Goal: Task Accomplishment & Management: Manage account settings

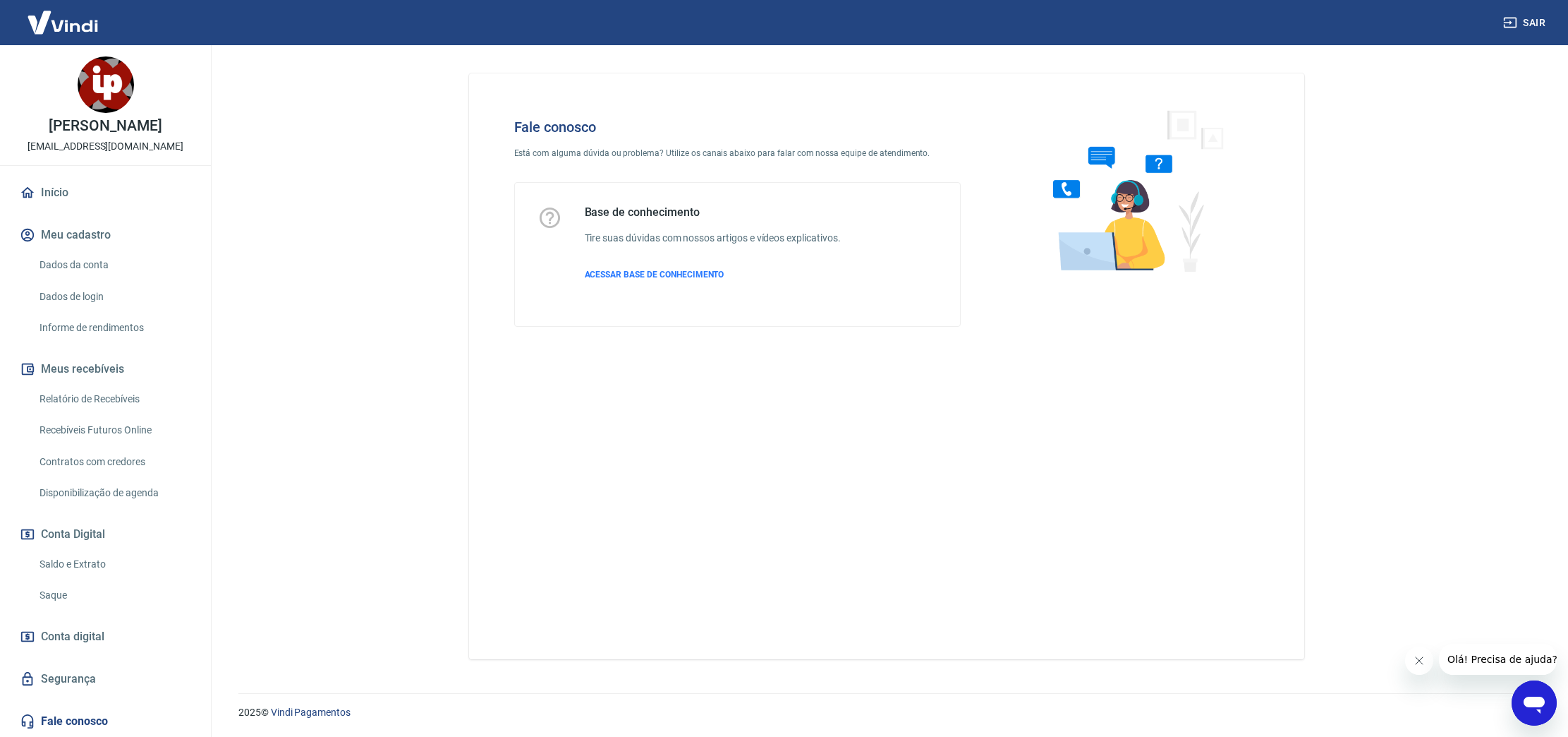
click at [1534, 695] on icon "Abrir janela de mensagens" at bounding box center [1534, 703] width 26 height 26
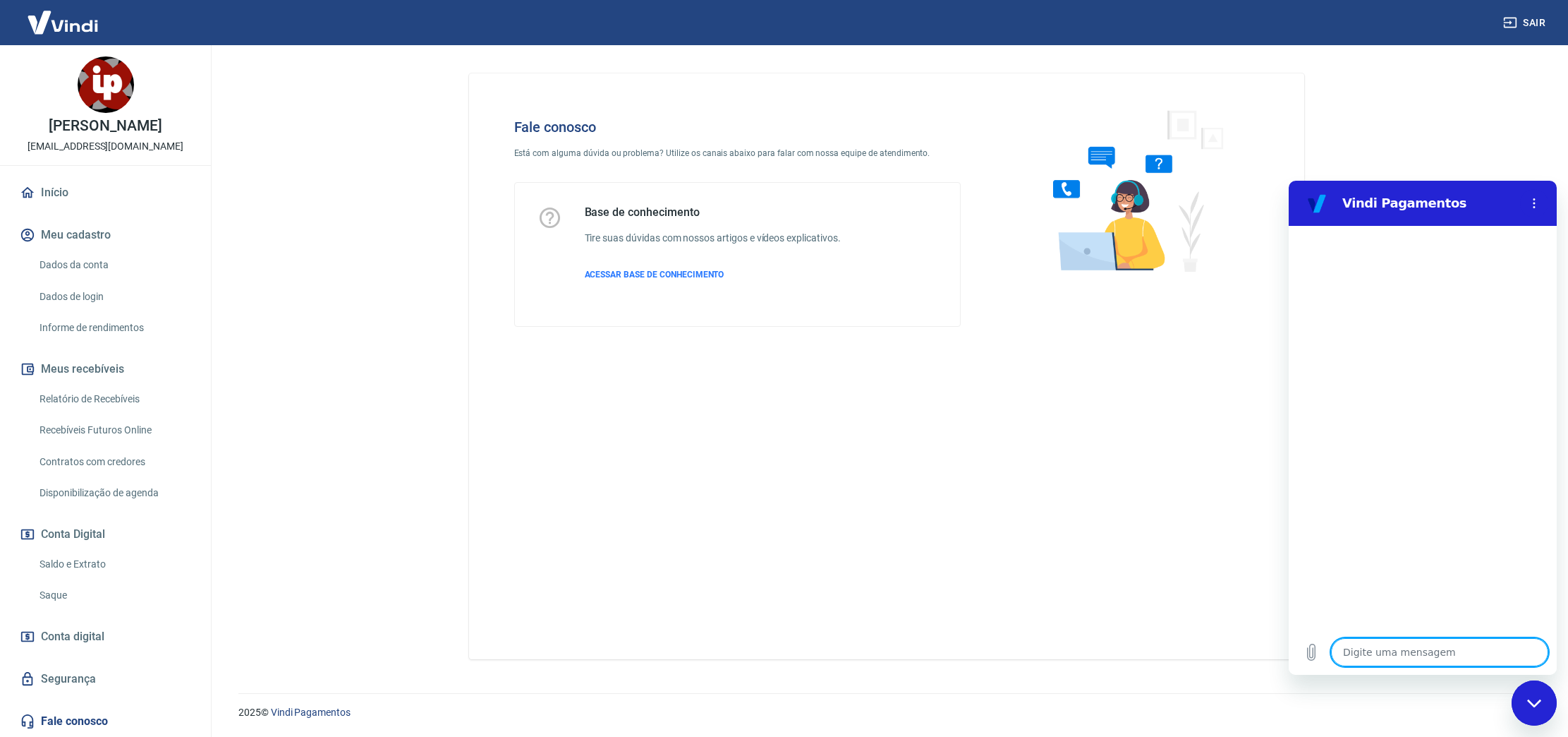
type textarea "B"
type textarea "x"
type textarea "Bo"
type textarea "x"
type textarea "Boa"
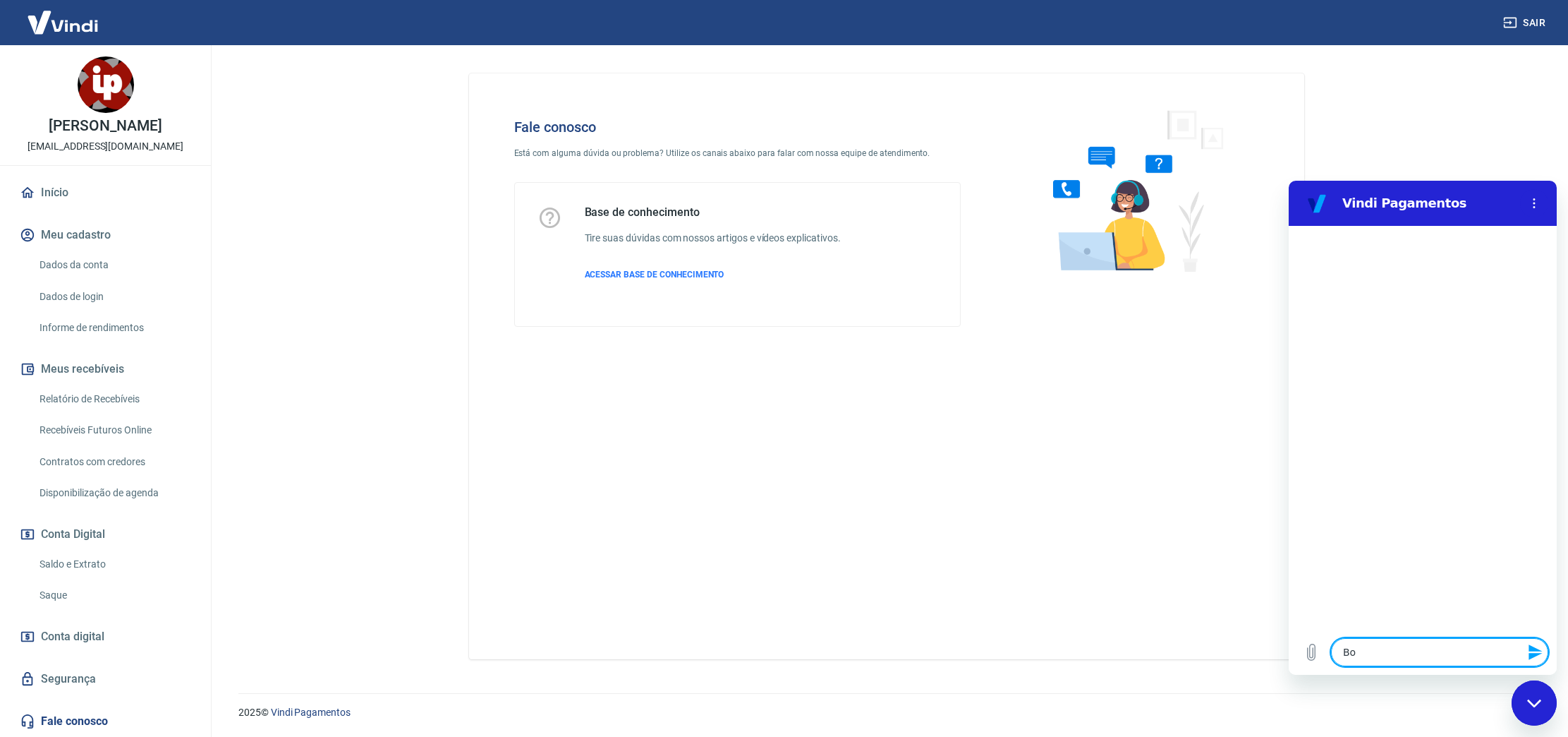
type textarea "x"
type textarea "Boa"
type textarea "x"
type textarea "Boa t"
type textarea "x"
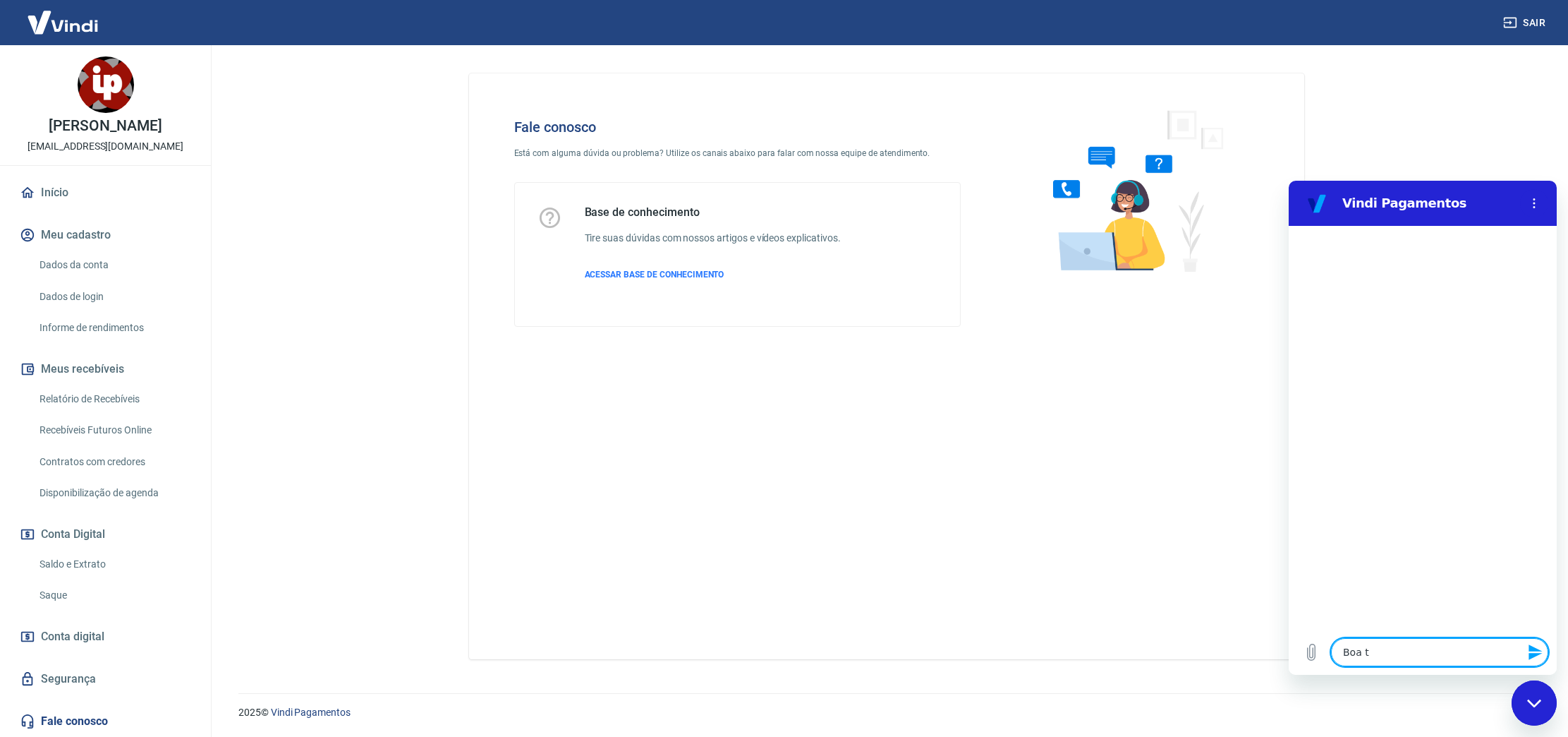
type textarea "Boa ta"
type textarea "x"
type textarea "Boa tar"
type textarea "x"
type textarea "Boa tard"
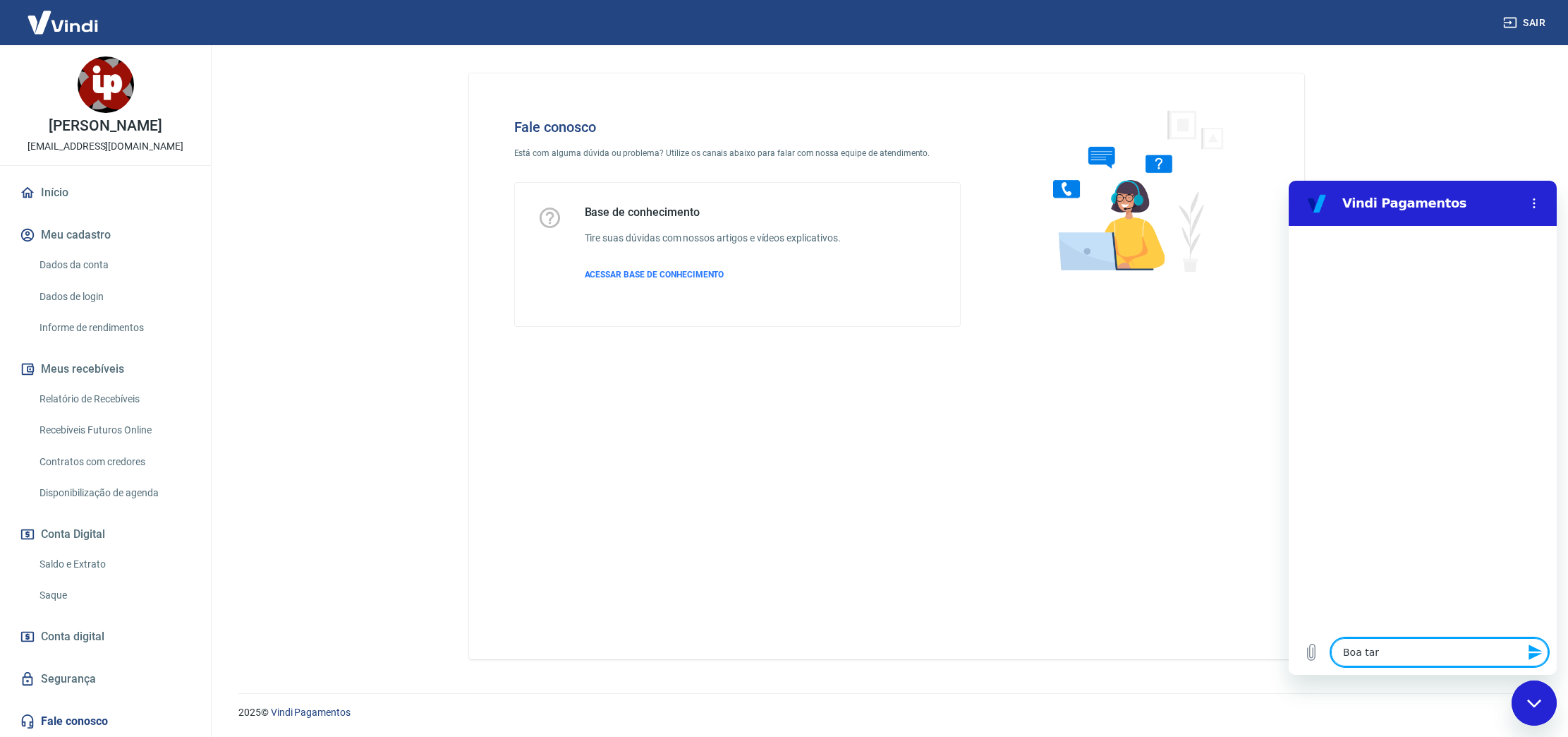
type textarea "x"
type textarea "Boa tarde"
type textarea "x"
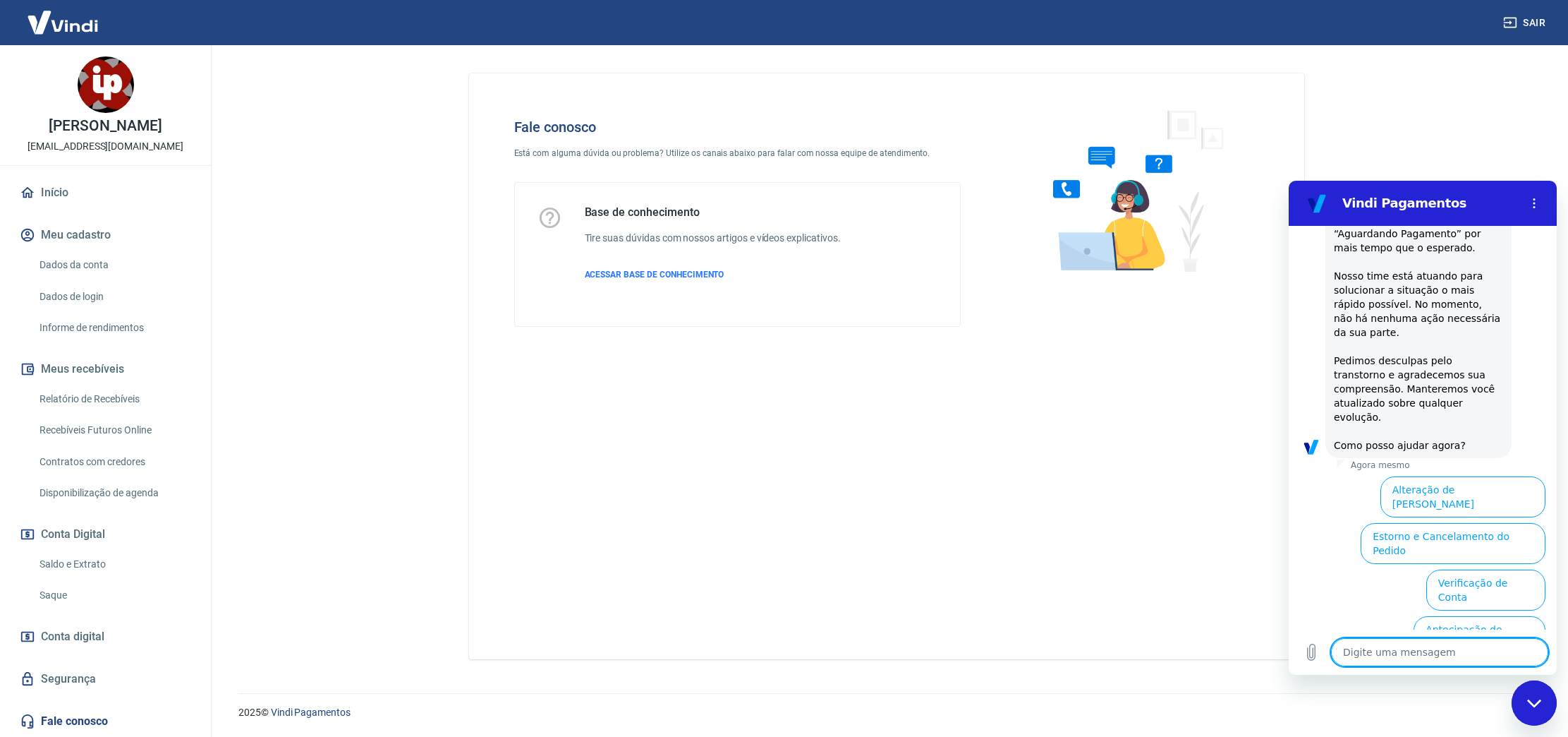
scroll to position [360, 0]
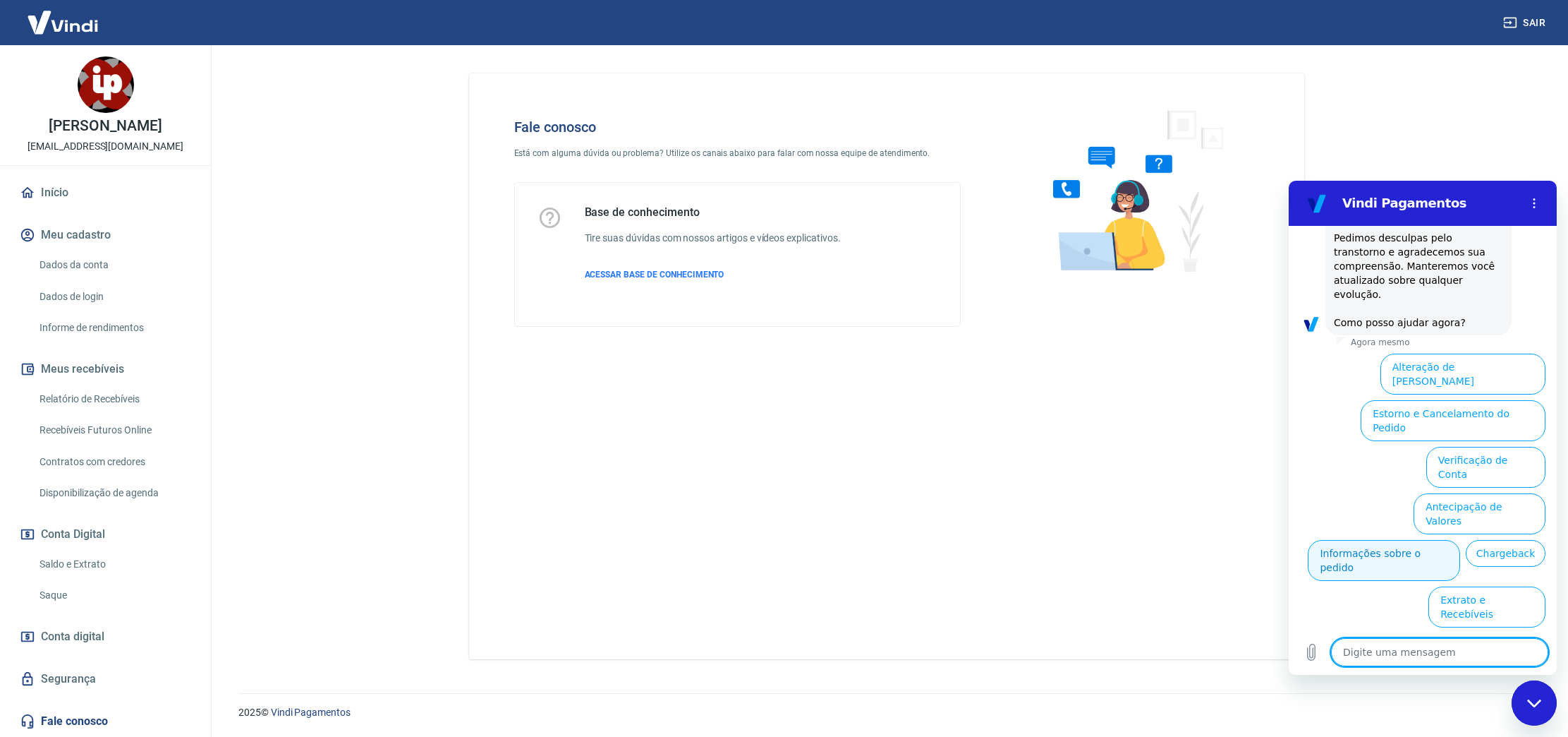
type textarea "a"
type textarea "x"
type textarea "at"
type textarea "x"
type textarea "ate"
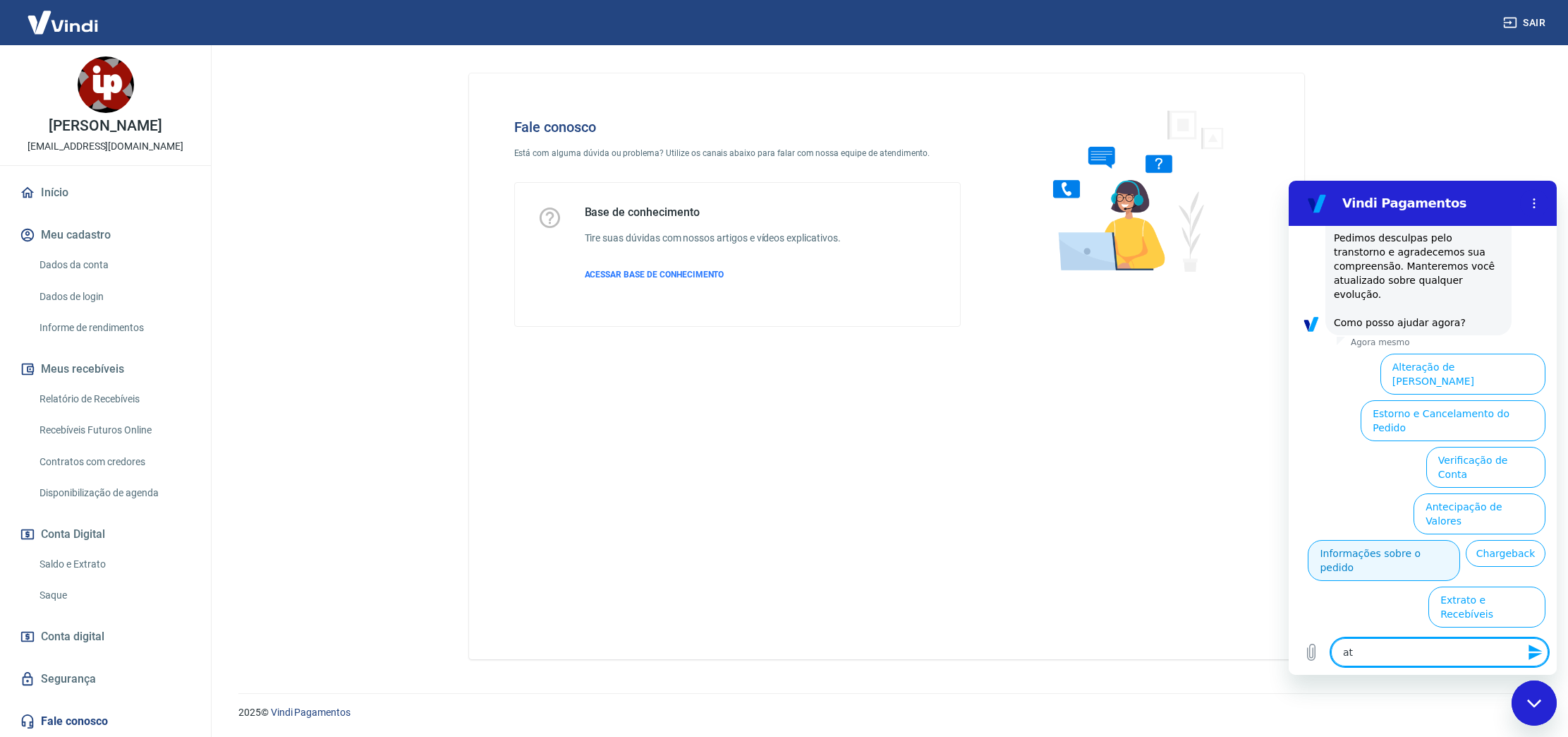
type textarea "x"
type textarea "aten"
type textarea "x"
type textarea "atend"
type textarea "x"
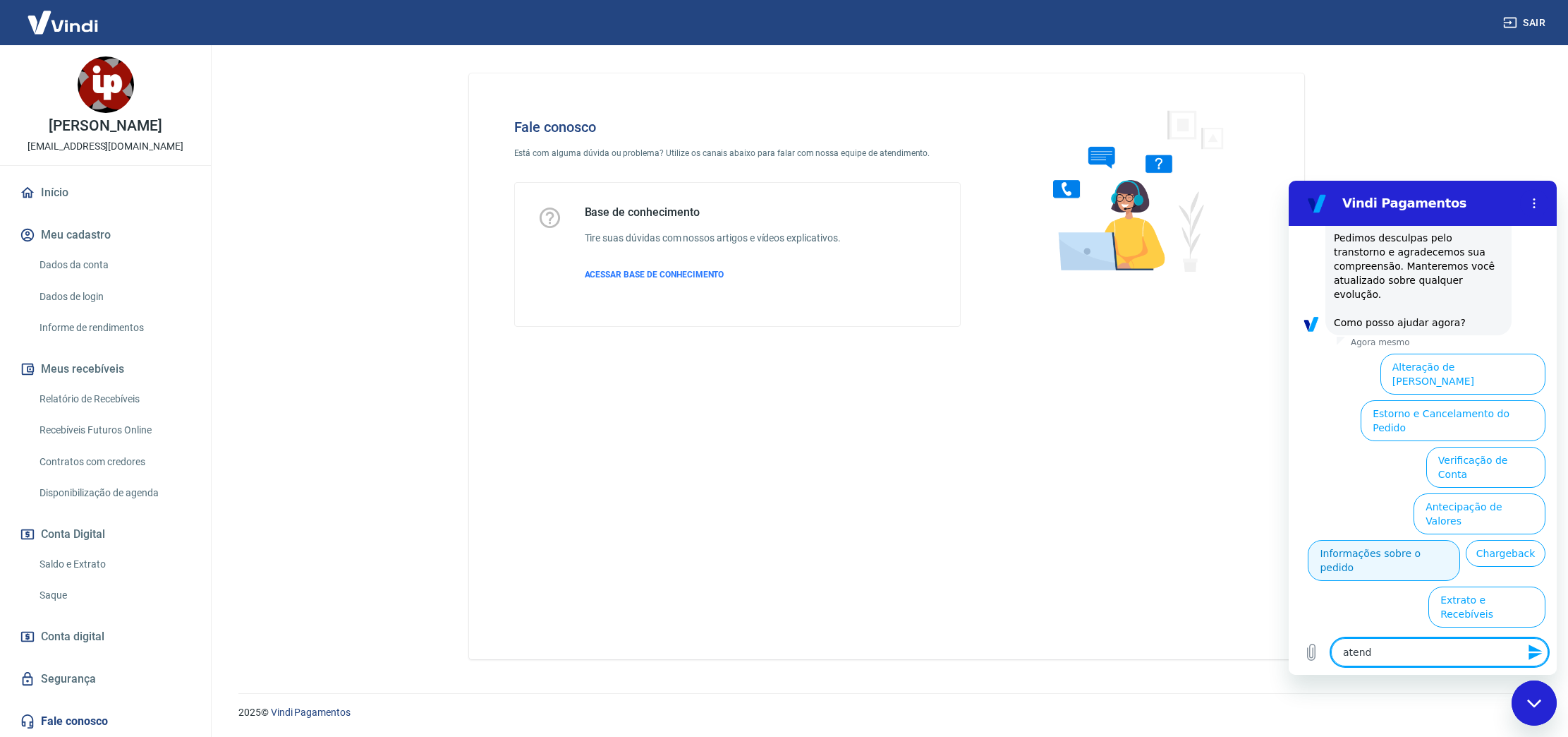
type textarea "atende"
type textarea "x"
type textarea "atenden"
type textarea "x"
type textarea "atendent"
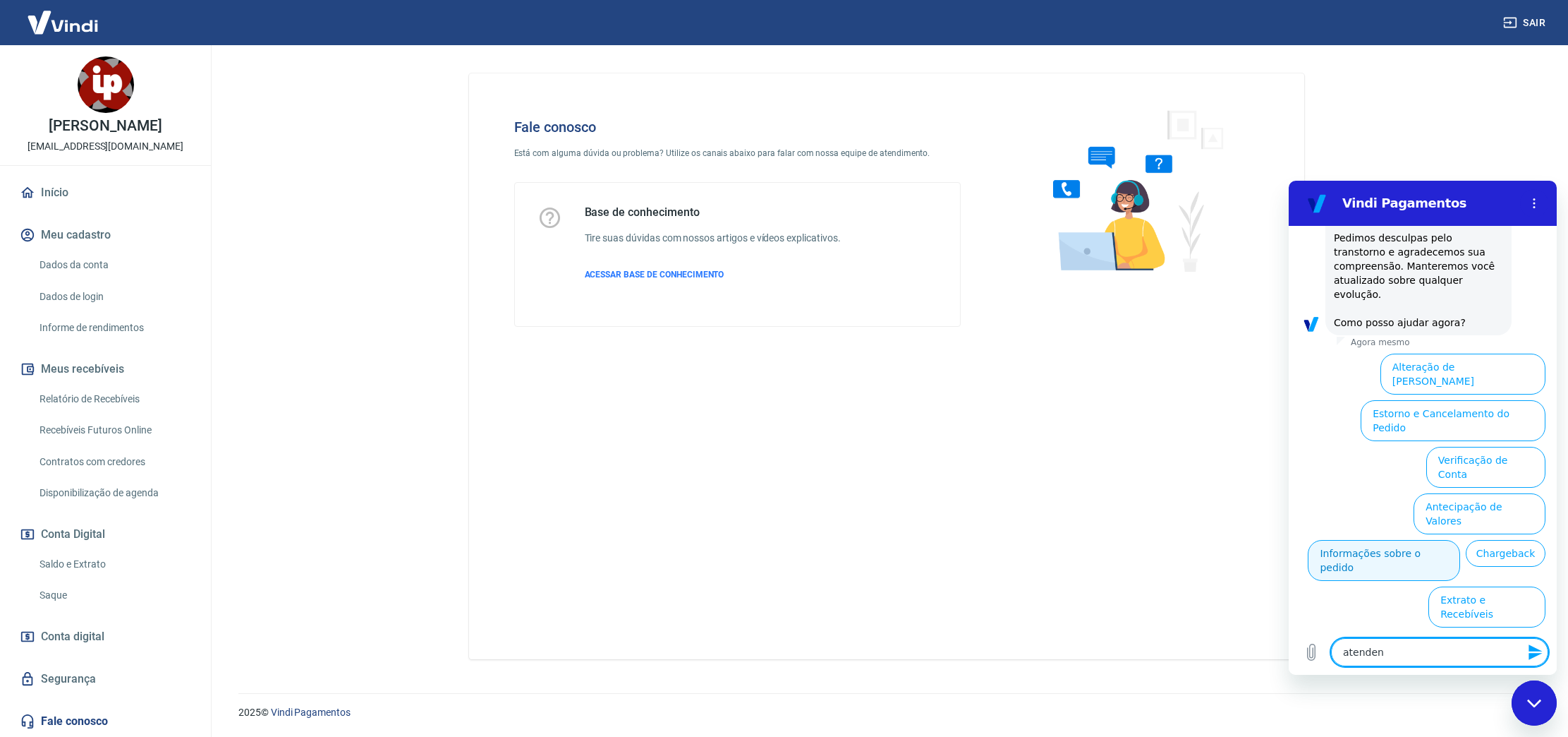
type textarea "x"
type textarea "atendente"
type textarea "x"
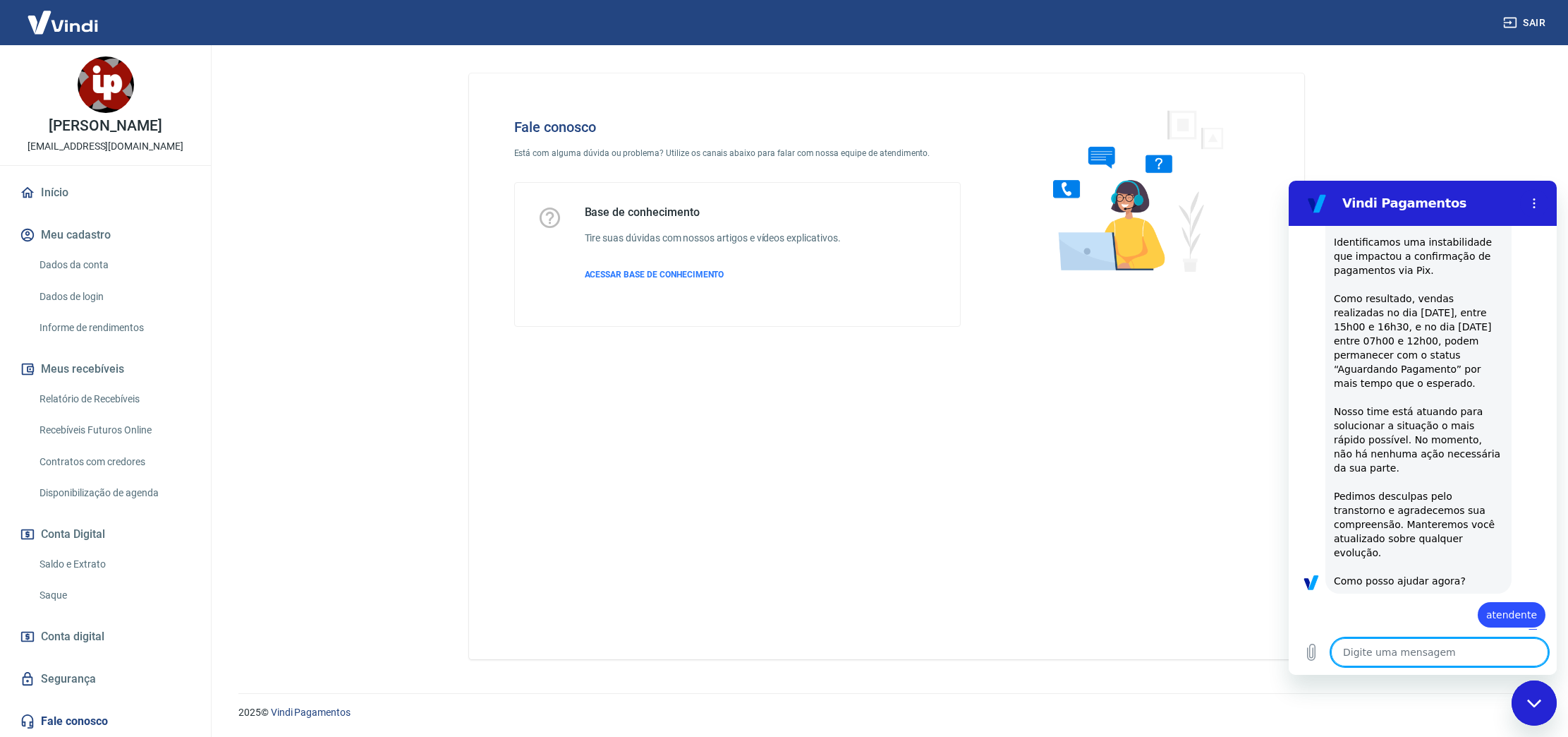
type textarea "x"
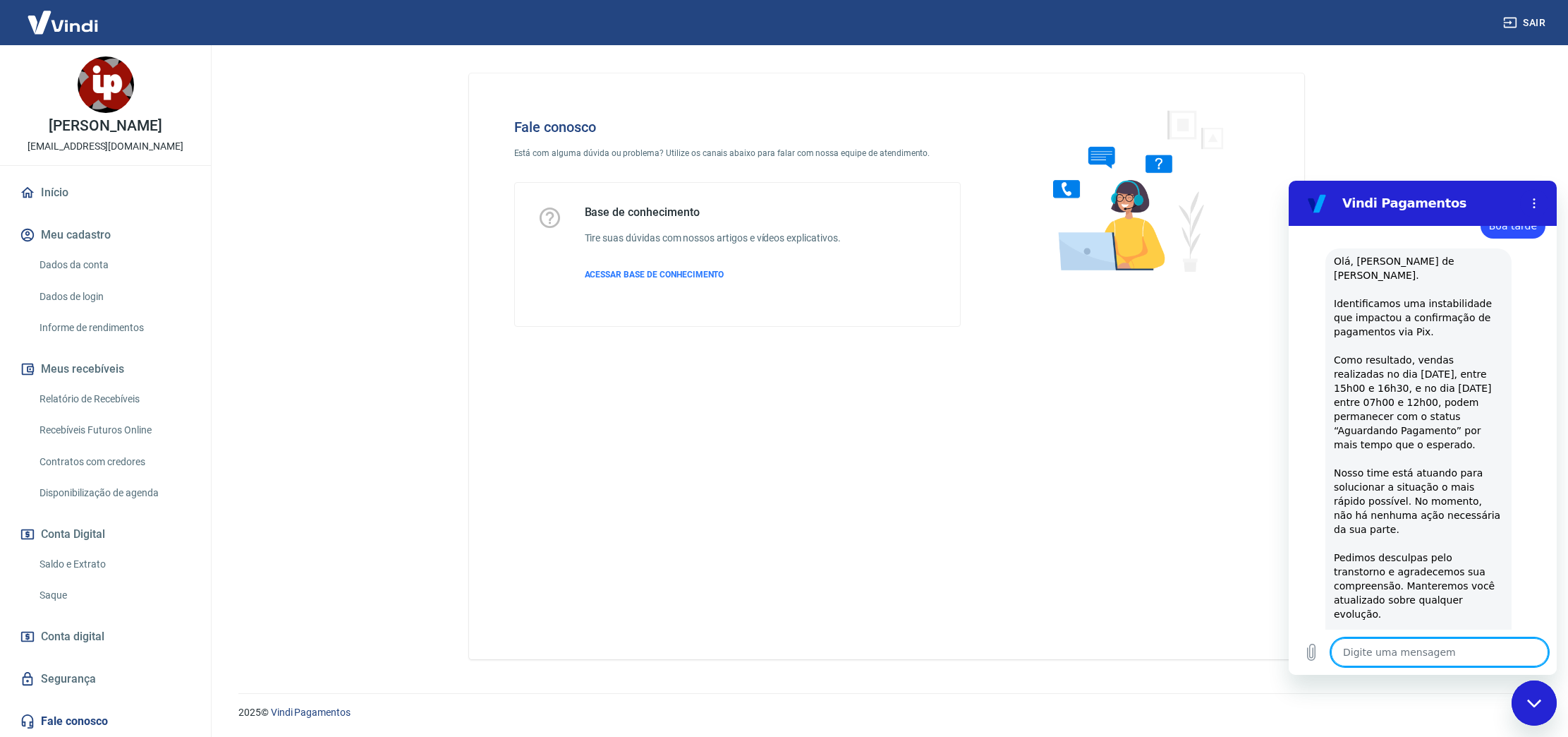
scroll to position [0, 0]
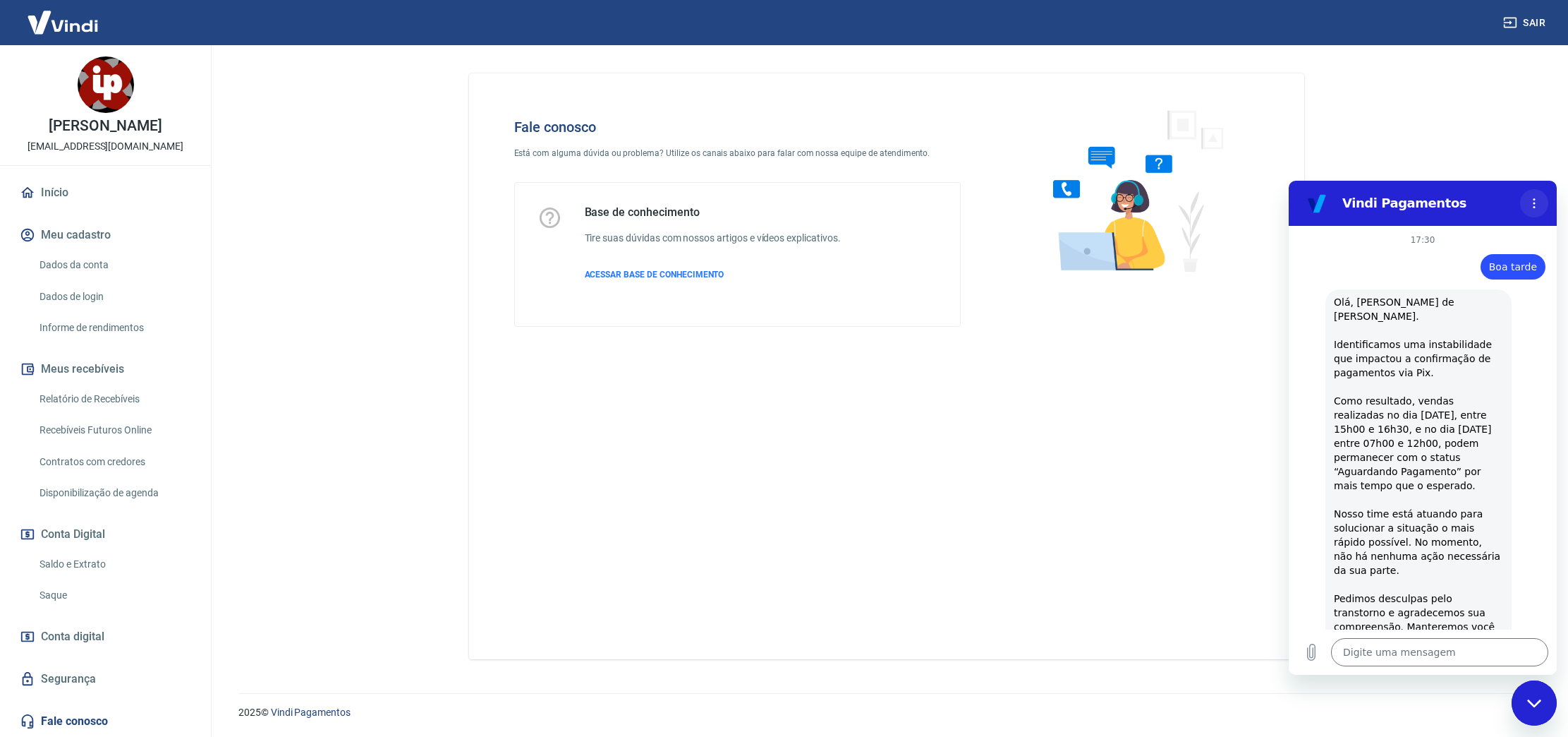
click at [1532, 200] on icon "Menu de opções" at bounding box center [1534, 203] width 11 height 11
click at [1516, 156] on main "Fale conosco Está com alguma dúvida ou problema? Utilize os canais abaixo para …" at bounding box center [886, 391] width 1363 height 691
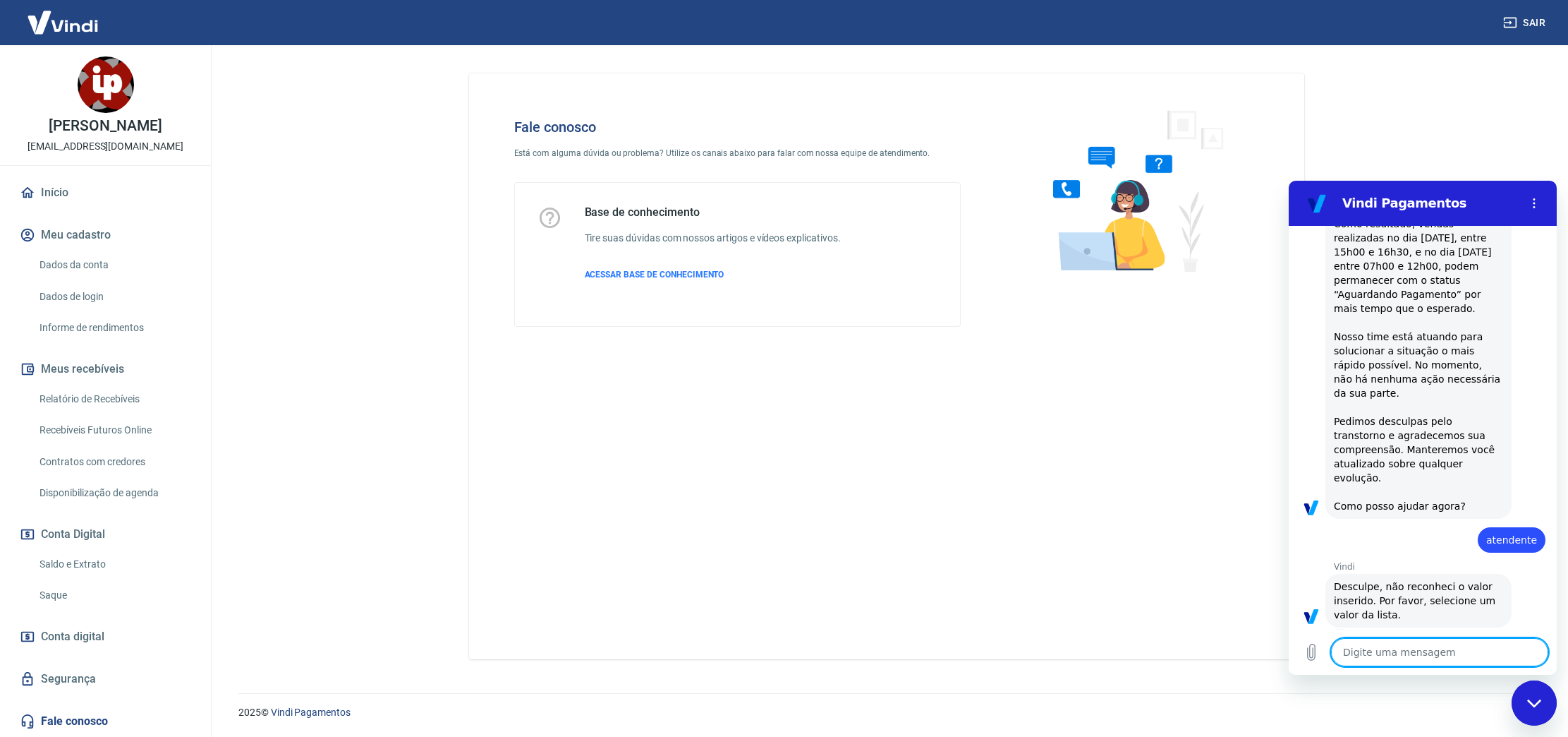
click at [1389, 646] on textarea at bounding box center [1439, 653] width 217 height 28
type textarea "l"
type textarea "x"
type textarea "li"
type textarea "x"
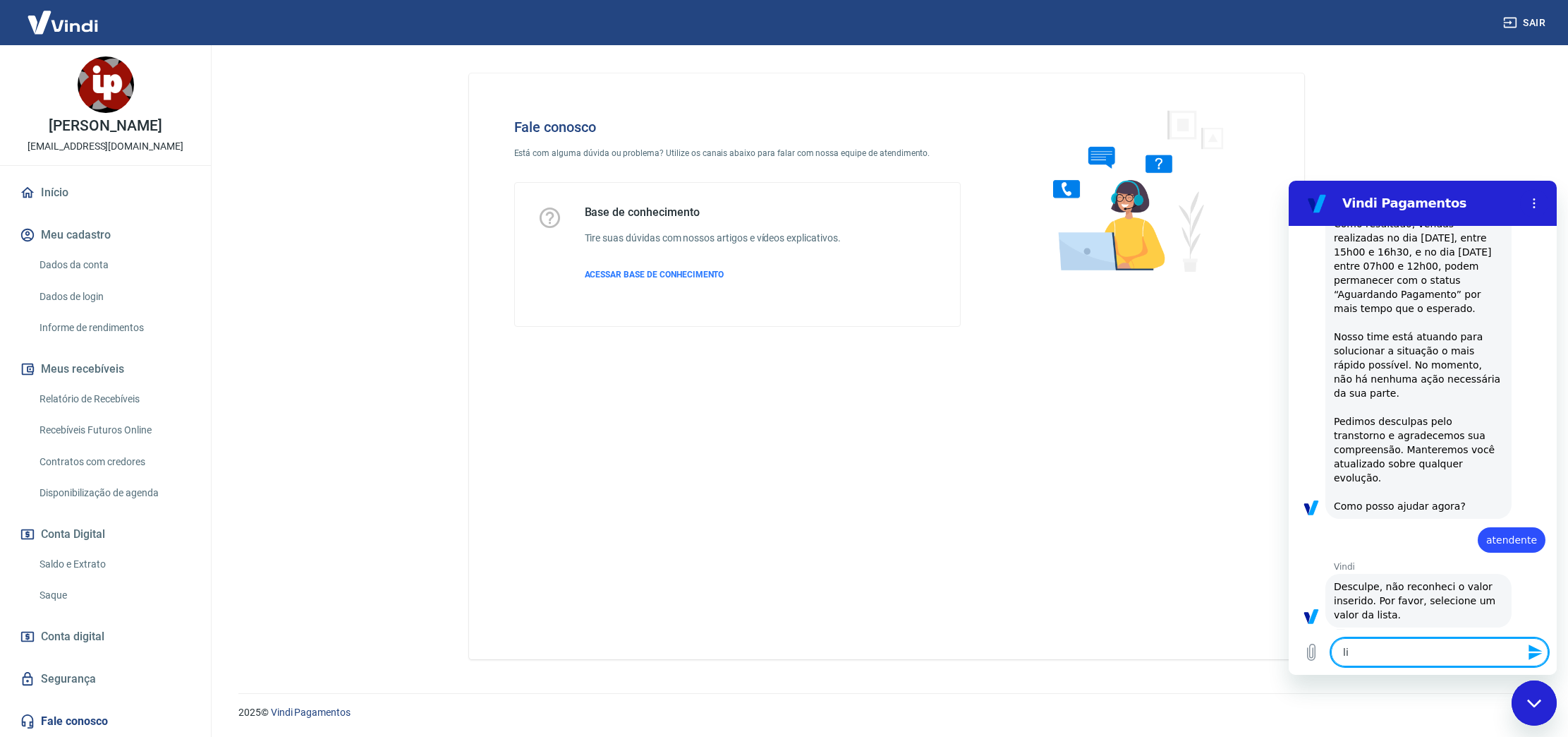
type textarea "lis"
type textarea "x"
type textarea "list"
type textarea "x"
type textarea "lista"
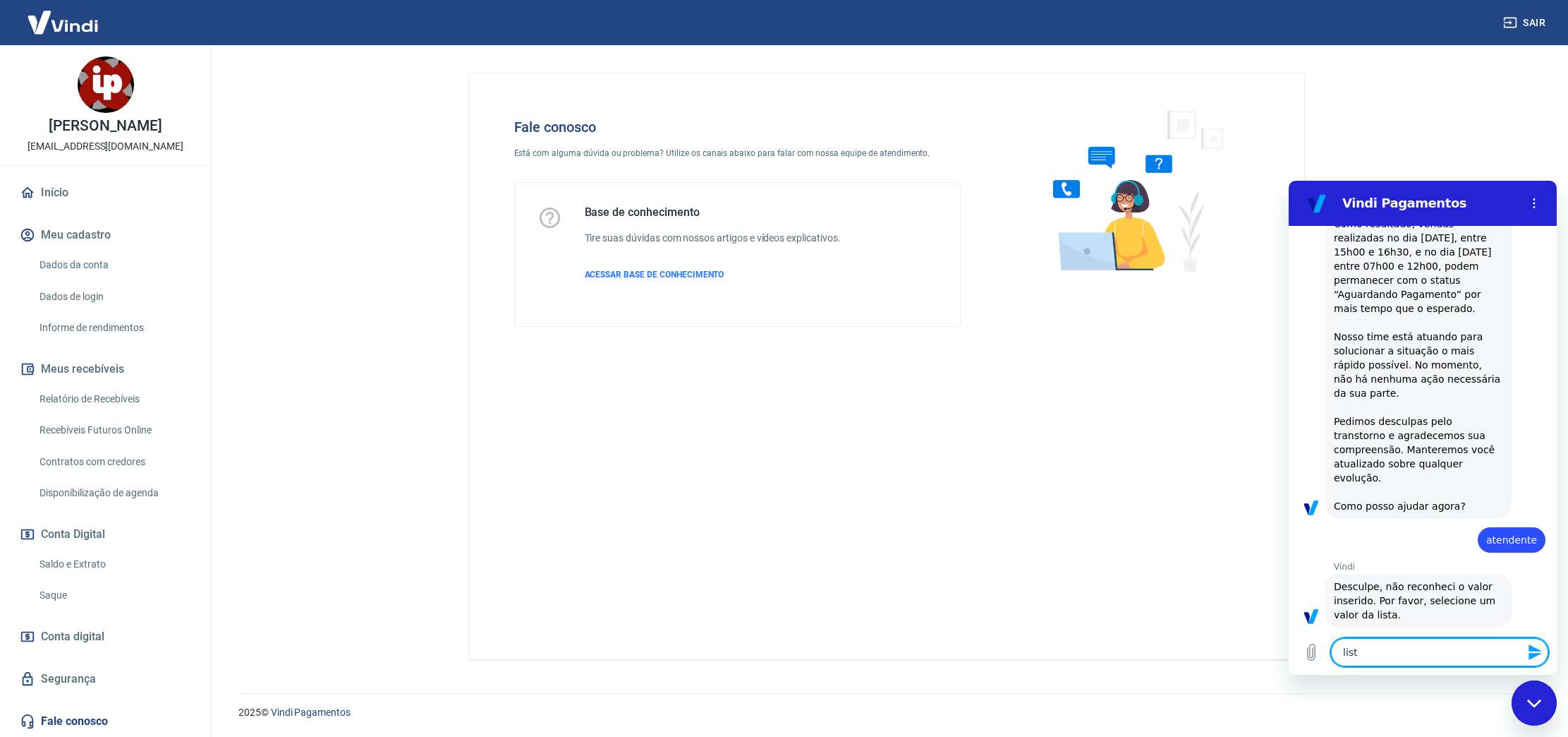
type textarea "x"
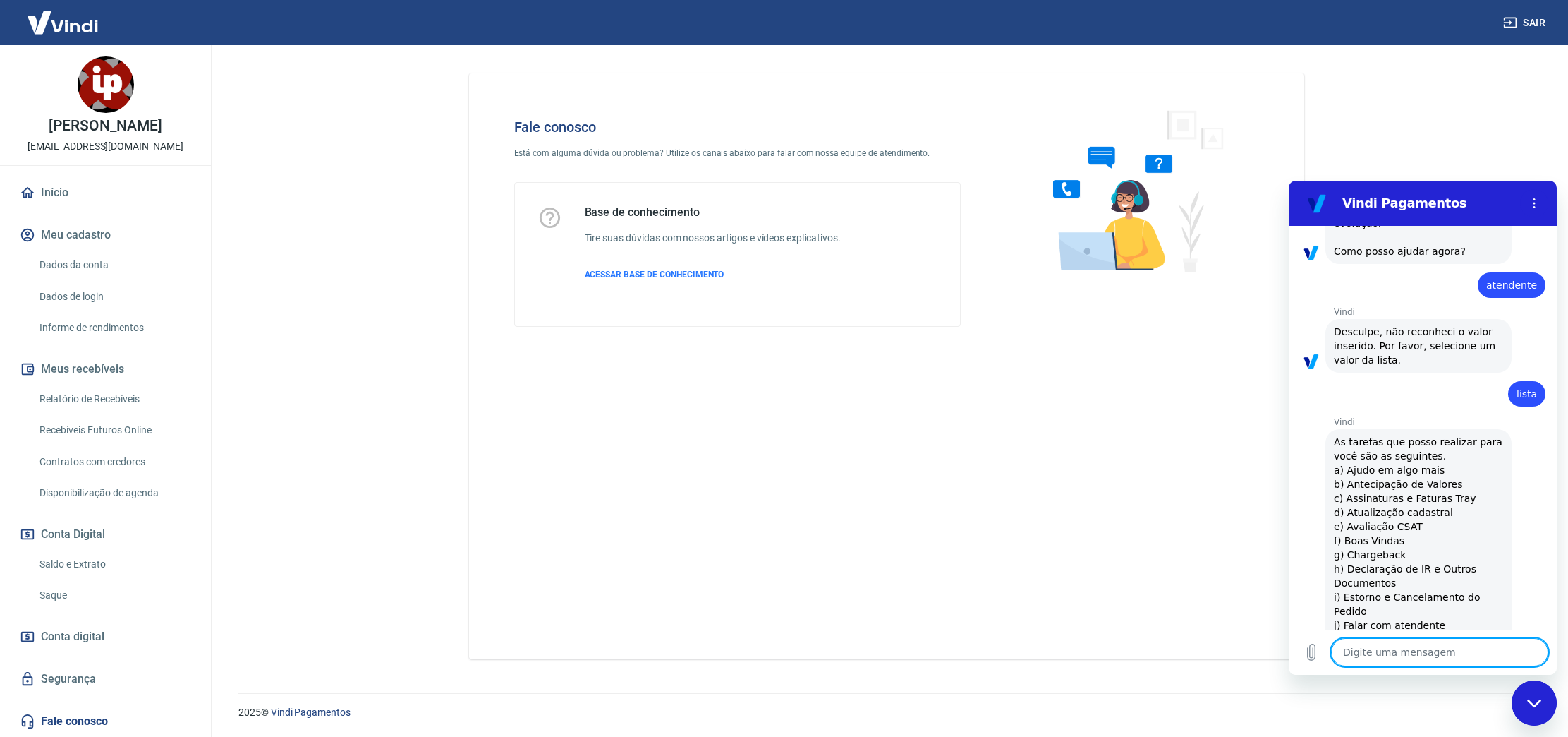
type textarea "x"
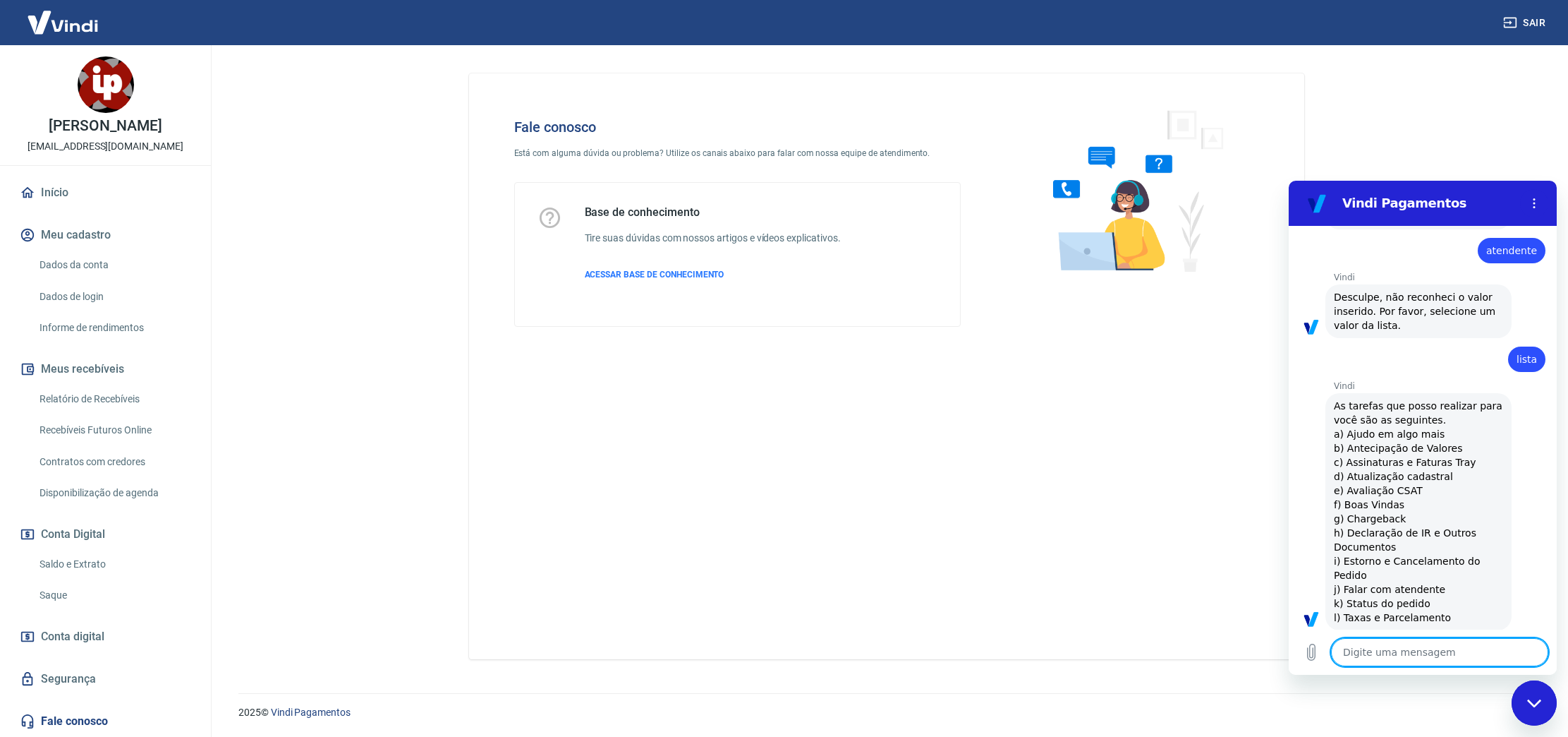
scroll to position [470, 0]
type textarea "j"
type textarea "x"
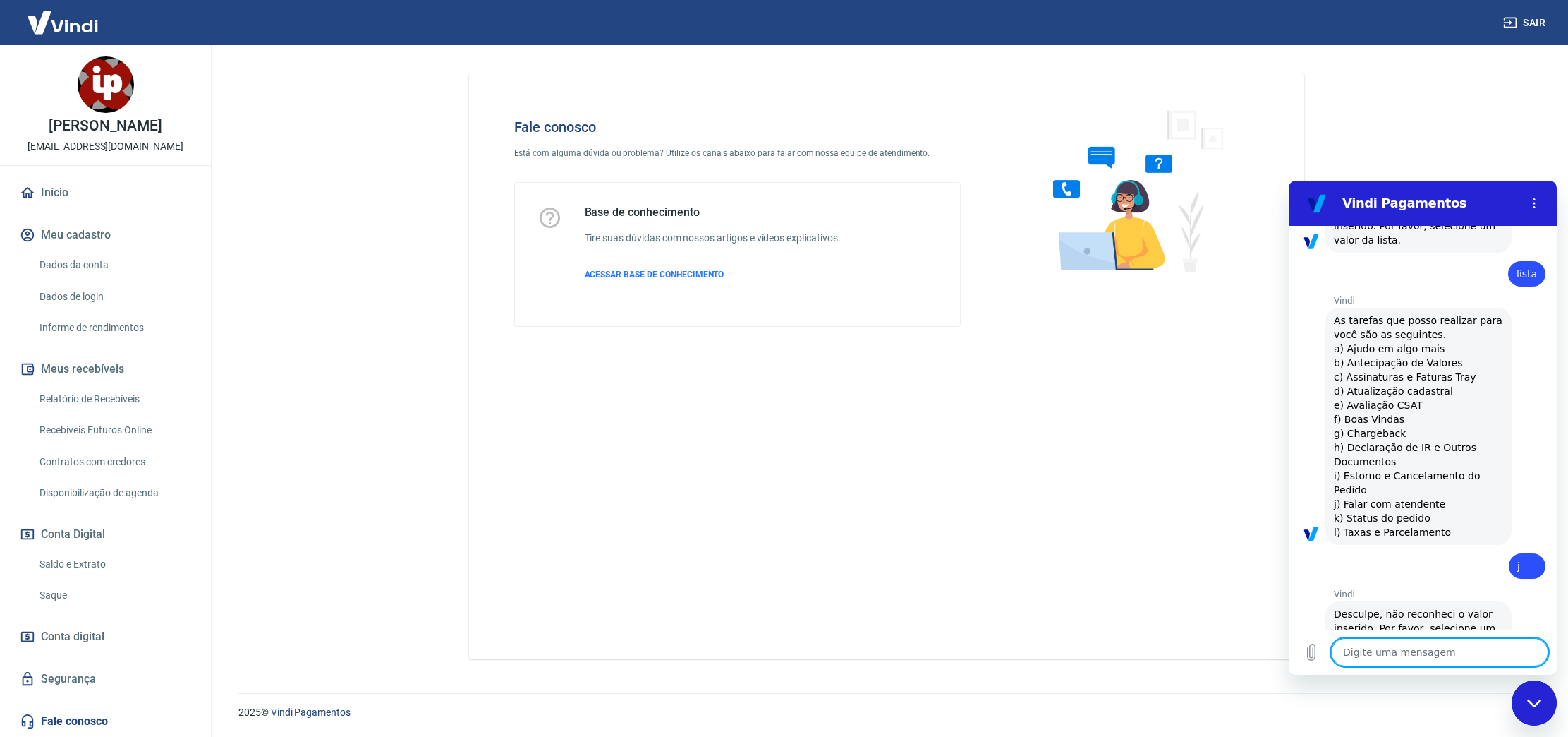
type textarea "x"
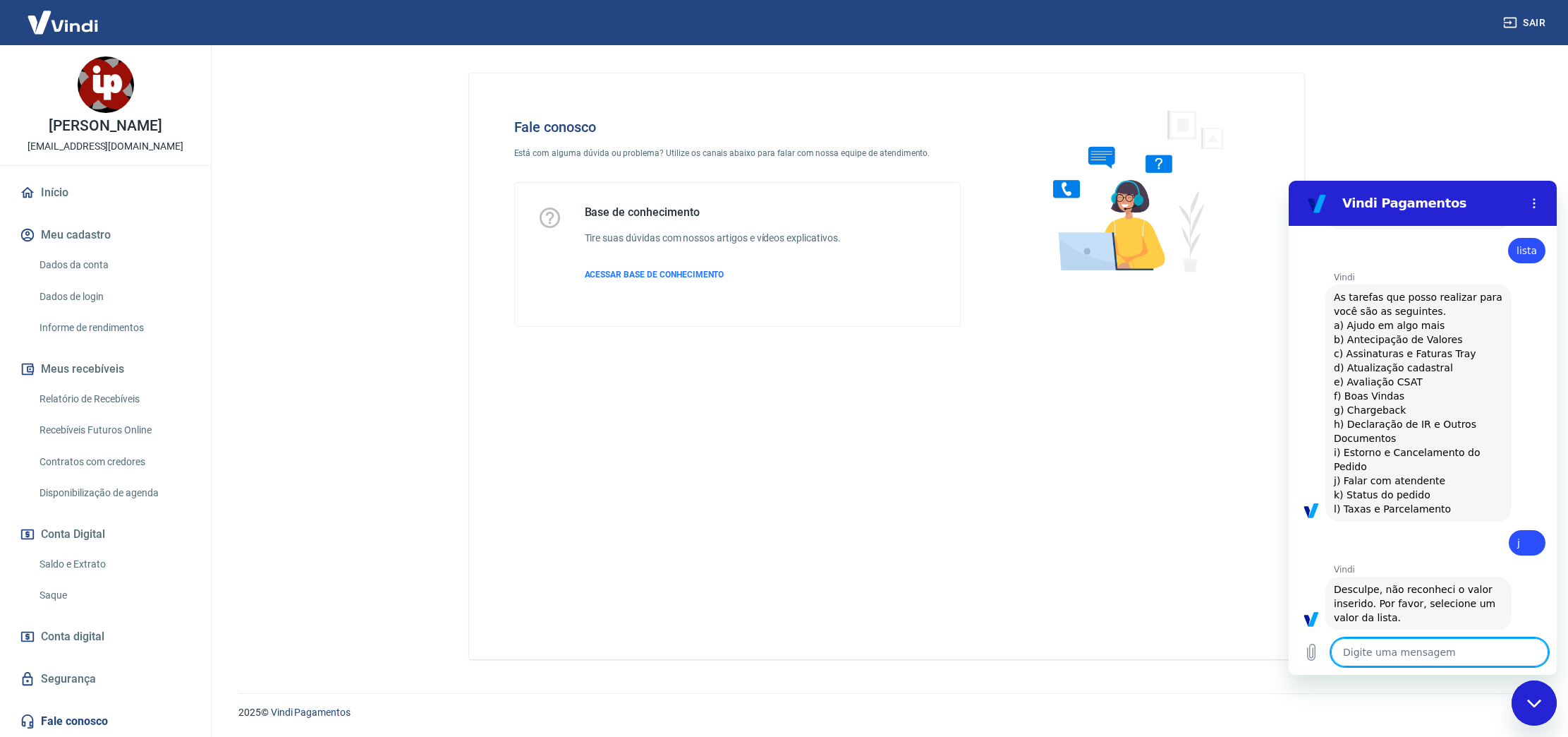
scroll to position [578, 0]
type textarea "F"
type textarea "x"
type textarea "Fa"
type textarea "x"
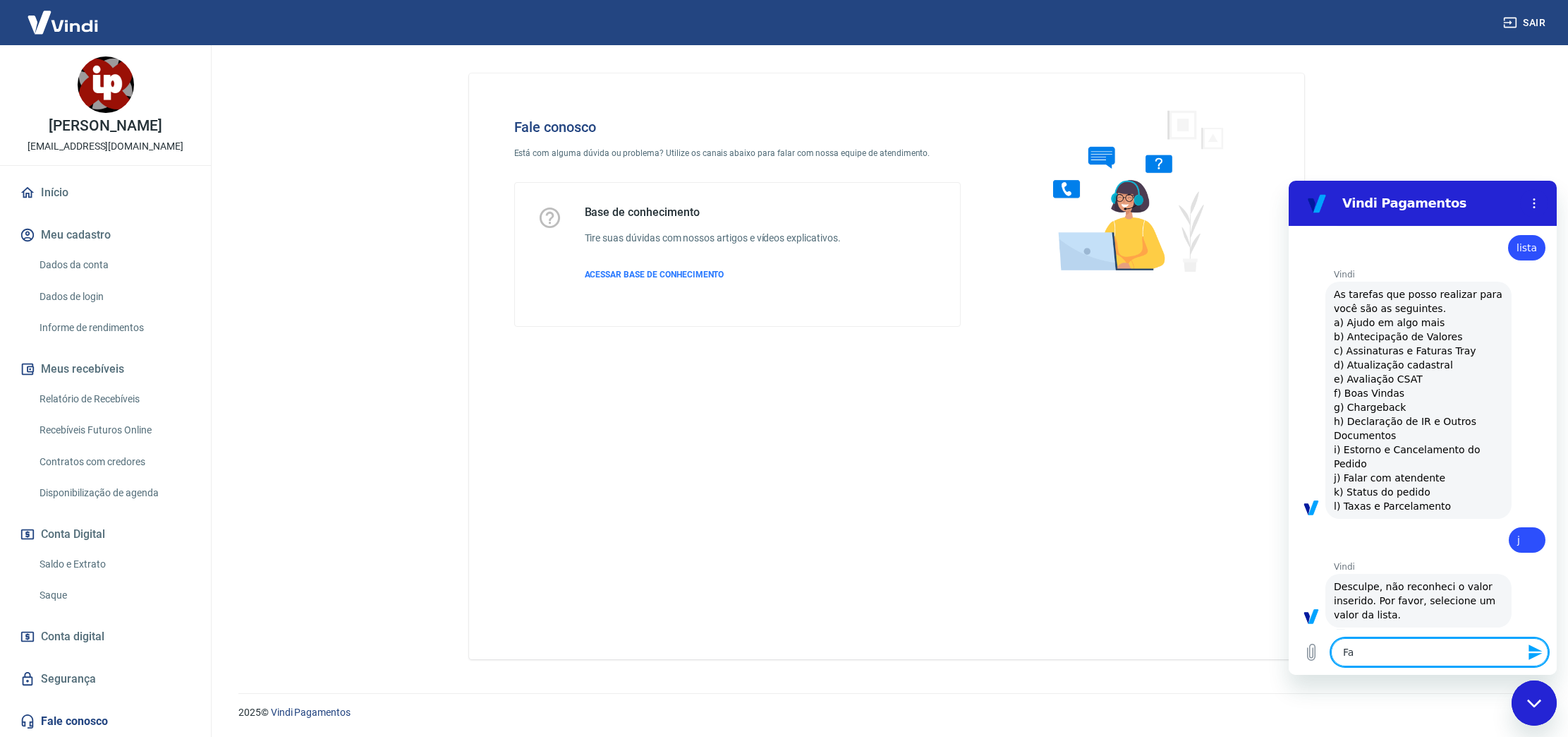
type textarea "Fal"
type textarea "x"
type textarea "Fala"
type textarea "x"
type textarea "Falar"
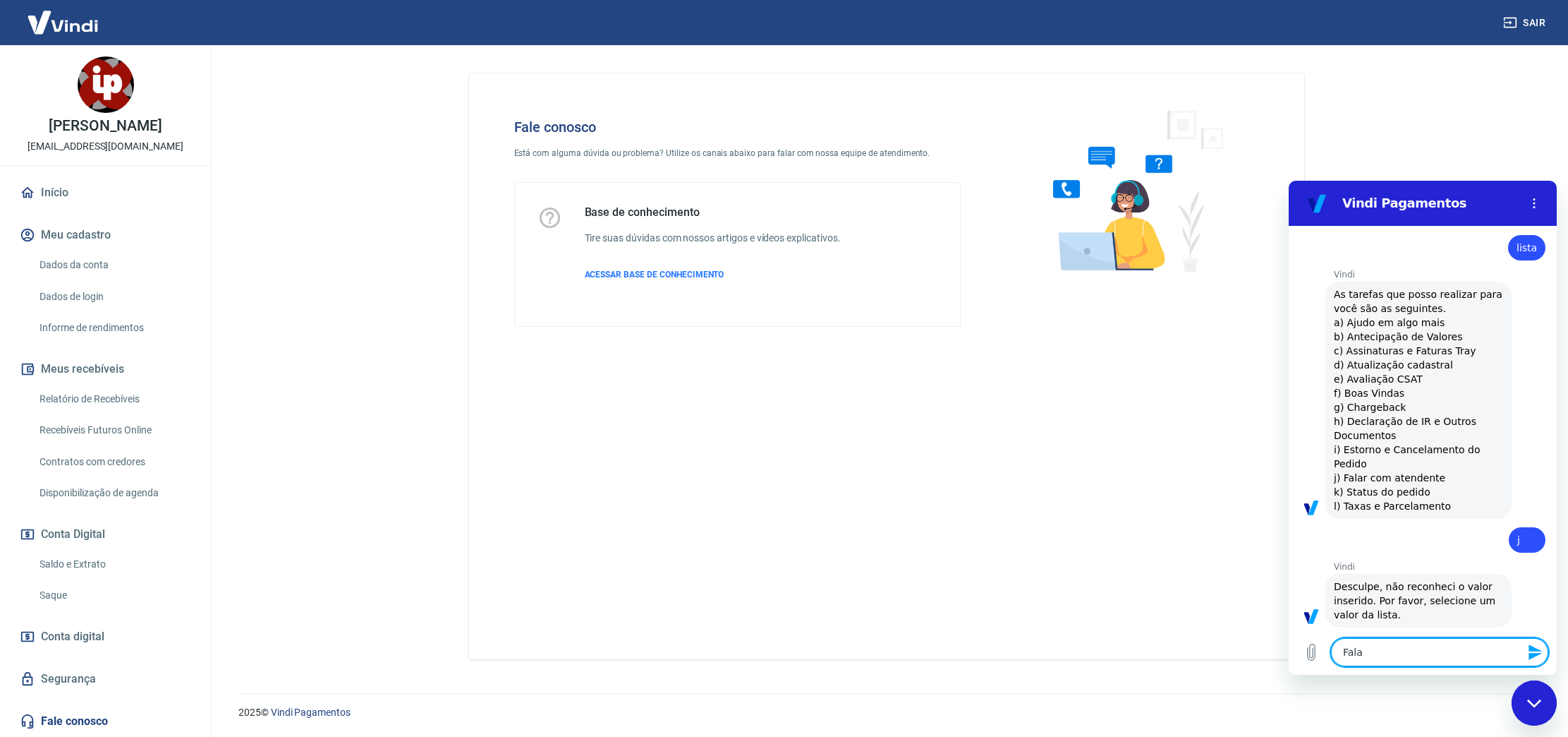
type textarea "x"
type textarea "Falar"
type textarea "x"
type textarea "Falar c"
type textarea "x"
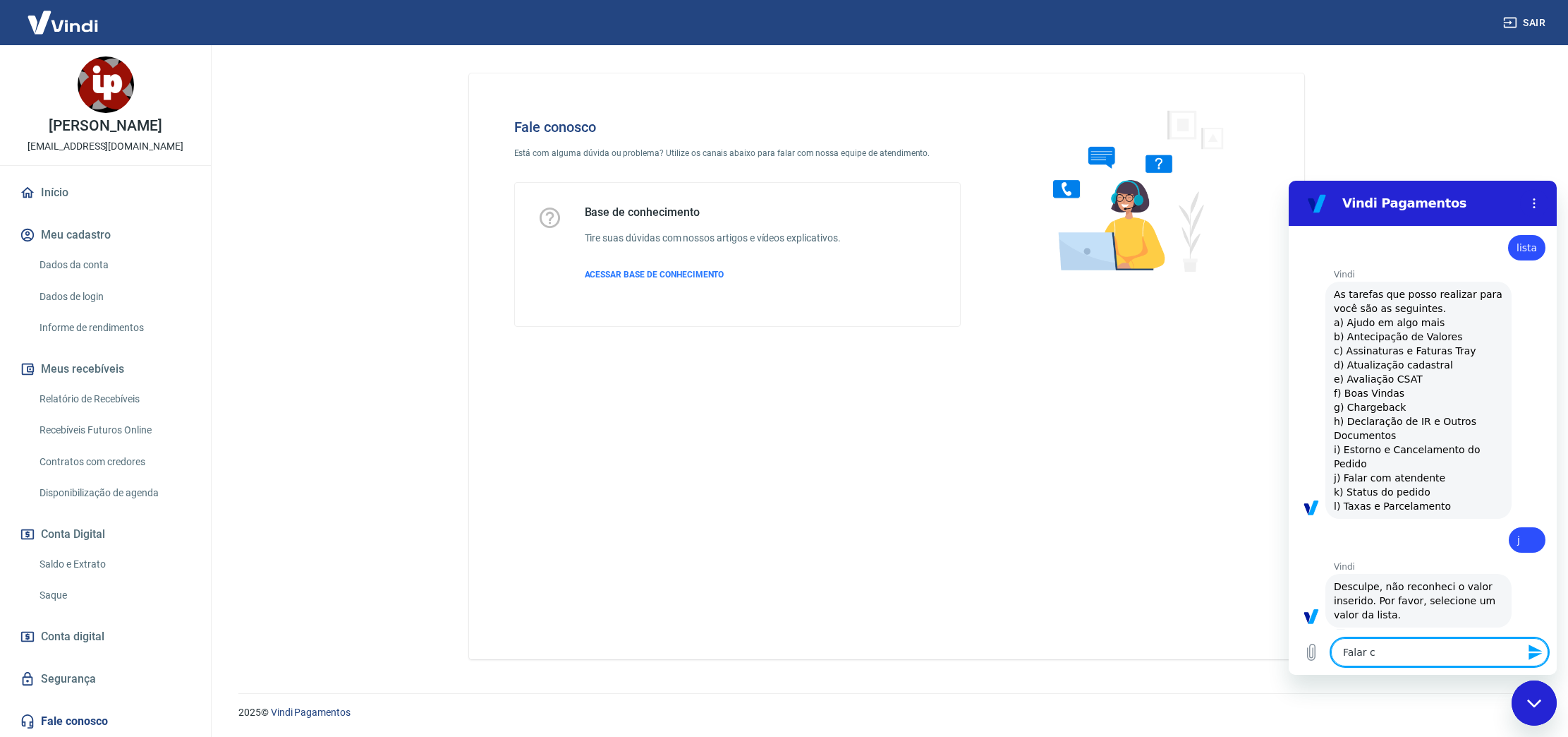
type textarea "Falar co"
type textarea "x"
type textarea "Falar com"
type textarea "x"
type textarea "Falar com"
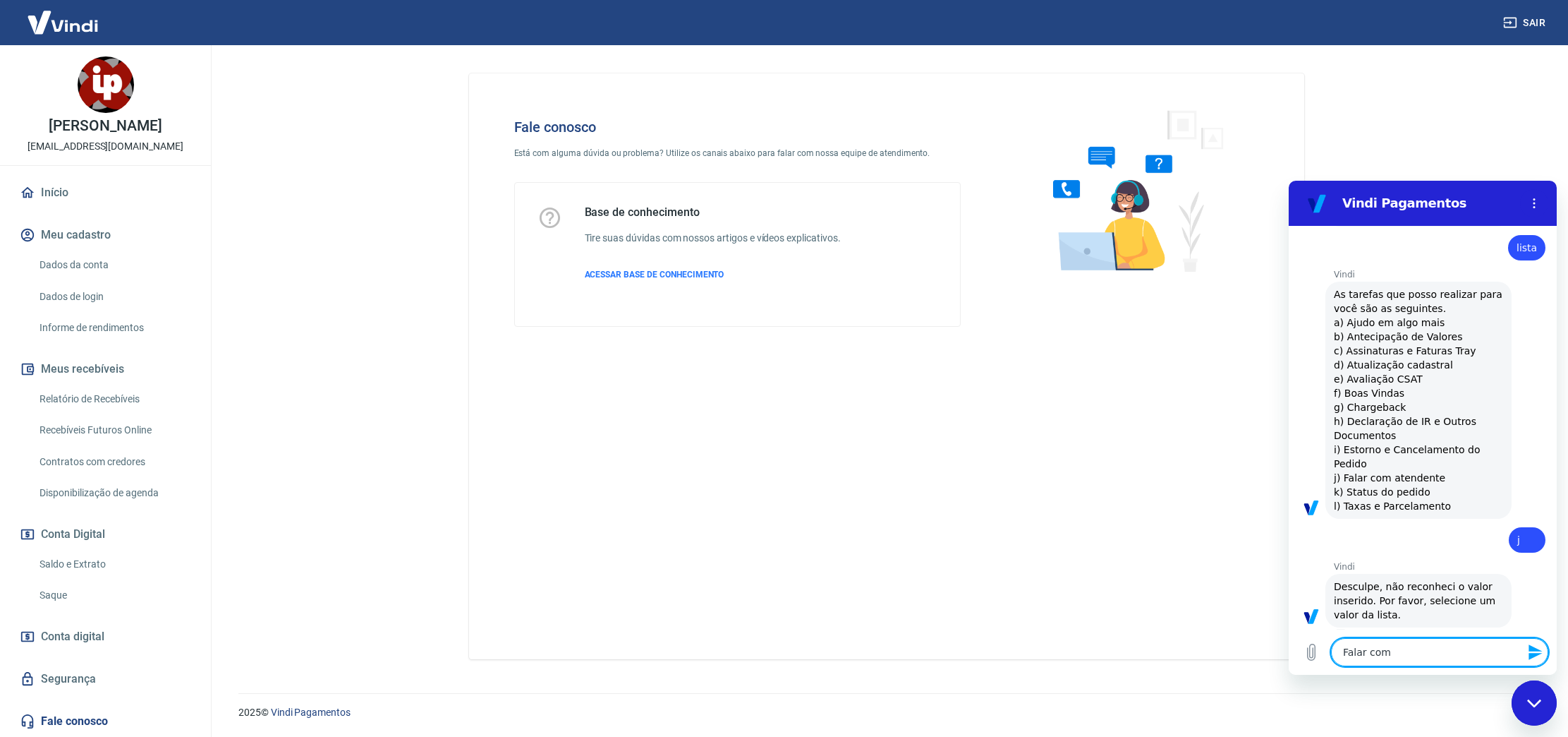
type textarea "x"
type textarea "Falar com a"
type textarea "x"
type textarea "Falar com at"
type textarea "x"
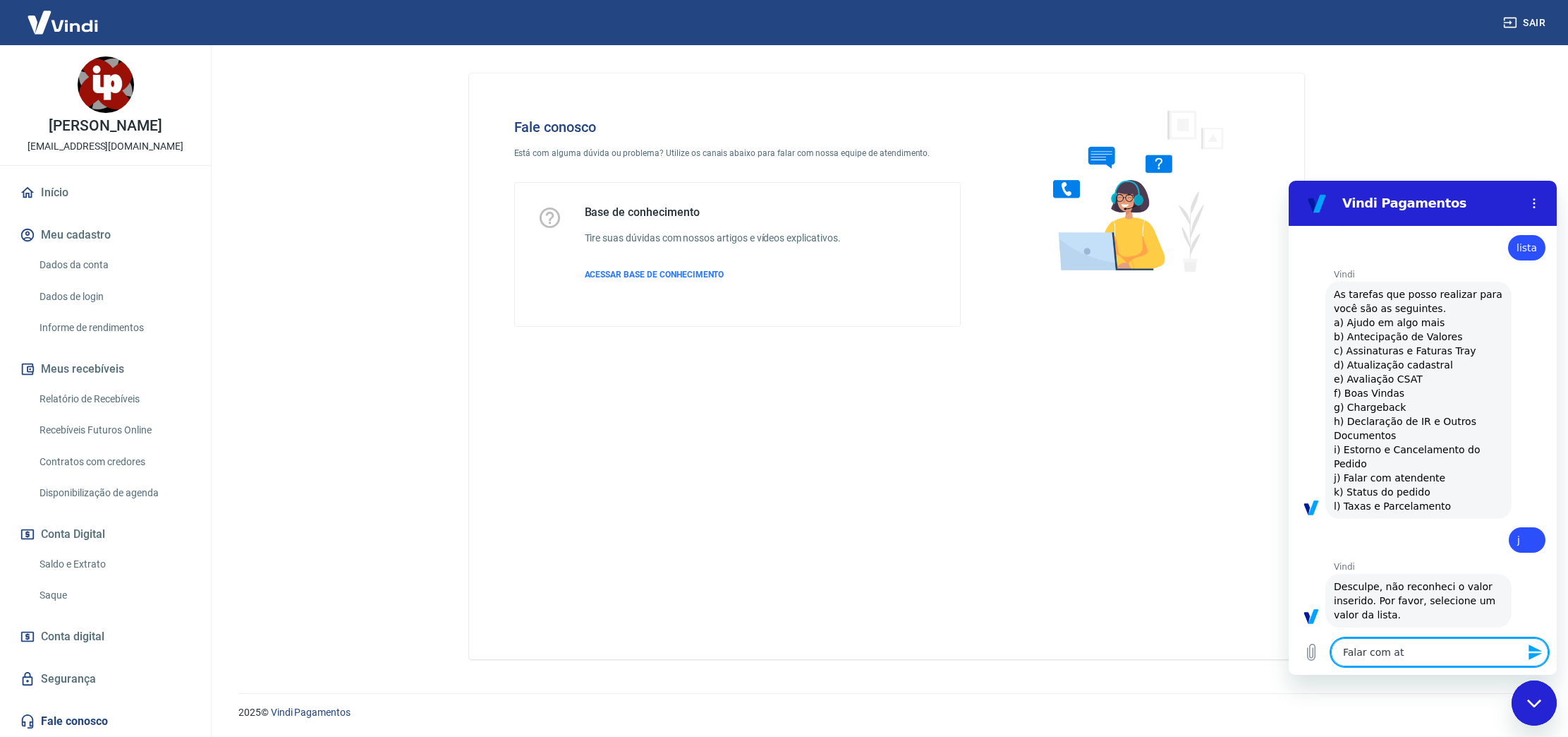
type textarea "Falar com ate"
type textarea "x"
type textarea "Falar com [GEOGRAPHIC_DATA]"
type textarea "x"
type textarea "Falar com atend"
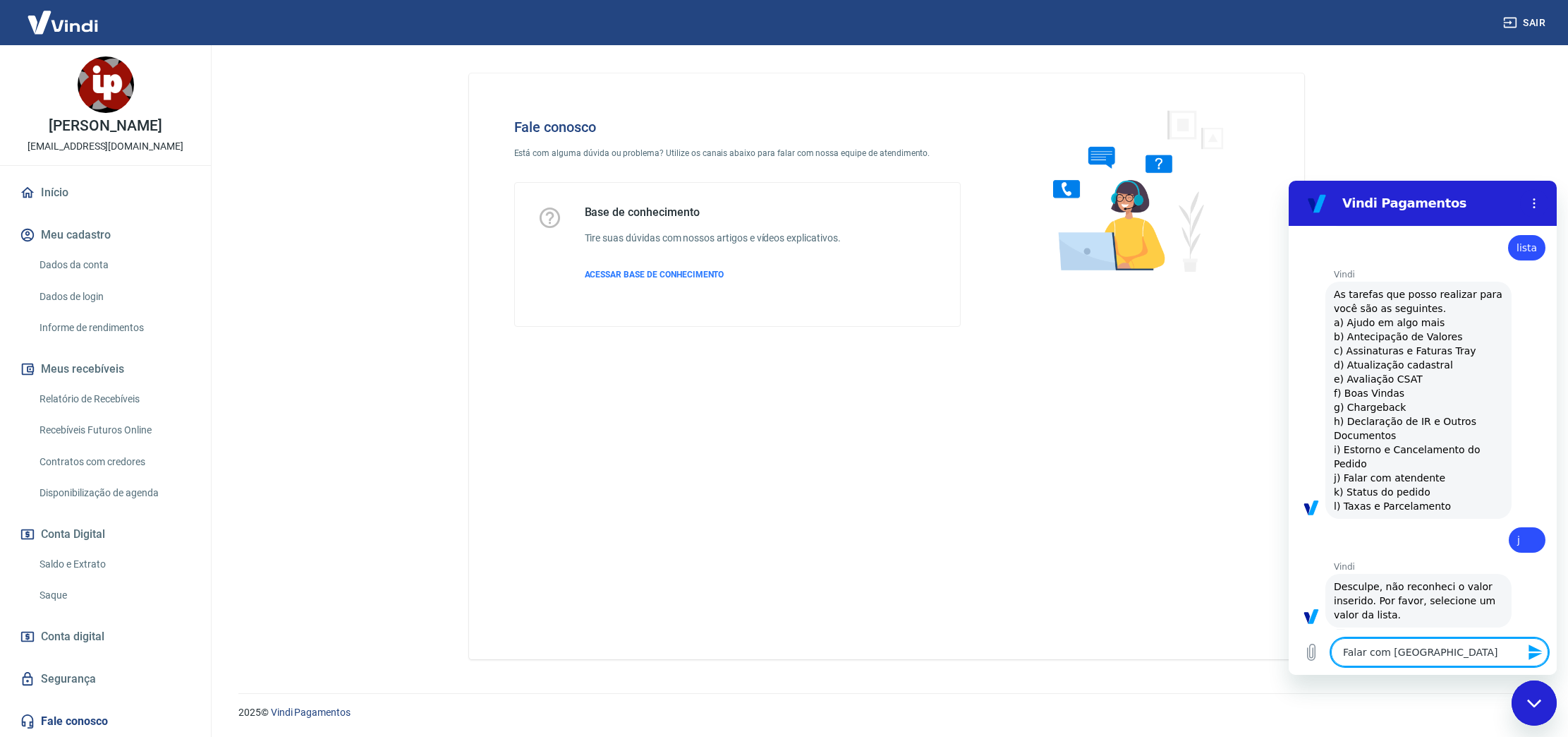
type textarea "x"
type textarea "Falar com atende"
type textarea "x"
type textarea "Falar com atenden"
type textarea "x"
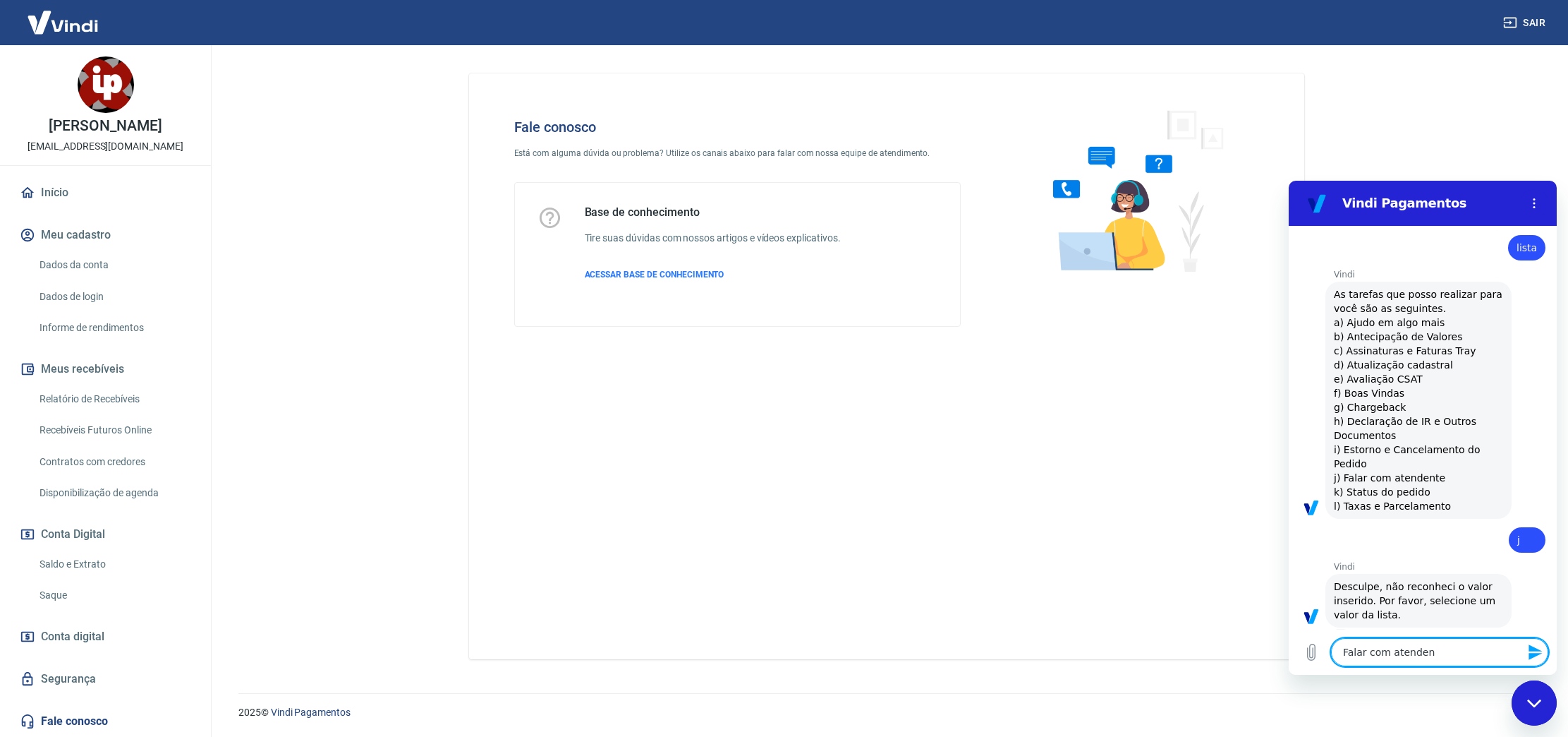
type textarea "Falar com atendene"
type textarea "x"
type textarea "Falar com atendenet"
type textarea "x"
type textarea "Falar com atendene"
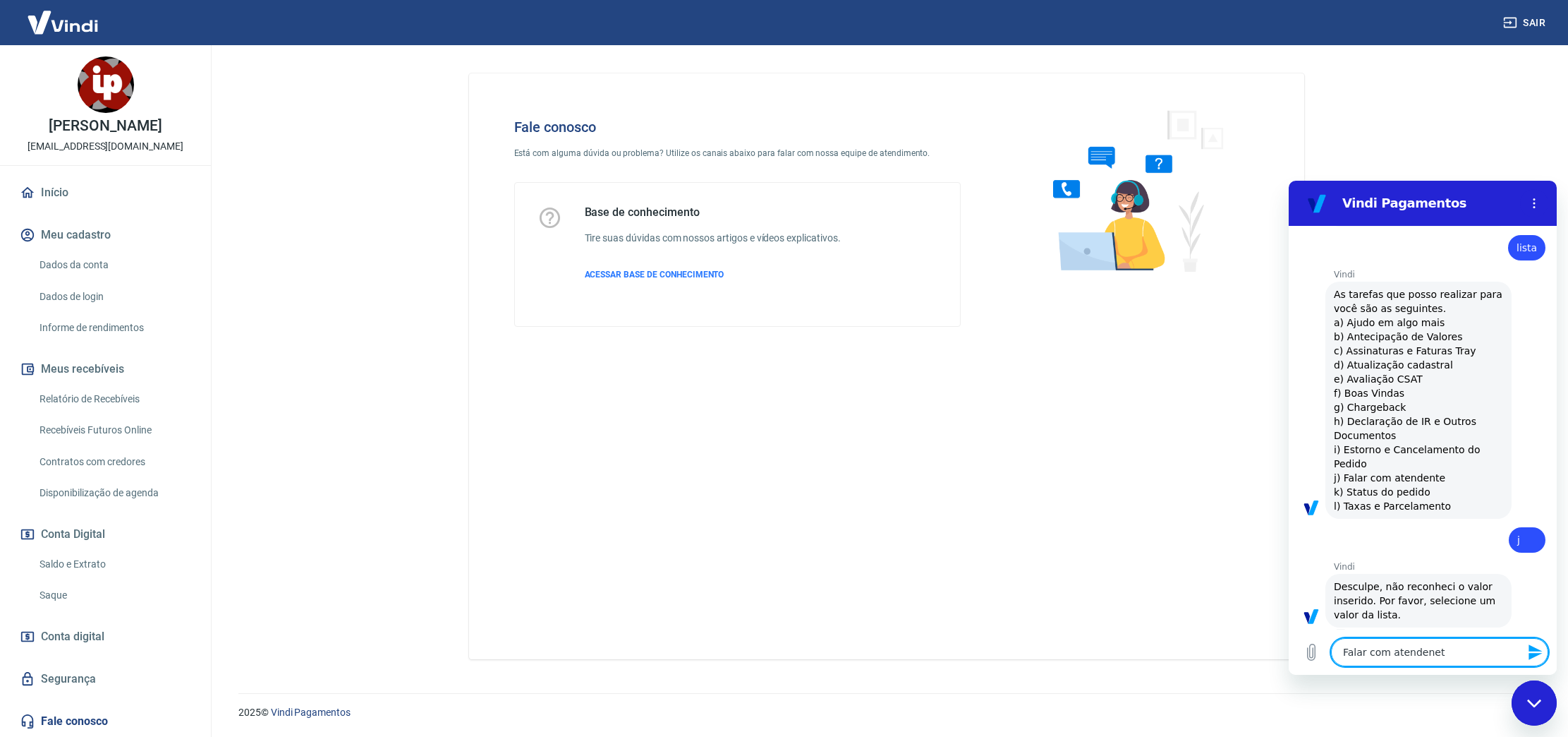
type textarea "x"
type textarea "Falar com atenden"
type textarea "x"
type textarea "Falar com atende"
type textarea "x"
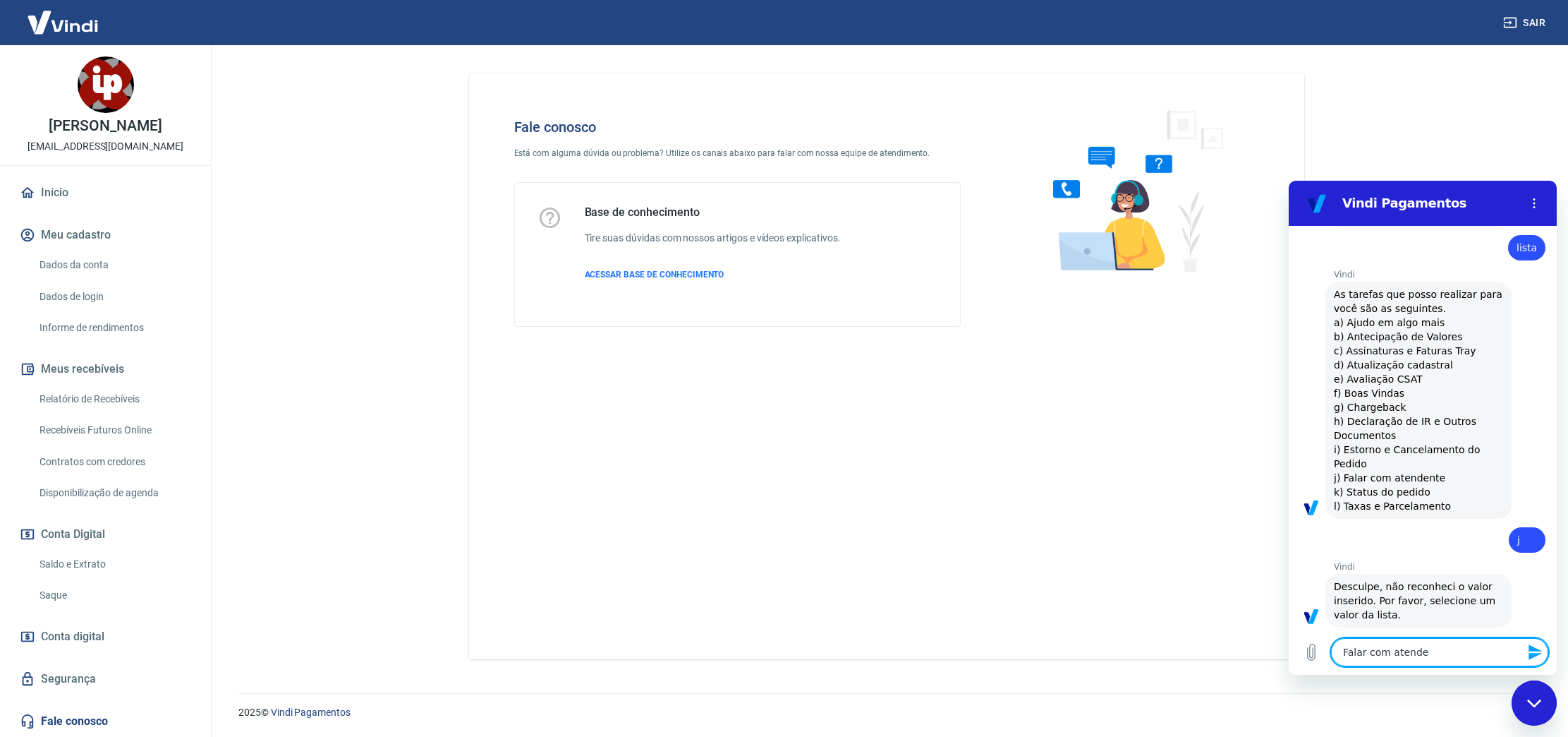
type textarea "Falar com atenden"
type textarea "x"
type textarea "Falar com atendent"
type textarea "x"
type textarea "Falar com atendente"
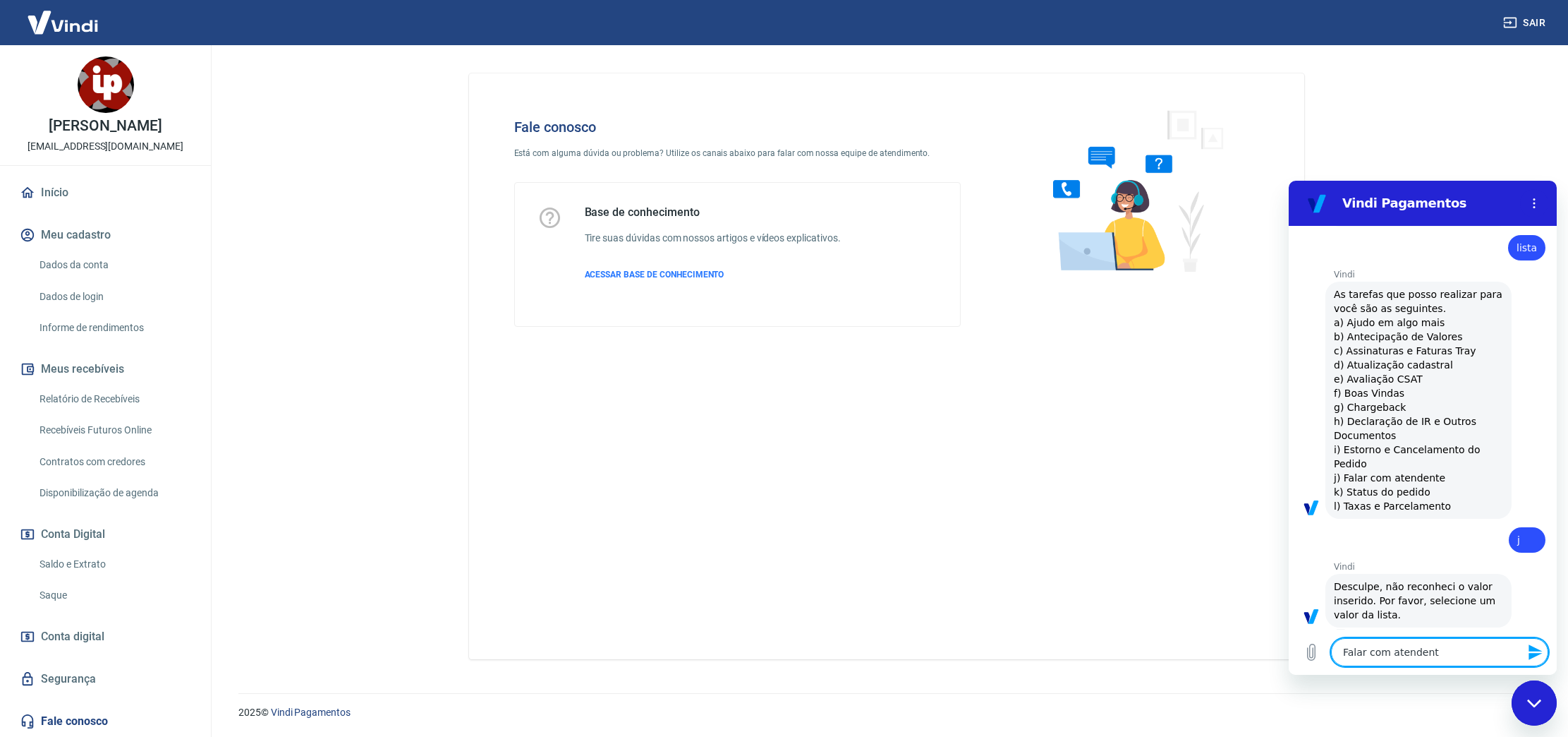
type textarea "x"
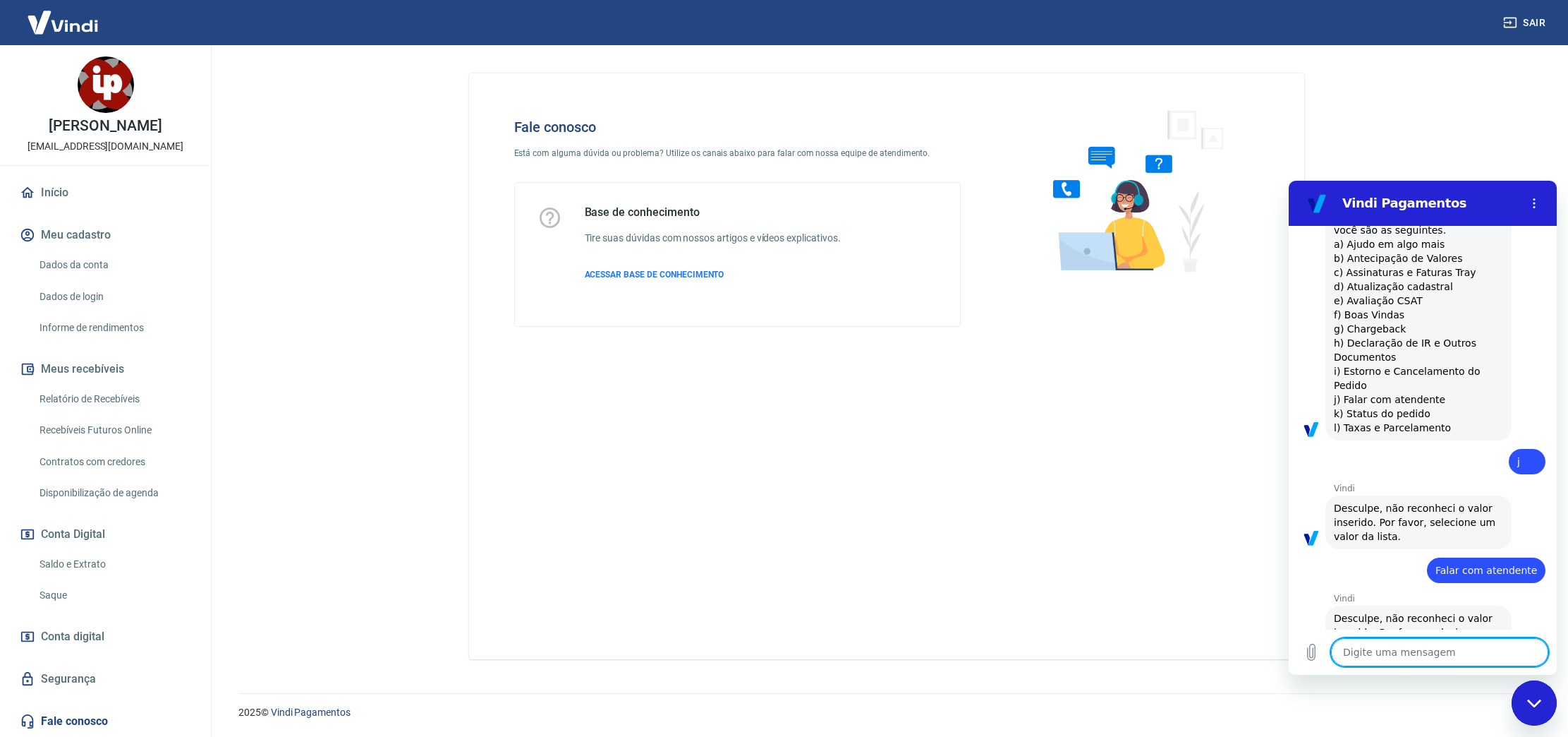
type textarea "x"
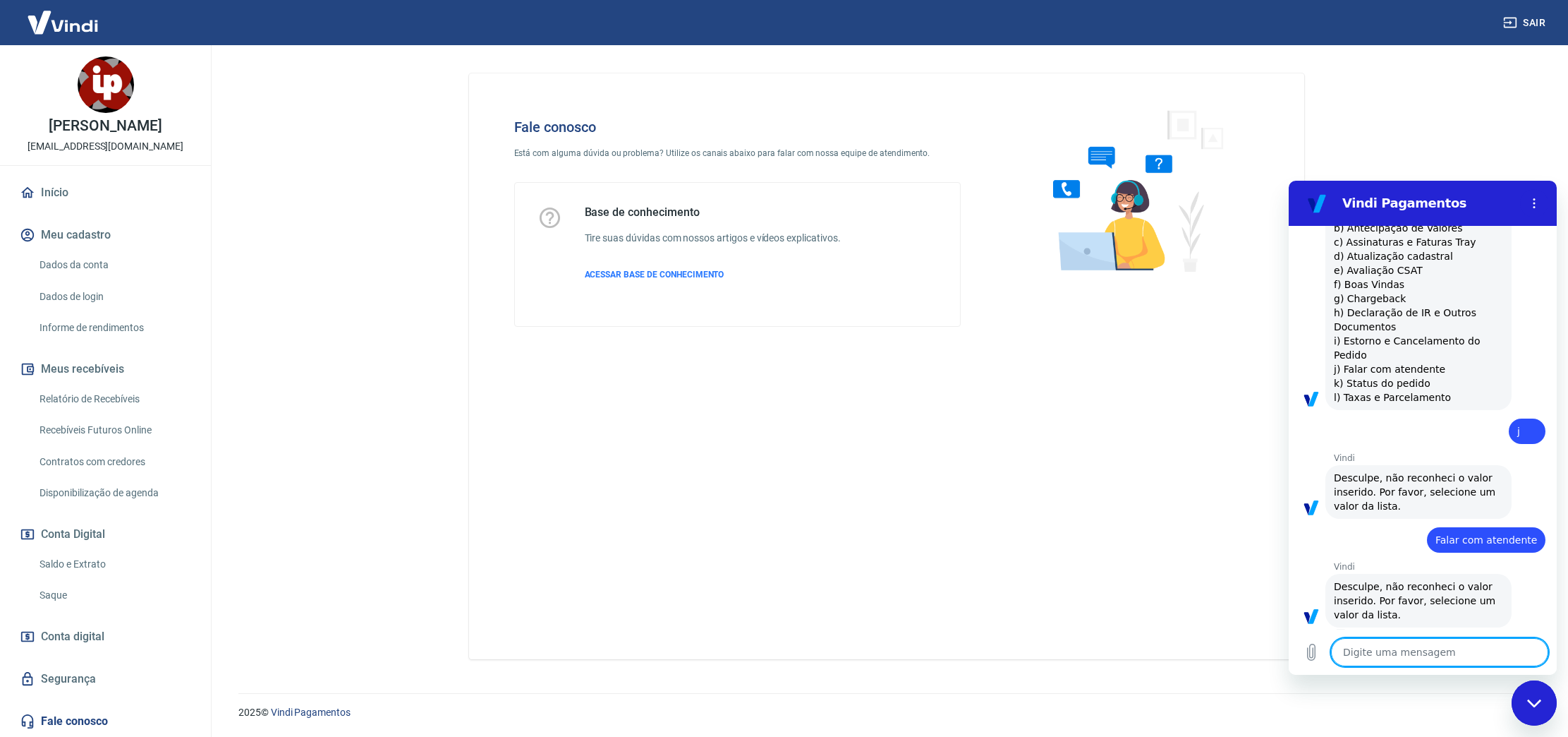
scroll to position [537, 0]
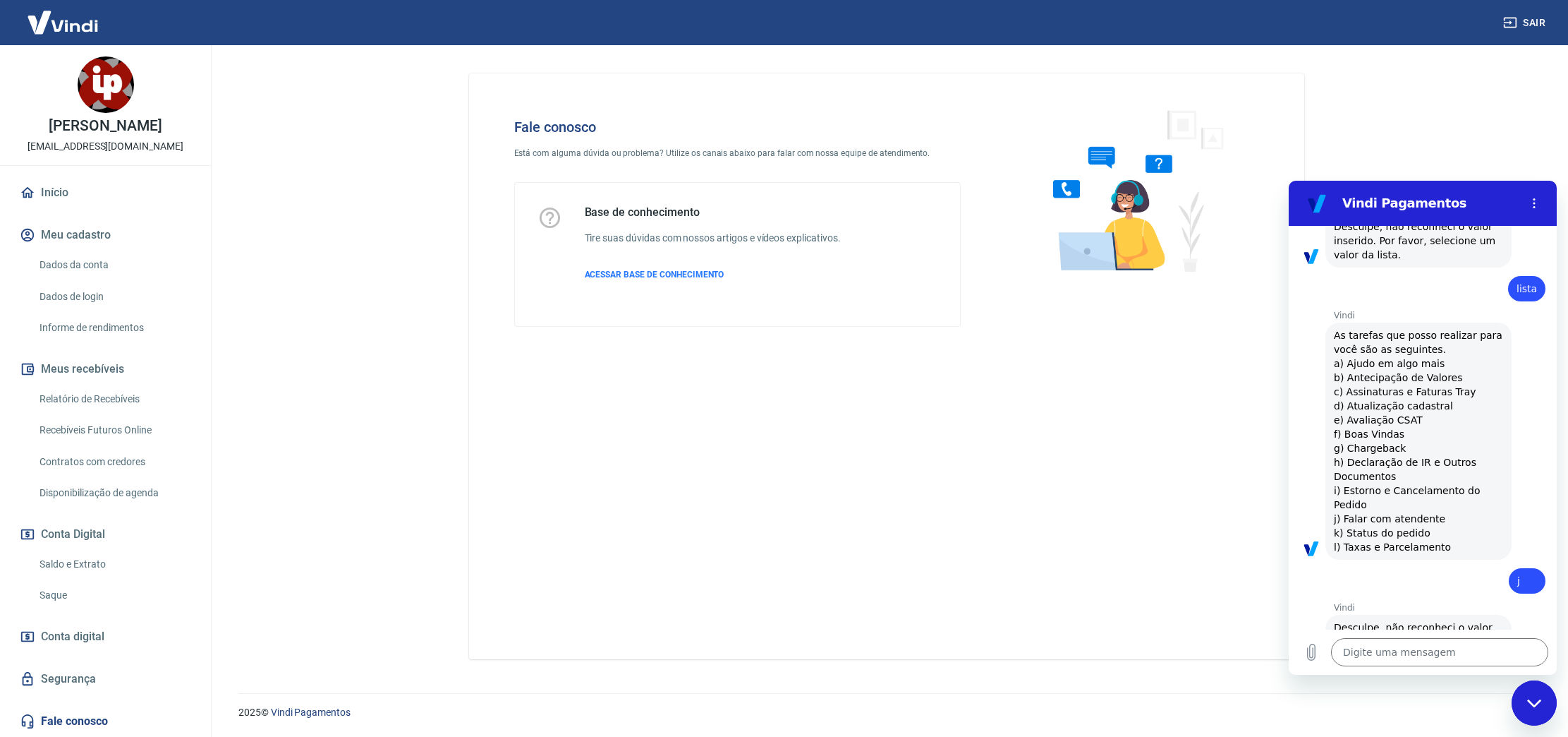
drag, startPoint x: 1333, startPoint y: 503, endPoint x: 1497, endPoint y: 505, distance: 164.0
click at [1497, 505] on div "Vindi diz: As tarefas que posso realizar para você são as seguintes. a) Ajudo e…" at bounding box center [1418, 441] width 186 height 237
copy span "j) Falar com atendente"
click at [1424, 651] on textarea at bounding box center [1439, 653] width 217 height 28
paste textarea "j) Falar com atendente"
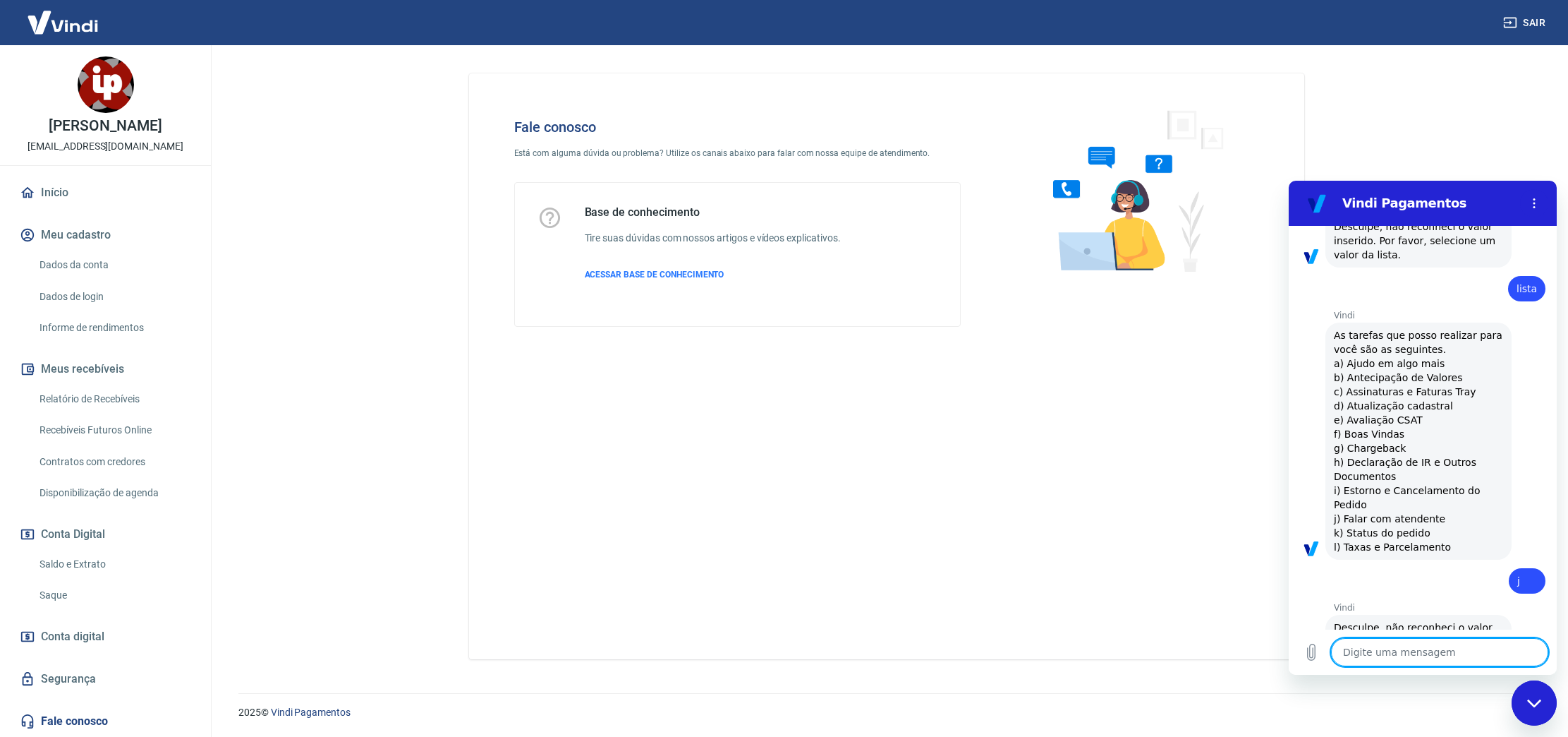
type textarea "j) Falar com atendente"
type textarea "x"
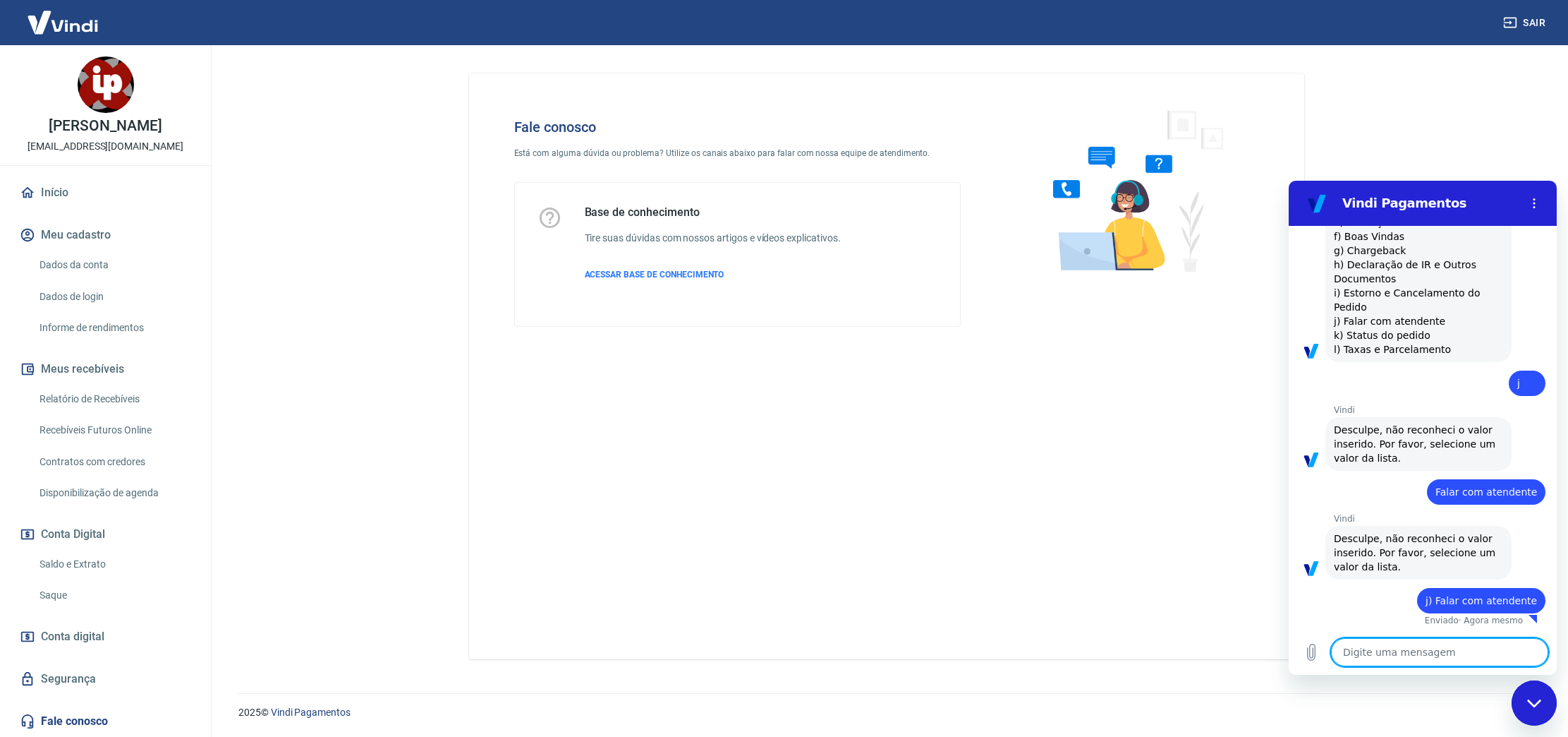
type textarea "x"
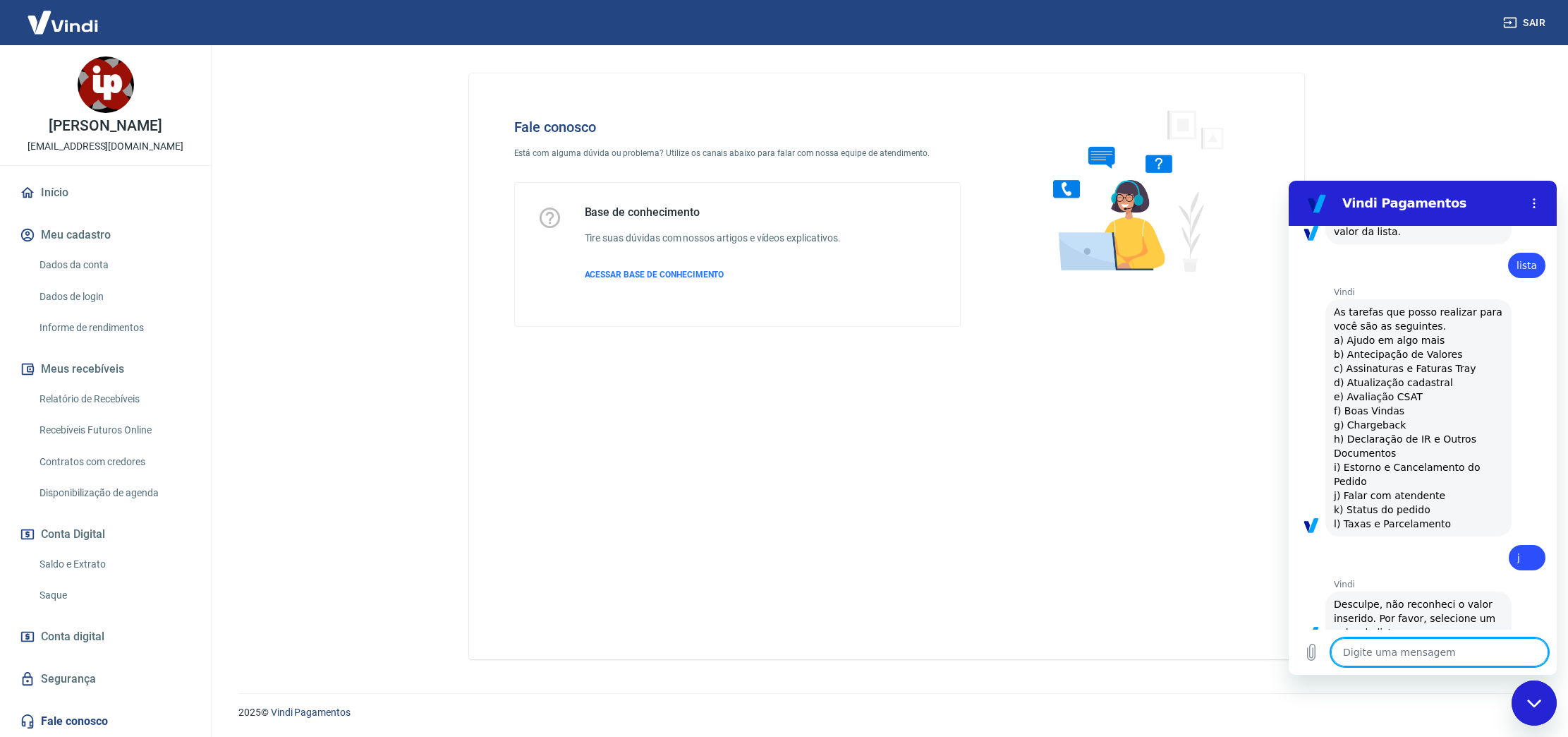
scroll to position [557, 0]
type textarea "1"
type textarea "x"
type textarea "10"
type textarea "x"
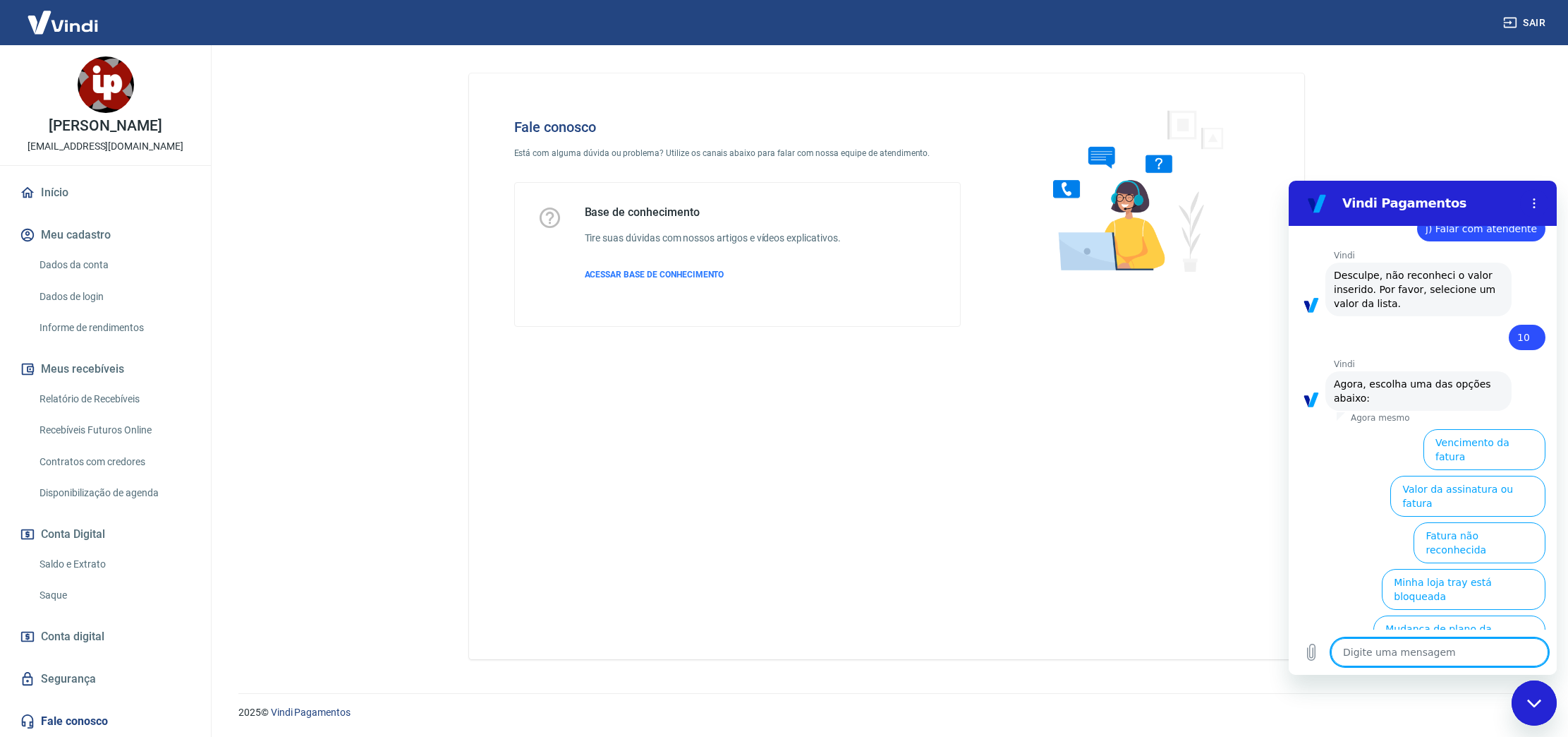
scroll to position [1182, 0]
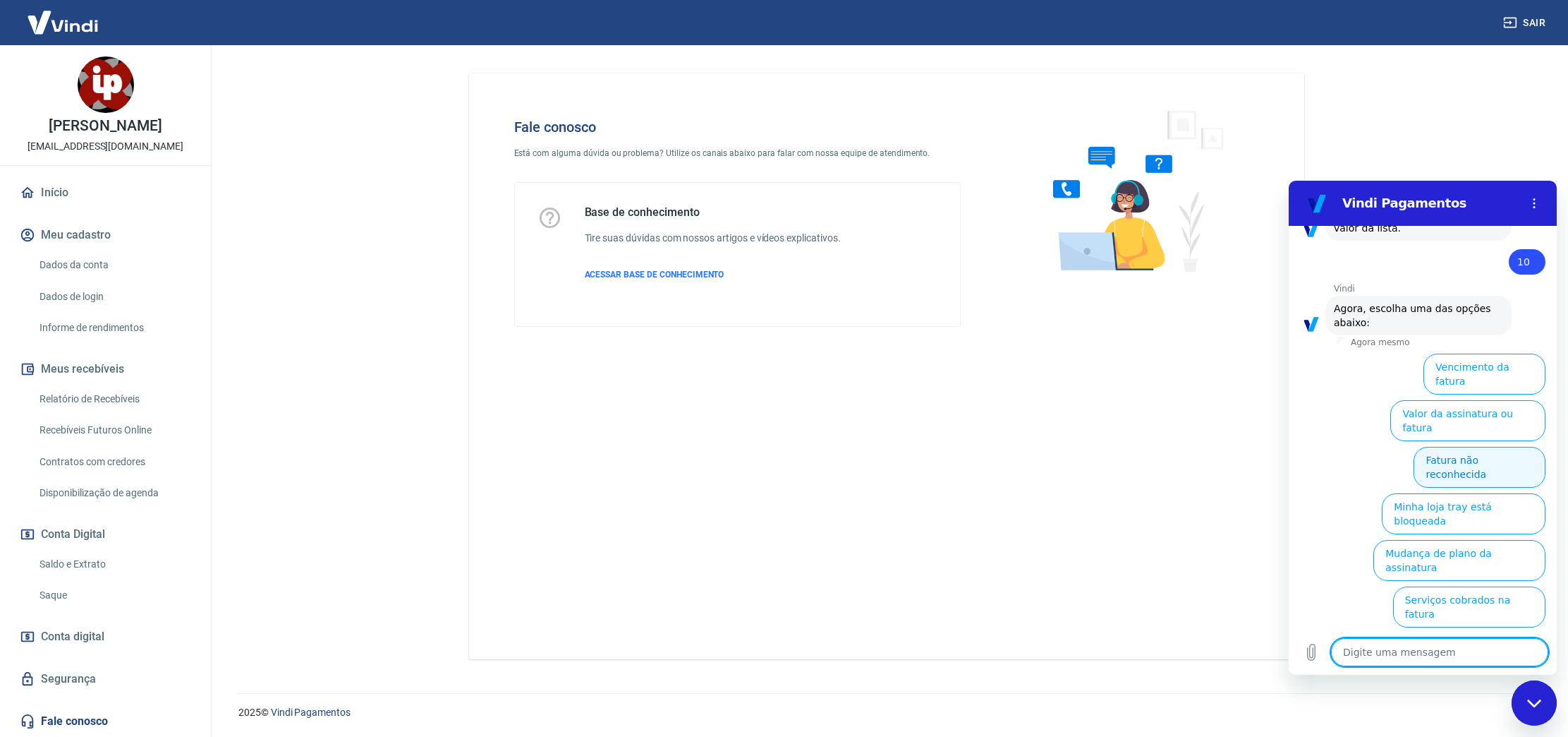
click at [1495, 447] on button "Fatura não reconhecida" at bounding box center [1479, 467] width 132 height 41
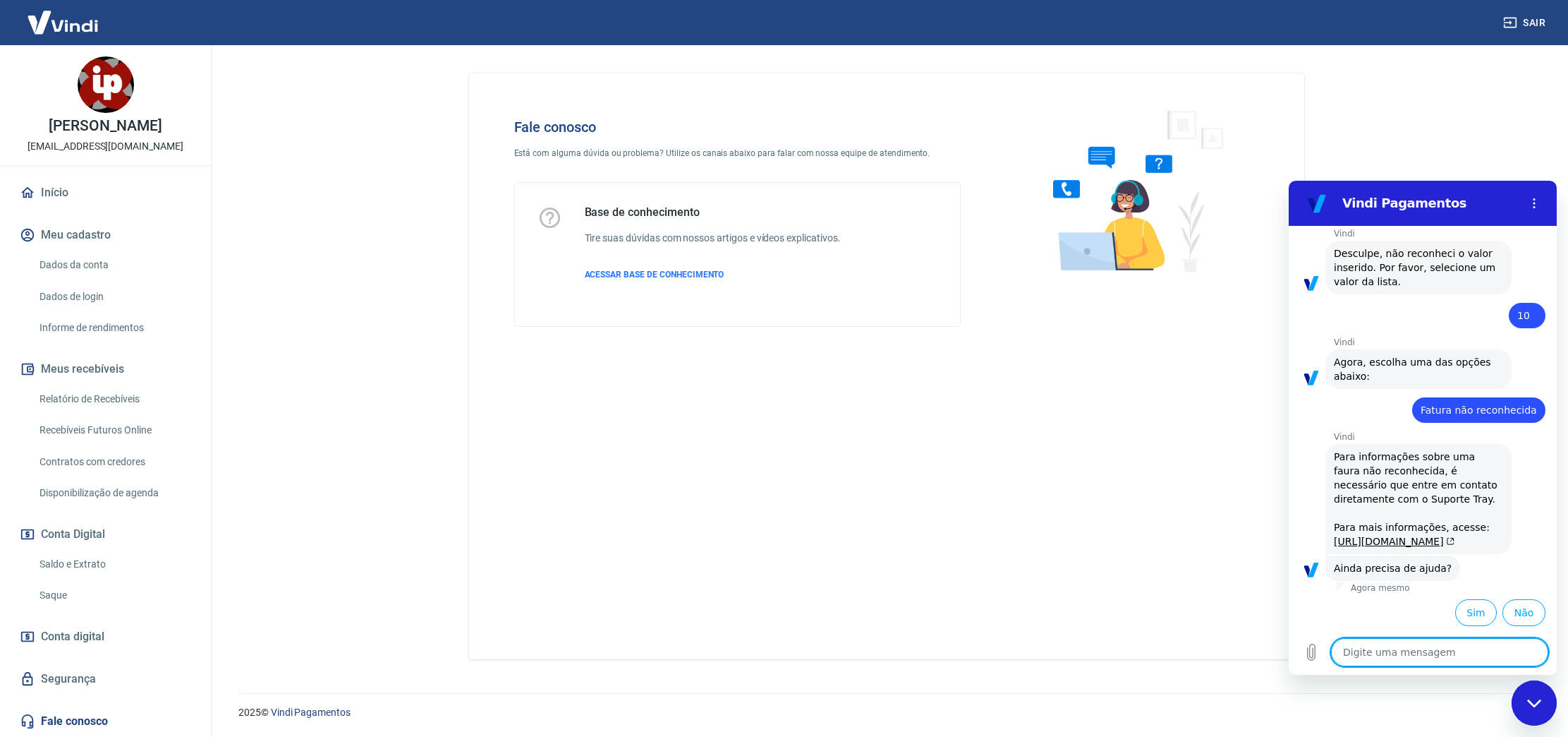
scroll to position [1170, 0]
click at [1478, 617] on button "Sim" at bounding box center [1476, 613] width 42 height 27
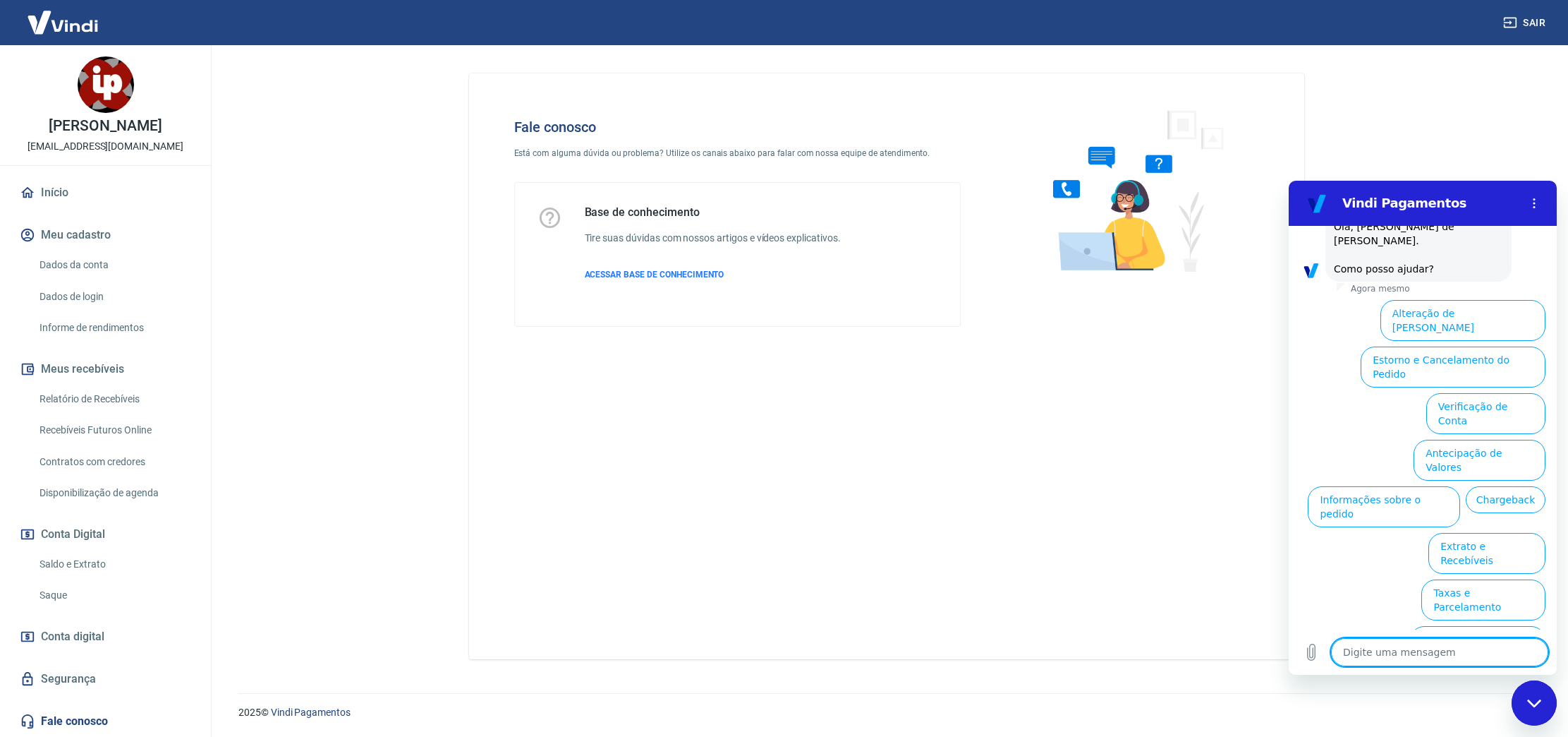
scroll to position [1554, 0]
click at [1369, 485] on button "Informações sobre o pedido" at bounding box center [1384, 504] width 153 height 41
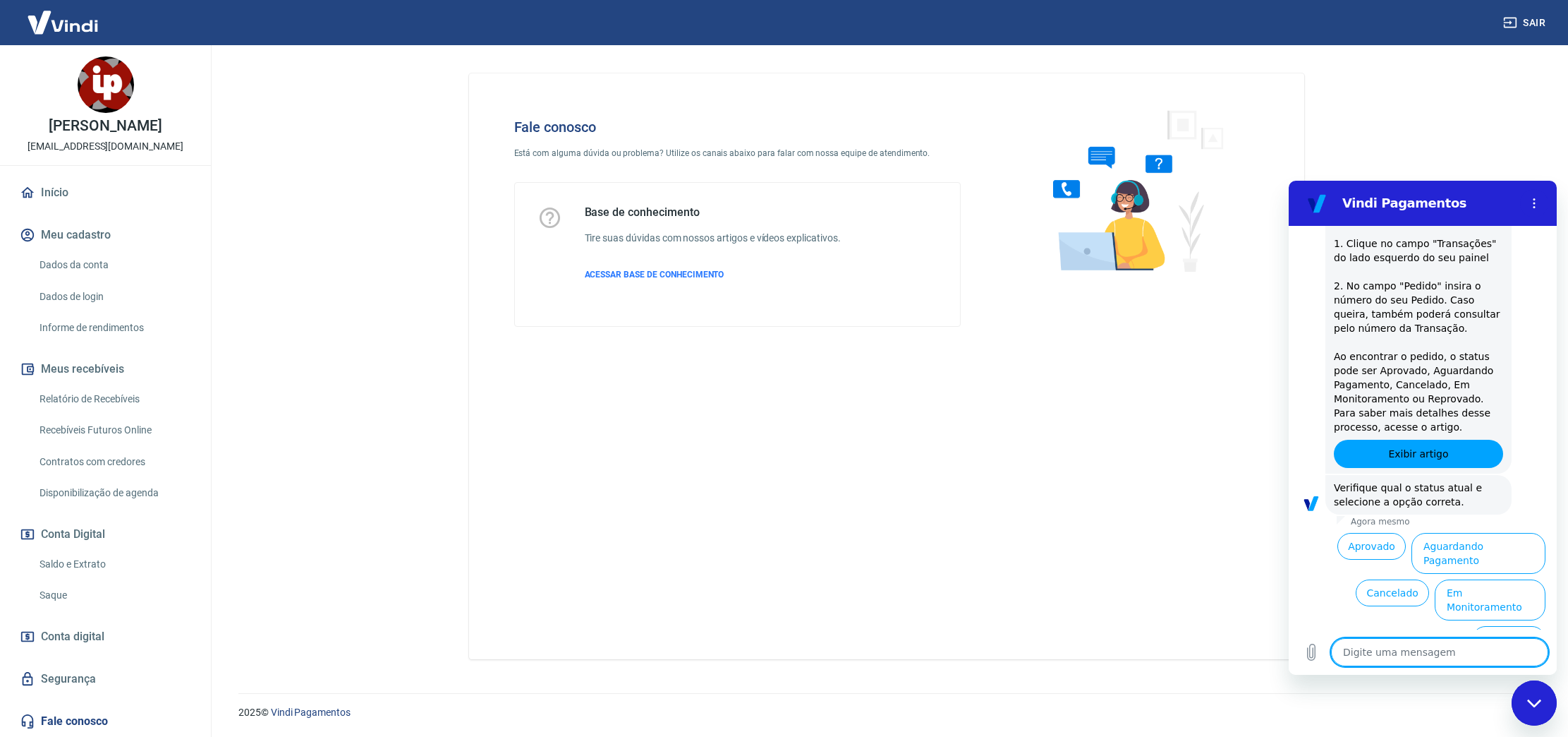
scroll to position [1796, 0]
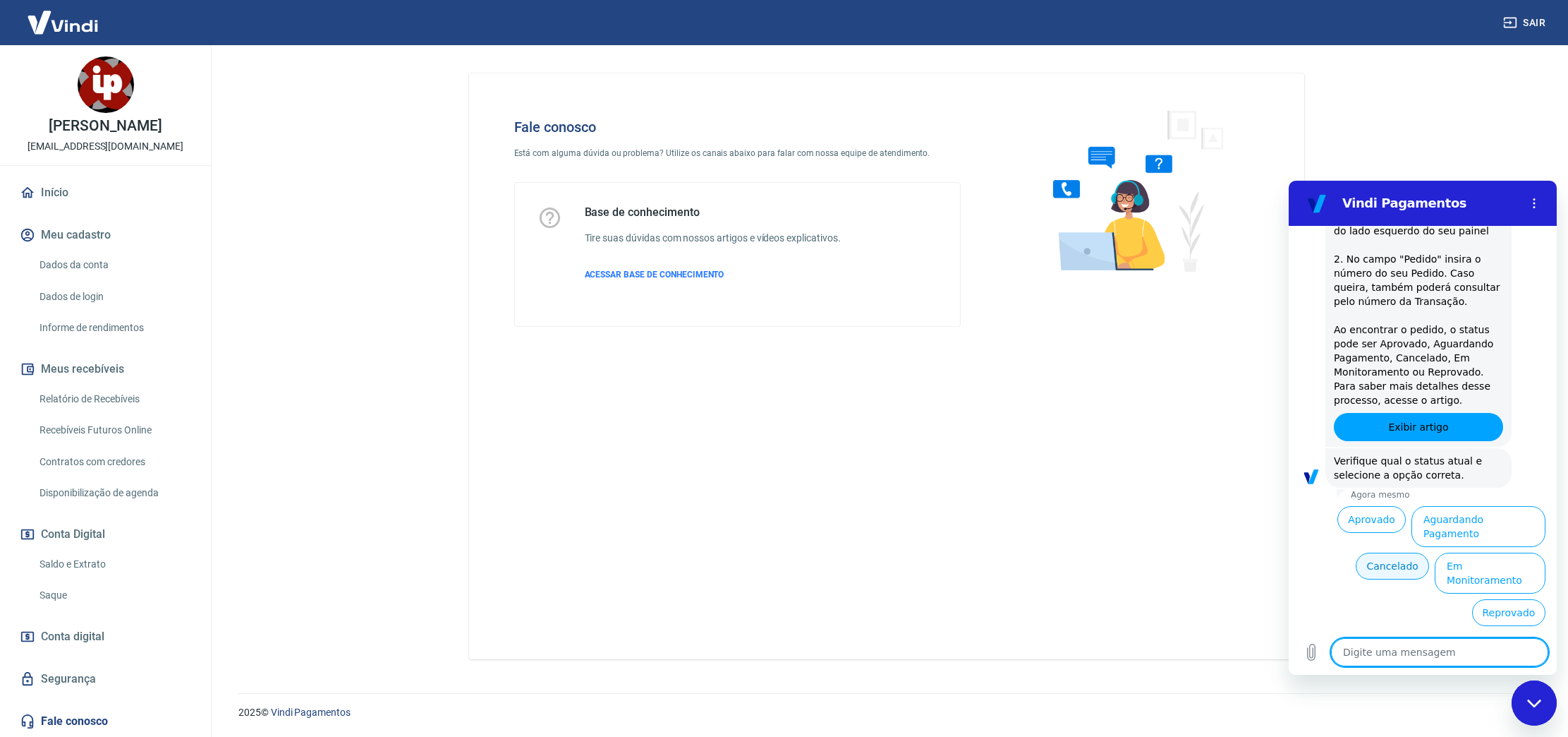
click at [1406, 578] on button "Cancelado" at bounding box center [1392, 566] width 73 height 27
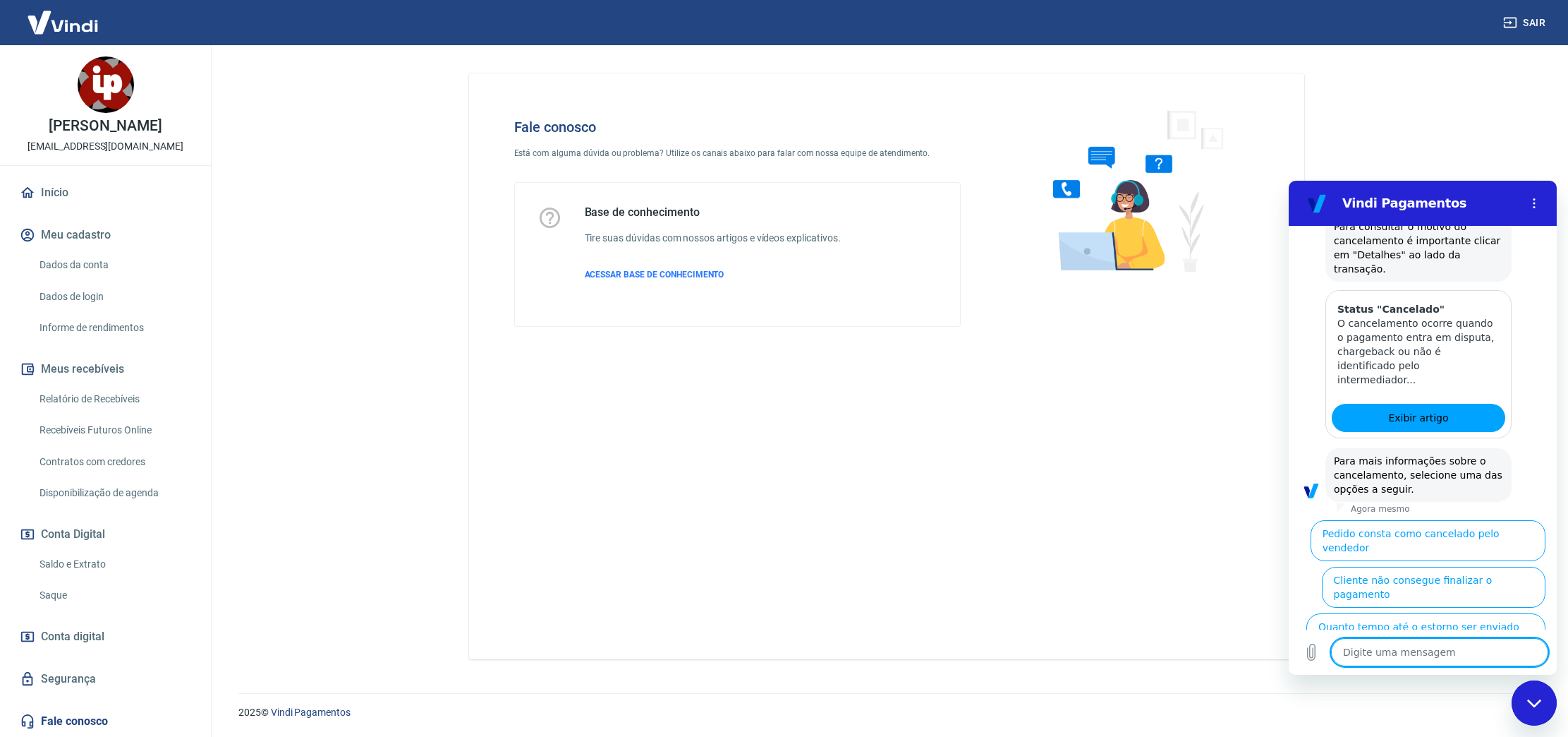
scroll to position [2416, 0]
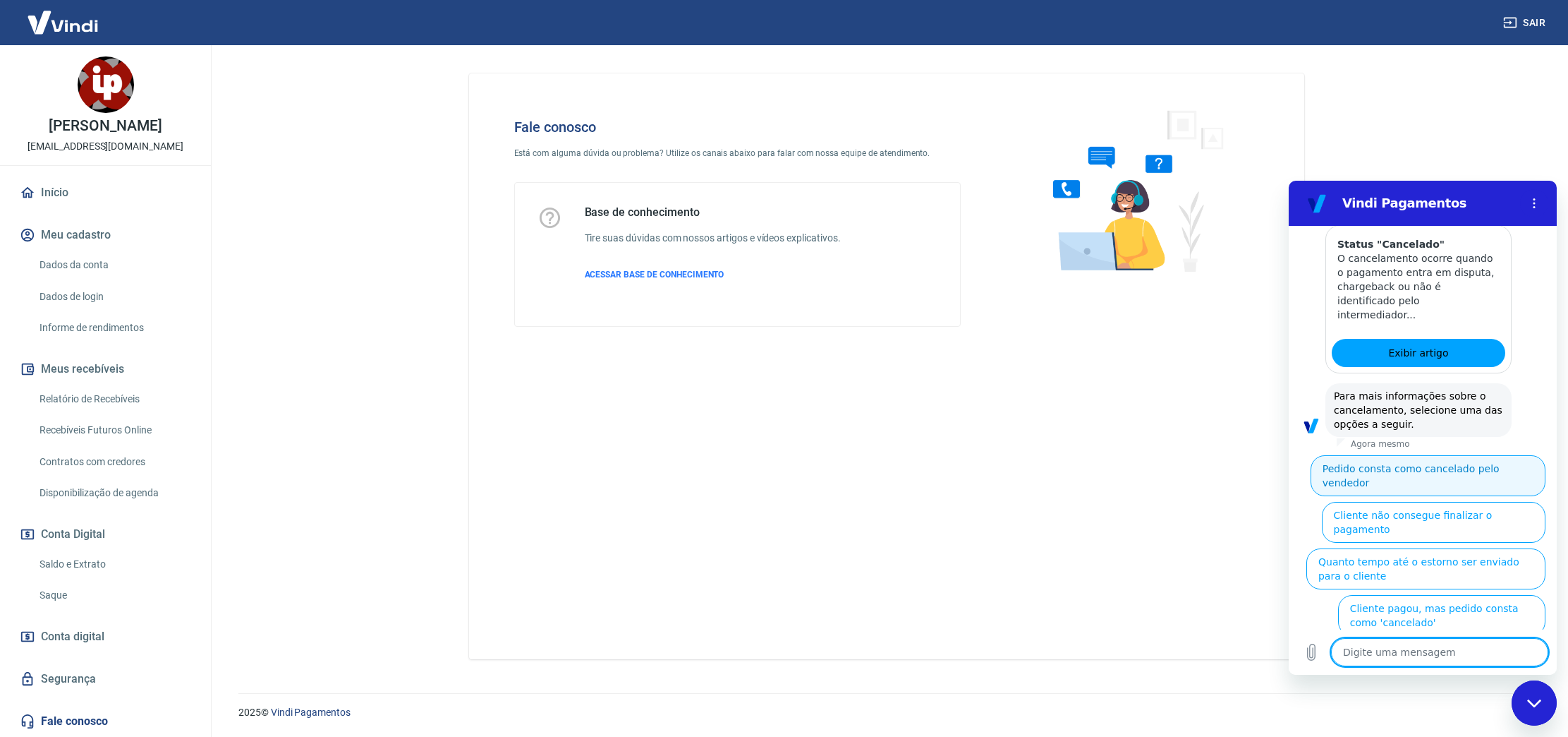
click at [1415, 455] on button "Pedido consta como cancelado pelo vendedor" at bounding box center [1428, 475] width 235 height 41
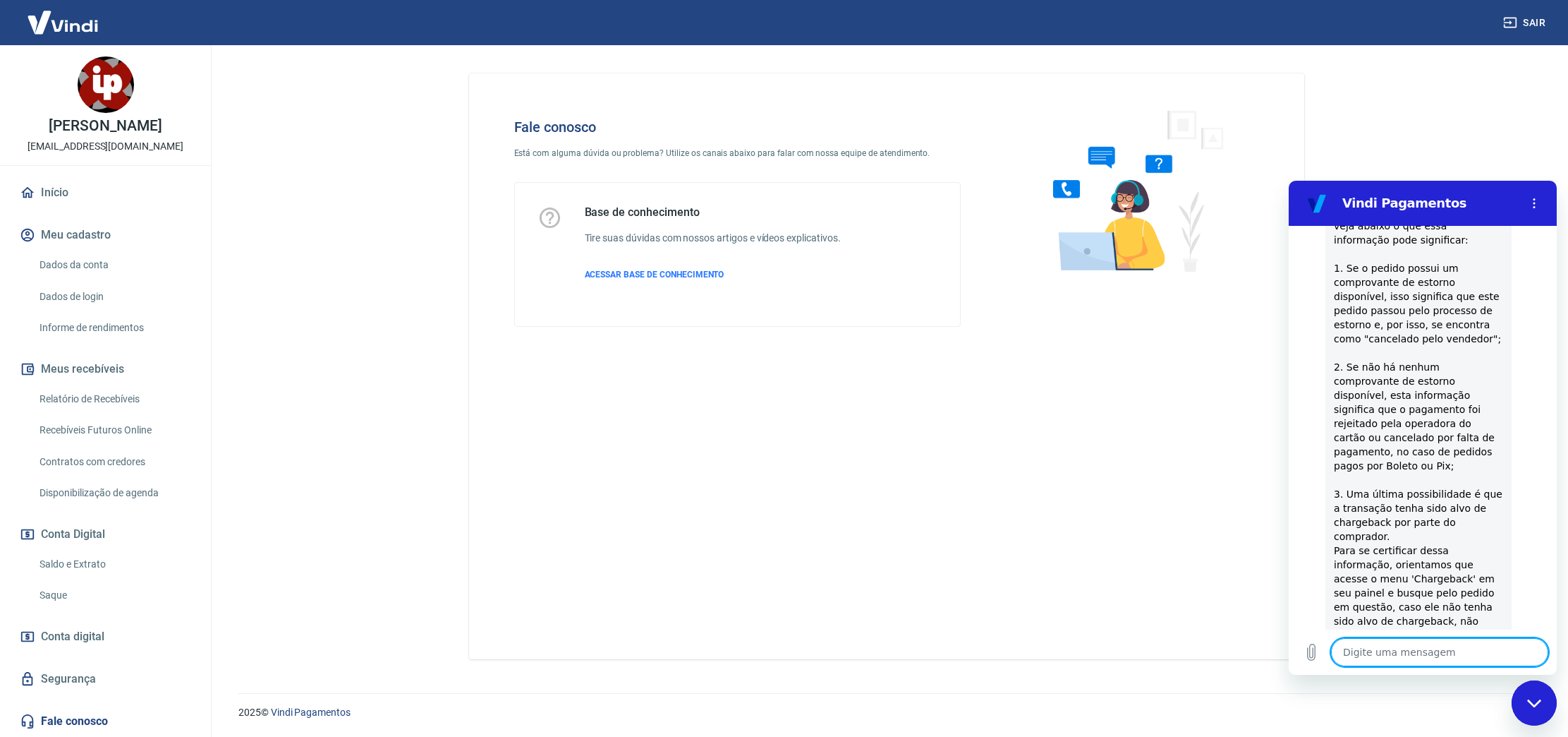
type textarea "x"
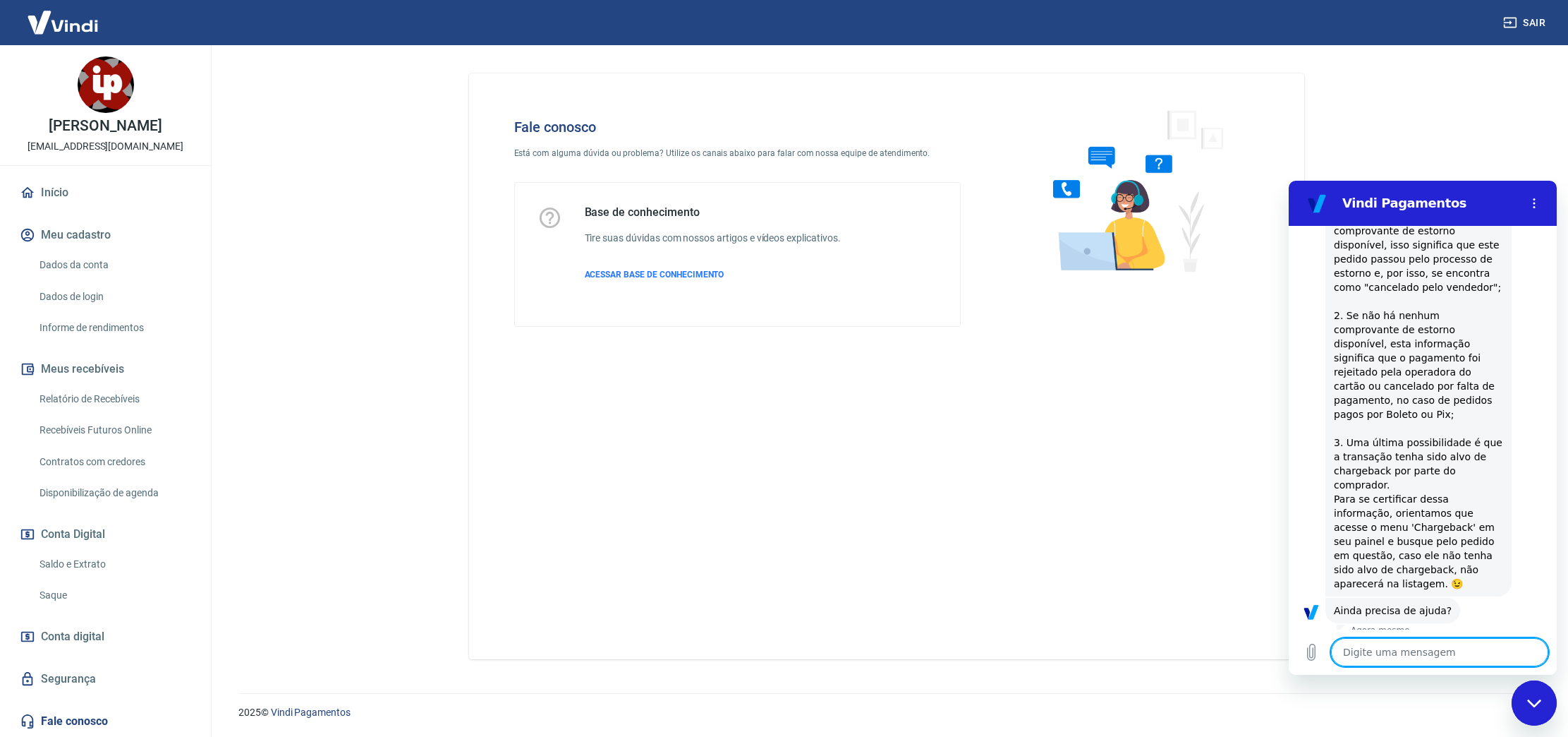
scroll to position [175, 0]
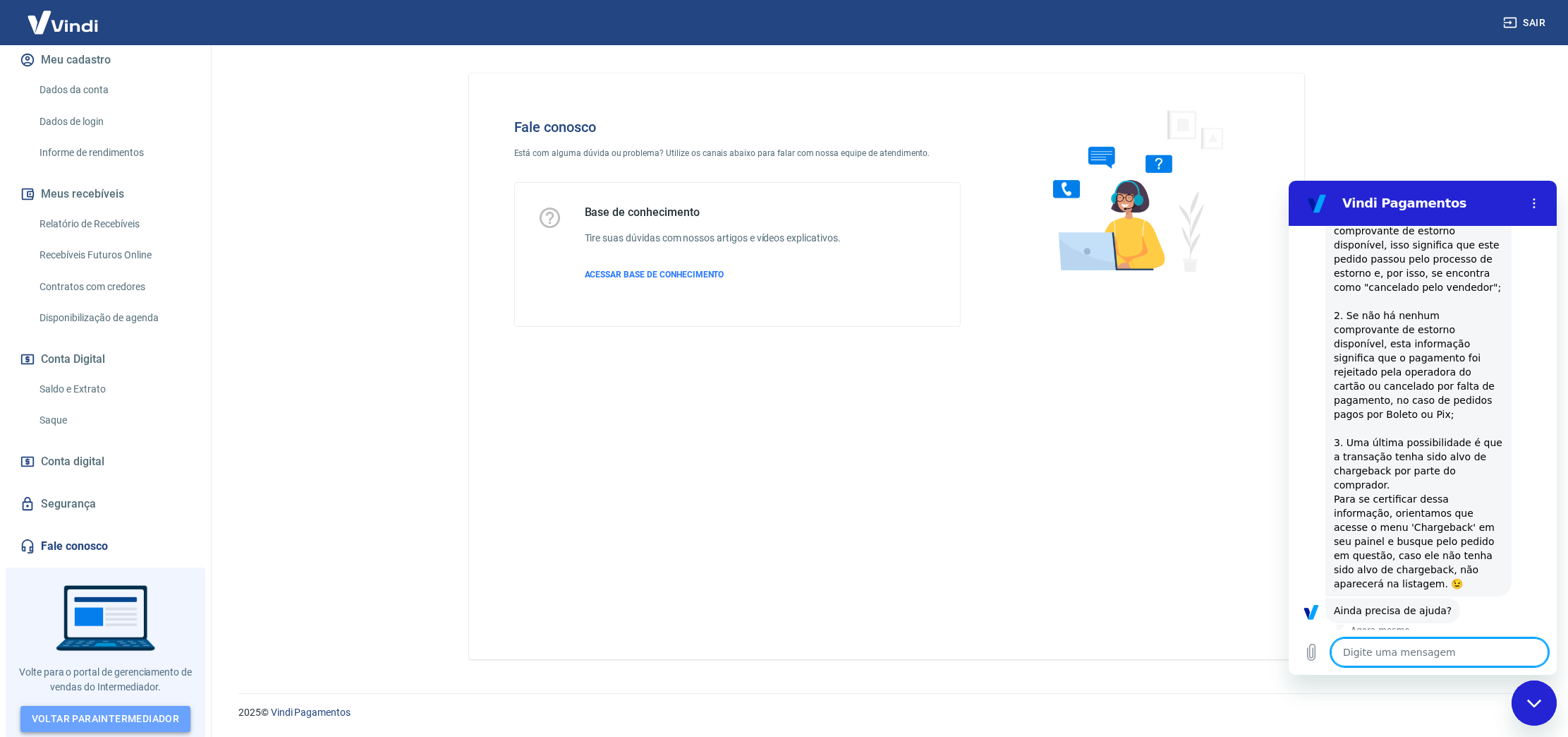
click at [119, 713] on link "Voltar para Intermediador" at bounding box center [106, 719] width 171 height 27
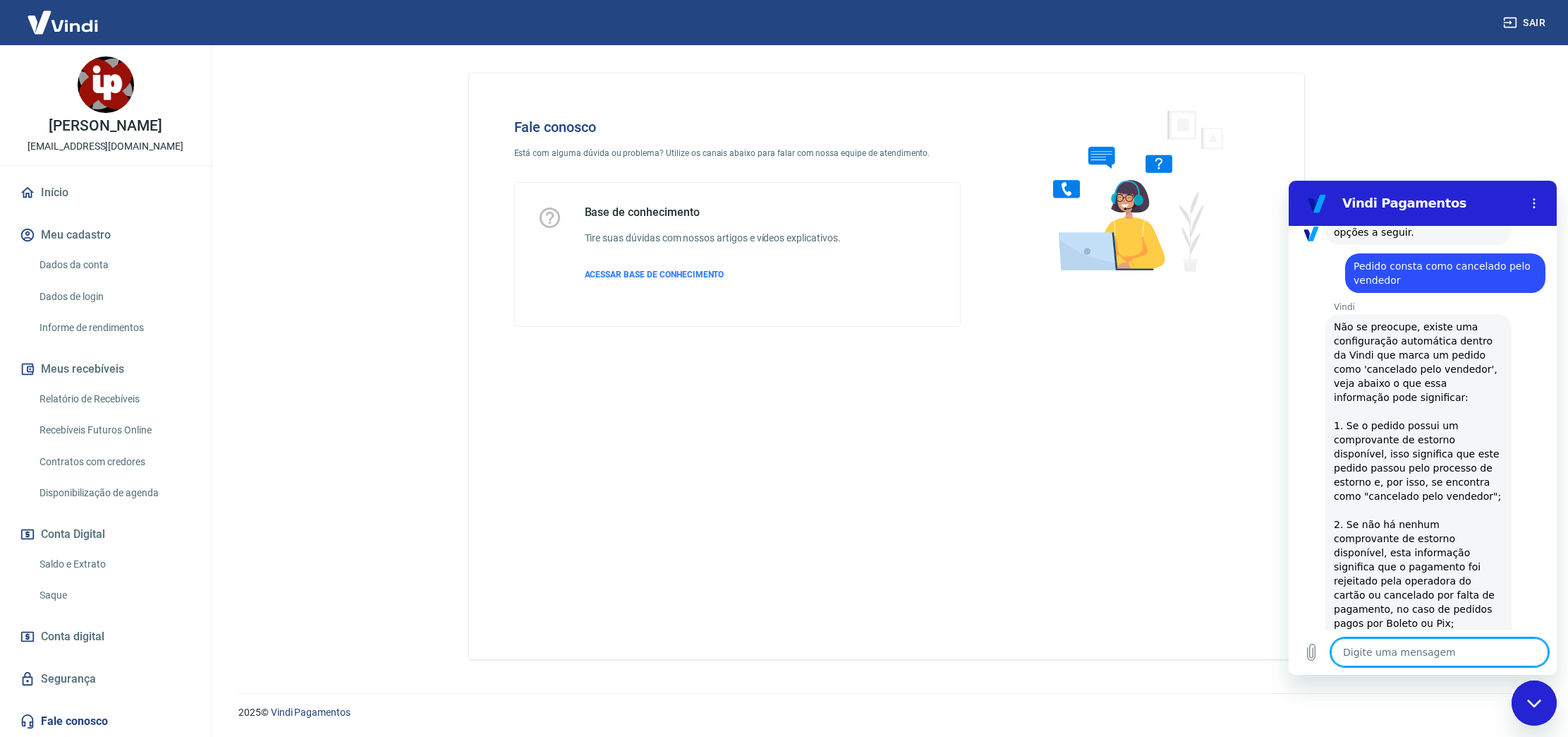
scroll to position [2817, 0]
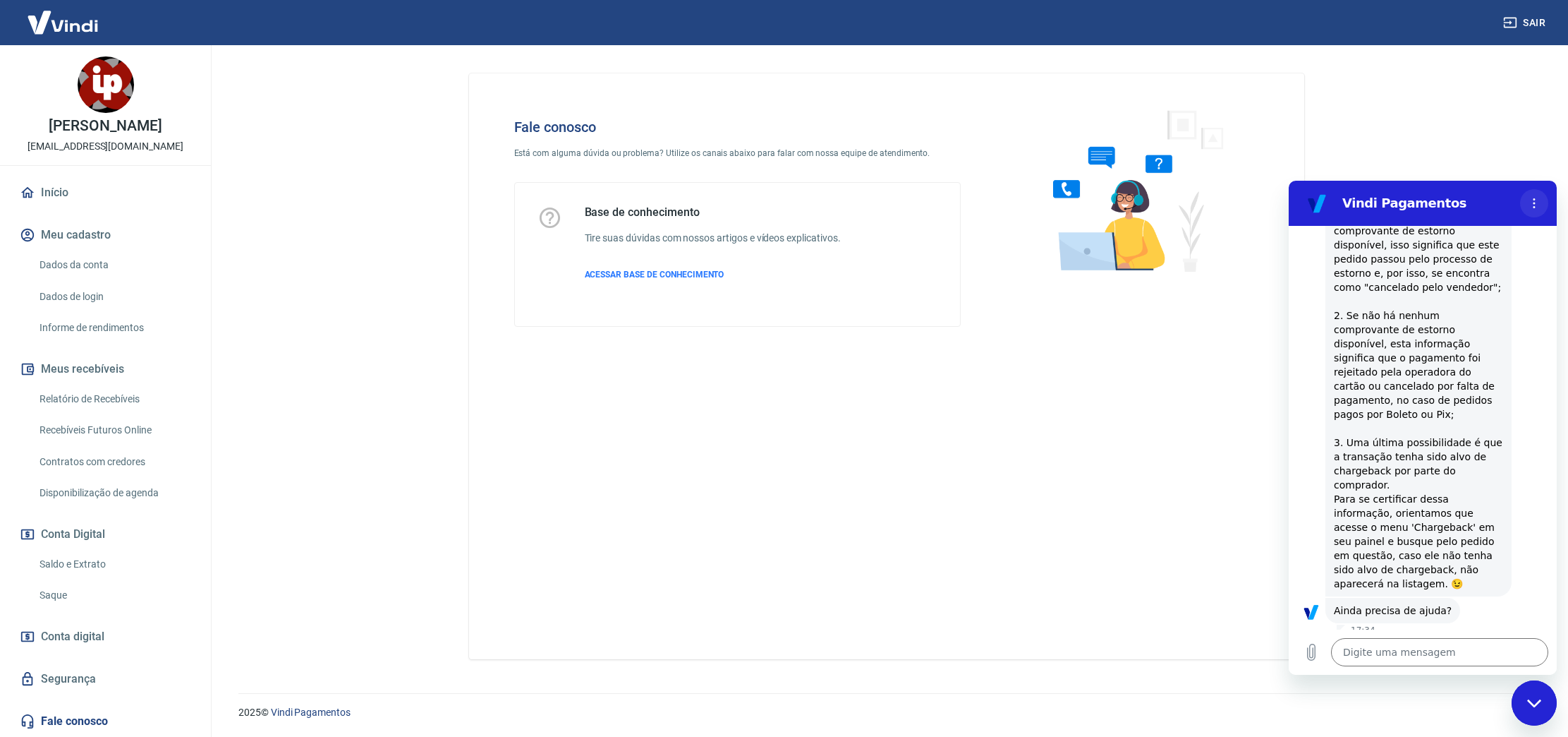
click at [1538, 206] on icon "Menu de opções" at bounding box center [1534, 203] width 11 height 11
click at [1485, 158] on main "Fale conosco Está com alguma dúvida ou problema? Utilize os canais abaixo para …" at bounding box center [886, 391] width 1363 height 691
click at [1537, 695] on div "Fechar janela de mensagens" at bounding box center [1534, 703] width 43 height 43
type textarea "x"
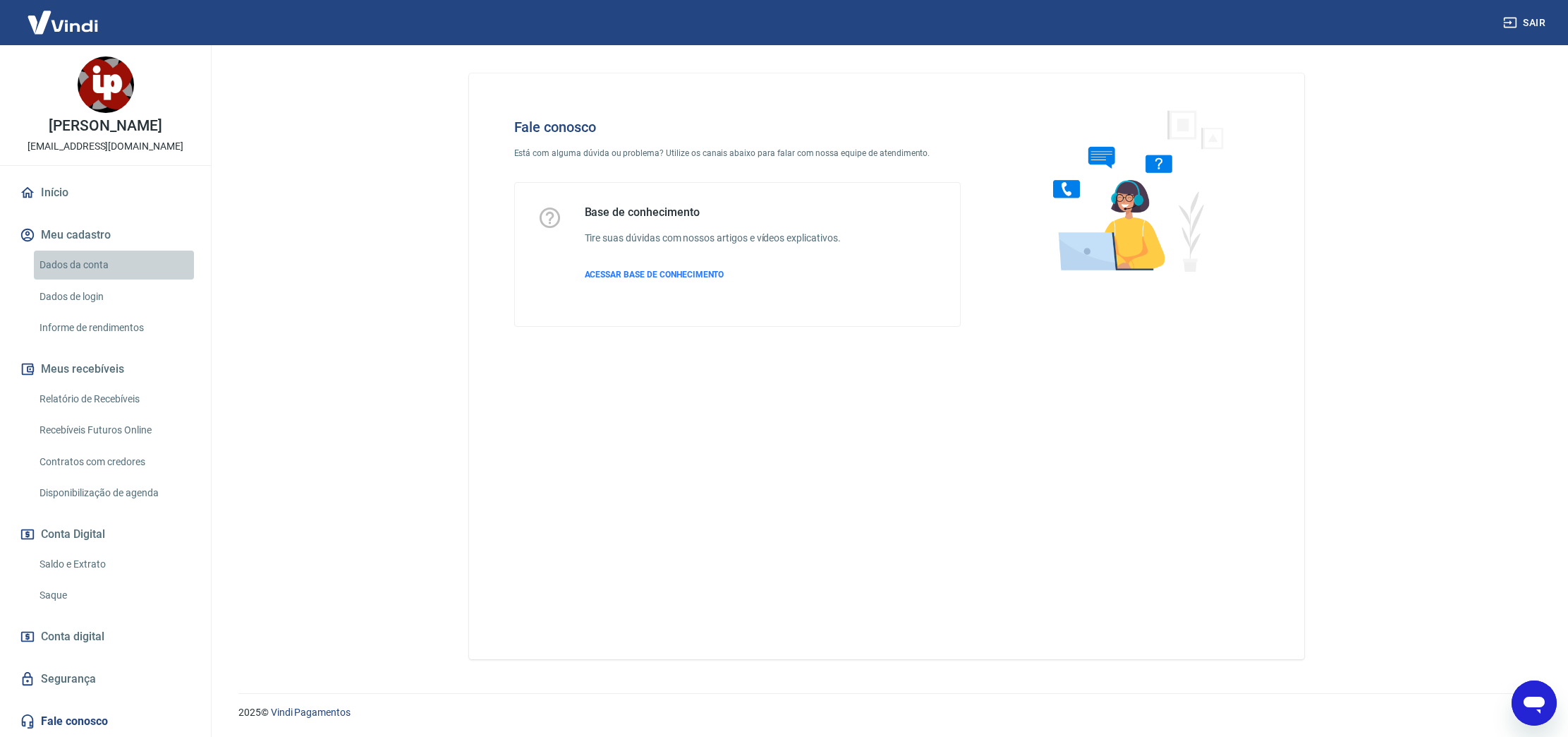
click at [68, 262] on link "Dados da conta" at bounding box center [114, 265] width 160 height 29
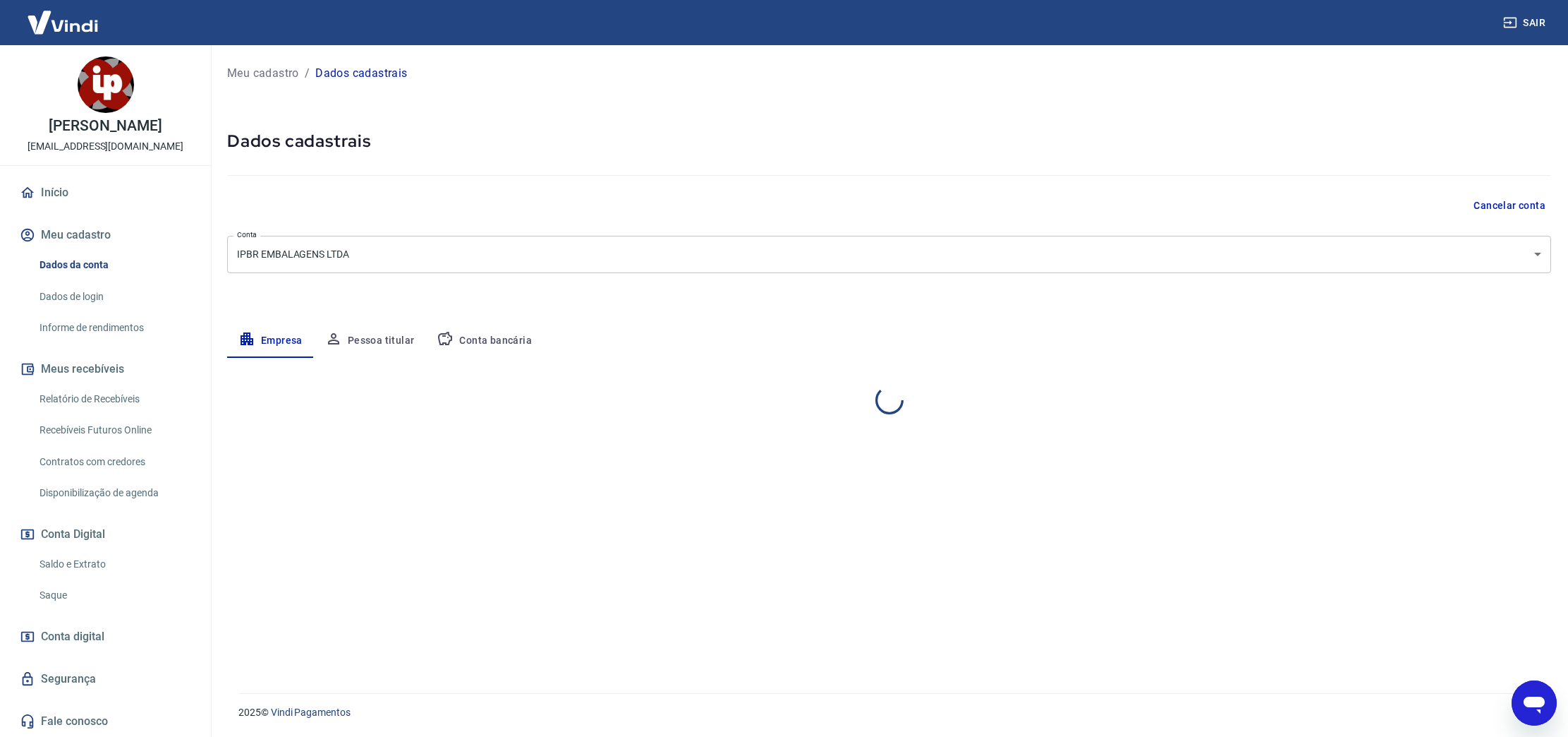
select select "SP"
select select "business"
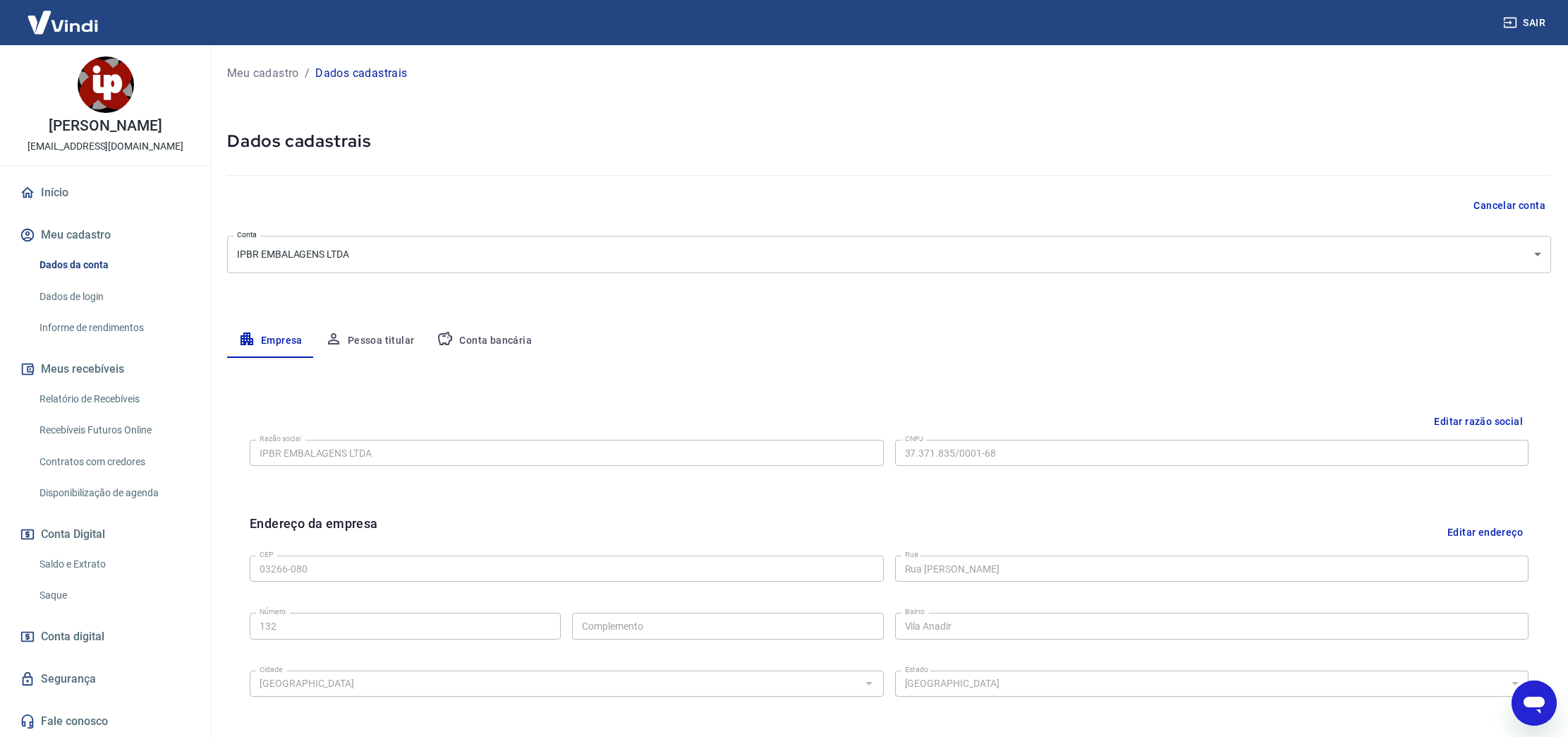
click at [64, 181] on link "Início" at bounding box center [105, 193] width 177 height 31
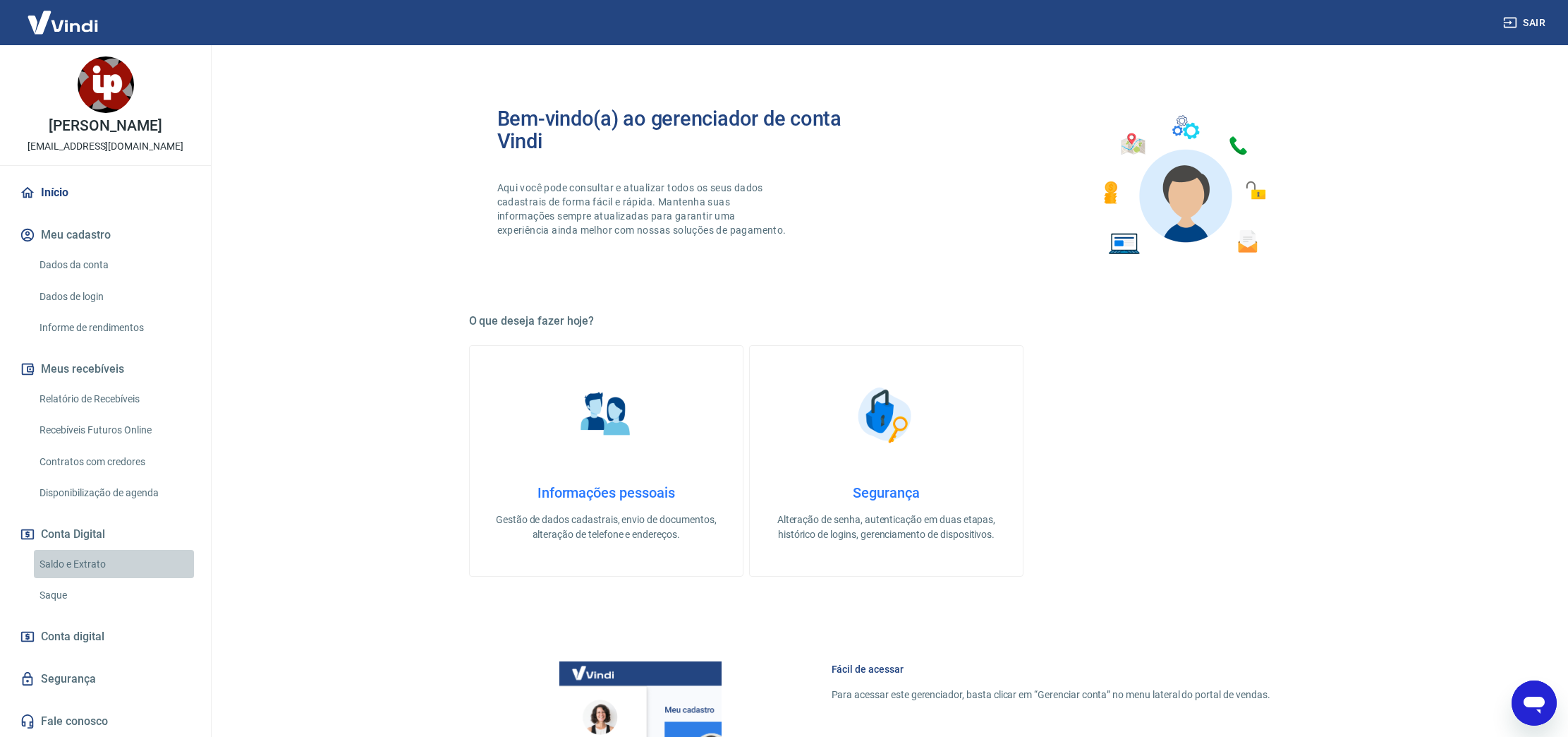
click at [92, 564] on link "Saldo e Extrato" at bounding box center [114, 564] width 160 height 29
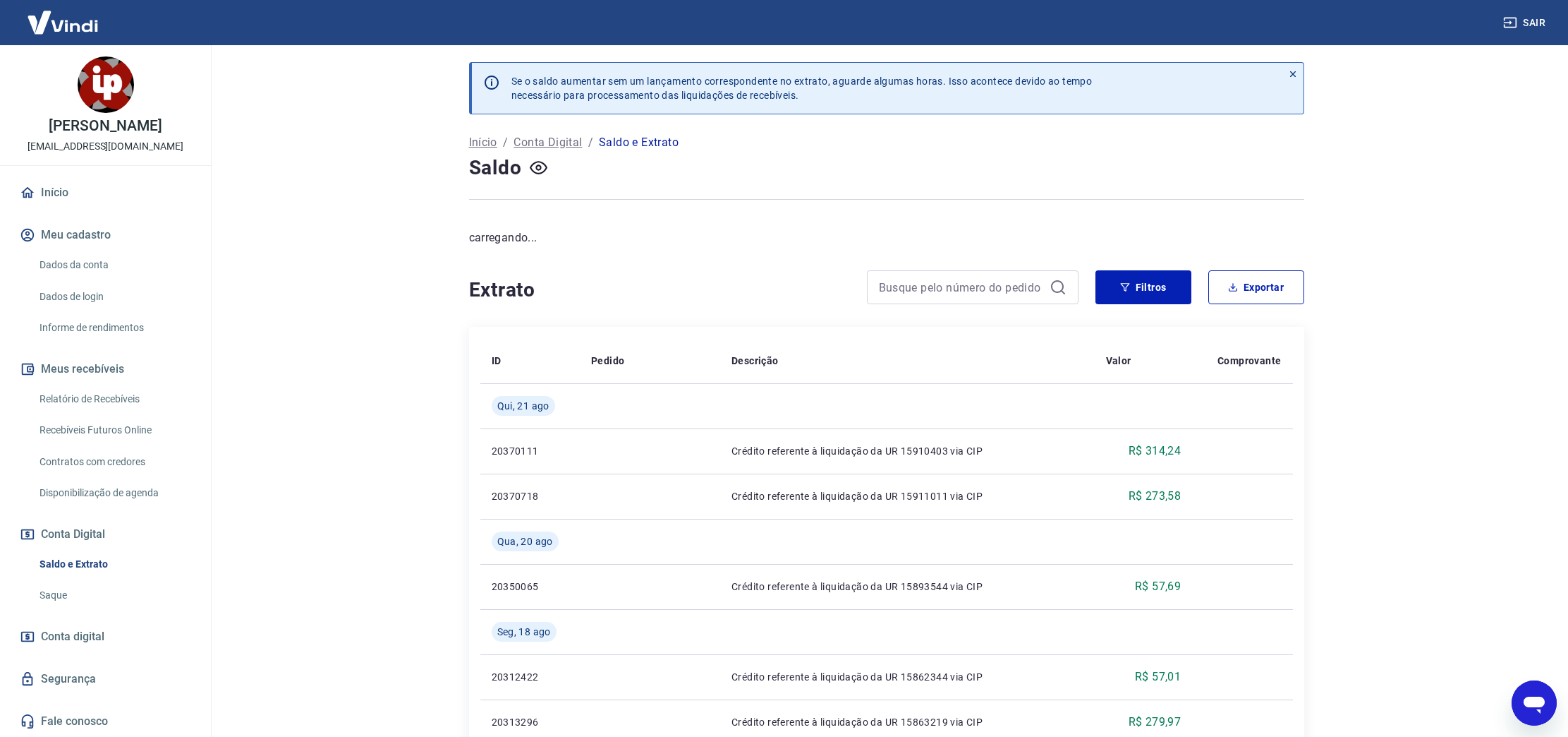
click at [78, 593] on link "Saque" at bounding box center [114, 595] width 160 height 29
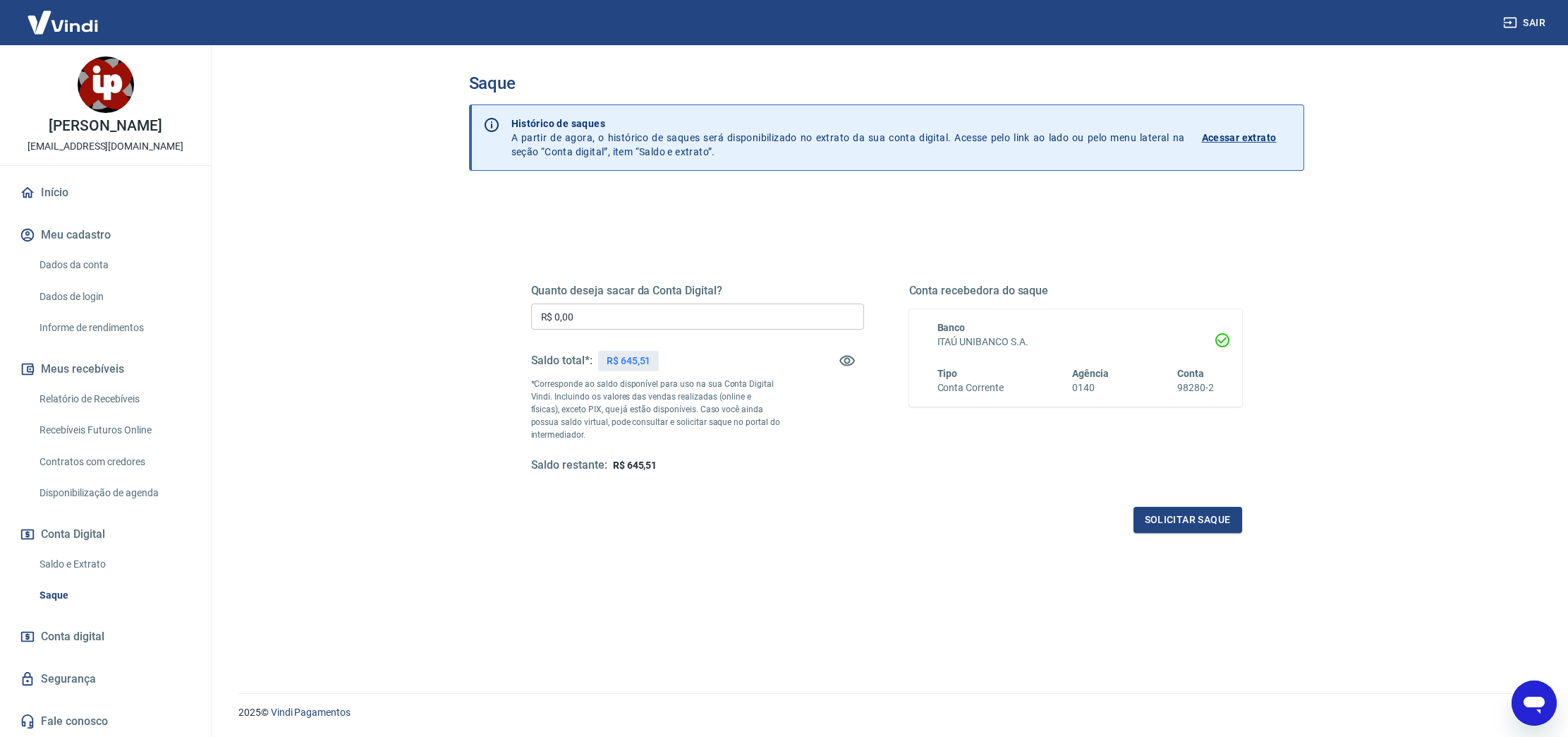
click at [615, 316] on input "R$ 0,00" at bounding box center [697, 317] width 333 height 27
type input "R$ 645,51"
click at [1173, 515] on button "Solicitar saque" at bounding box center [1188, 520] width 109 height 27
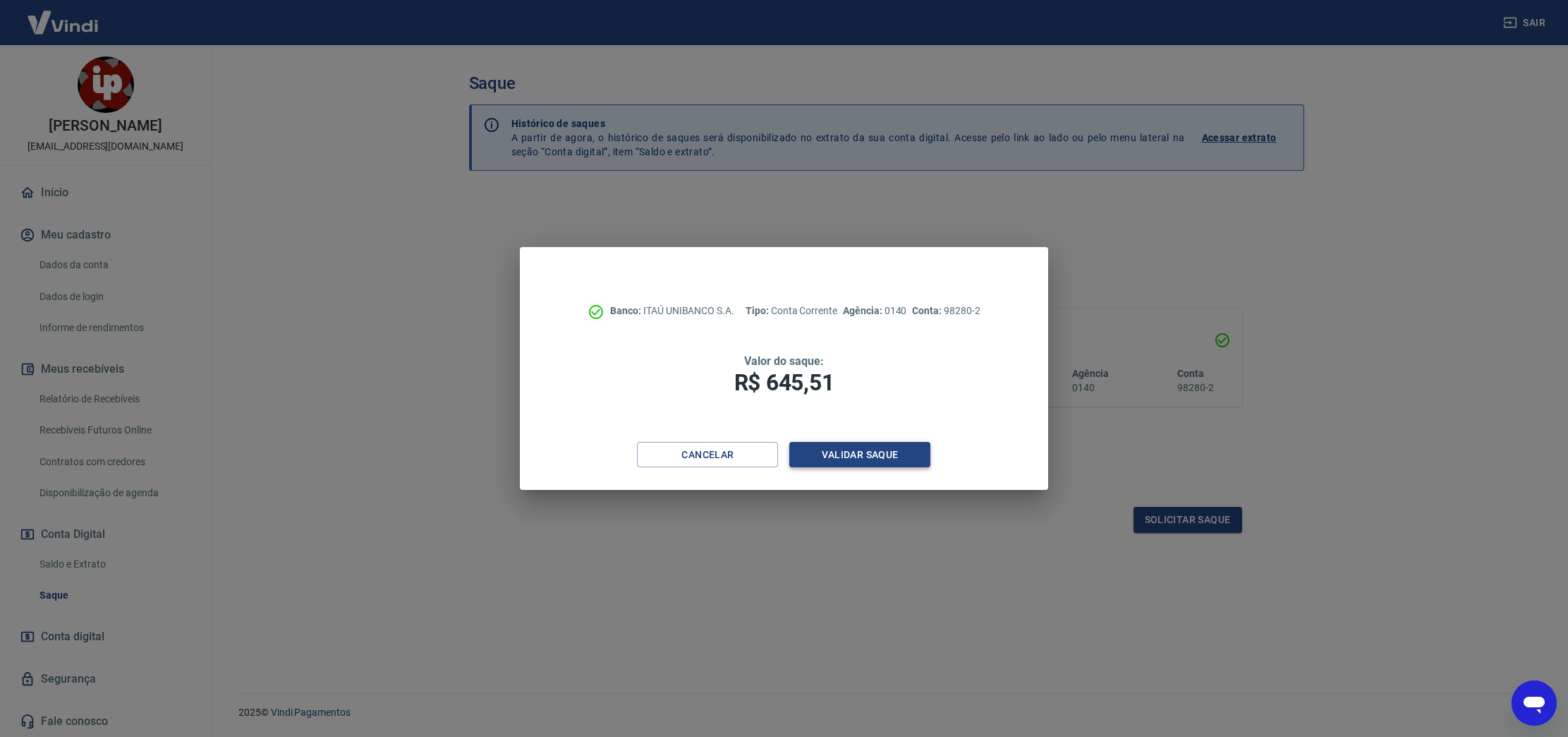
click at [895, 456] on button "Validar saque" at bounding box center [860, 455] width 141 height 27
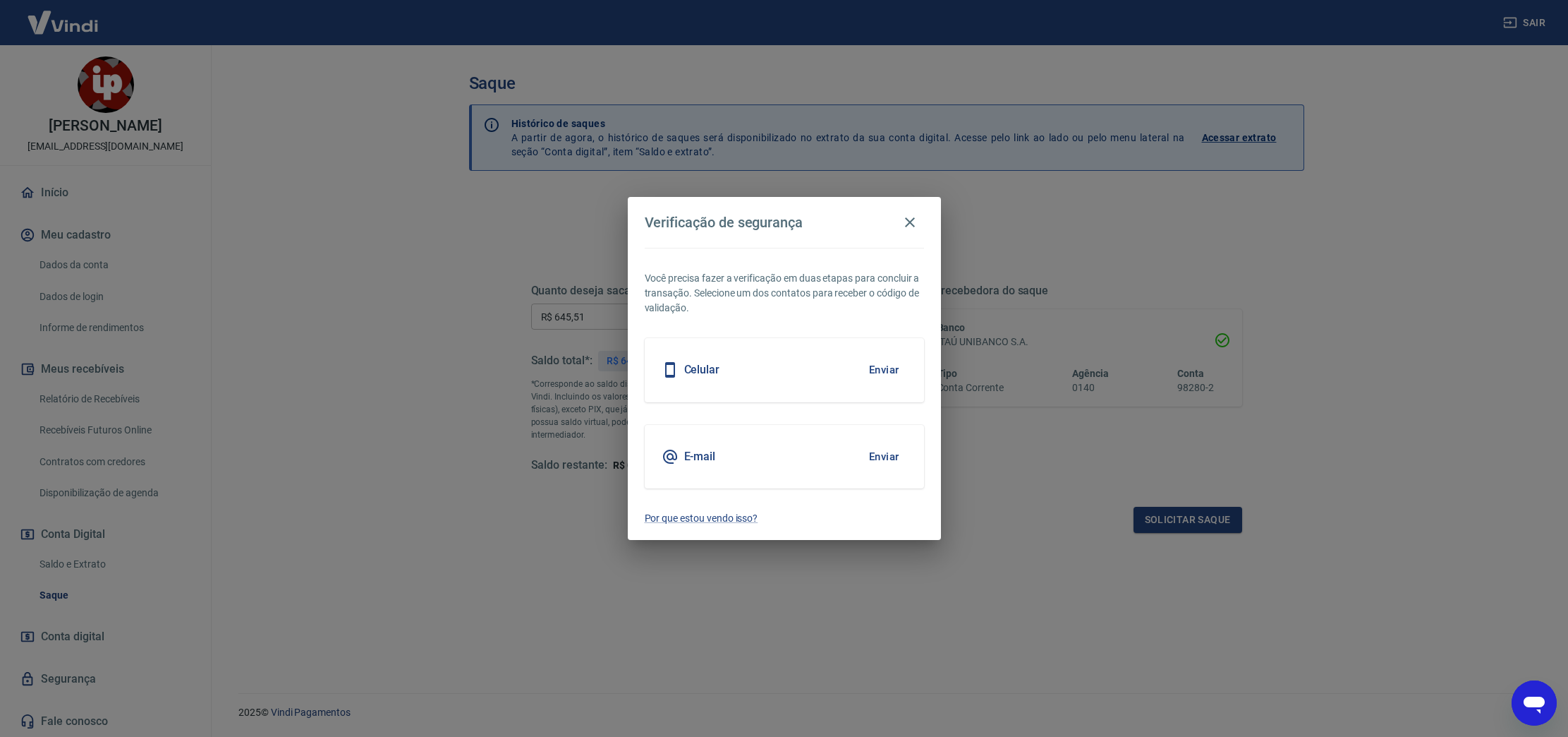
click at [761, 358] on div "Celular Enviar" at bounding box center [784, 369] width 280 height 64
click at [888, 366] on button "Enviar" at bounding box center [884, 369] width 46 height 29
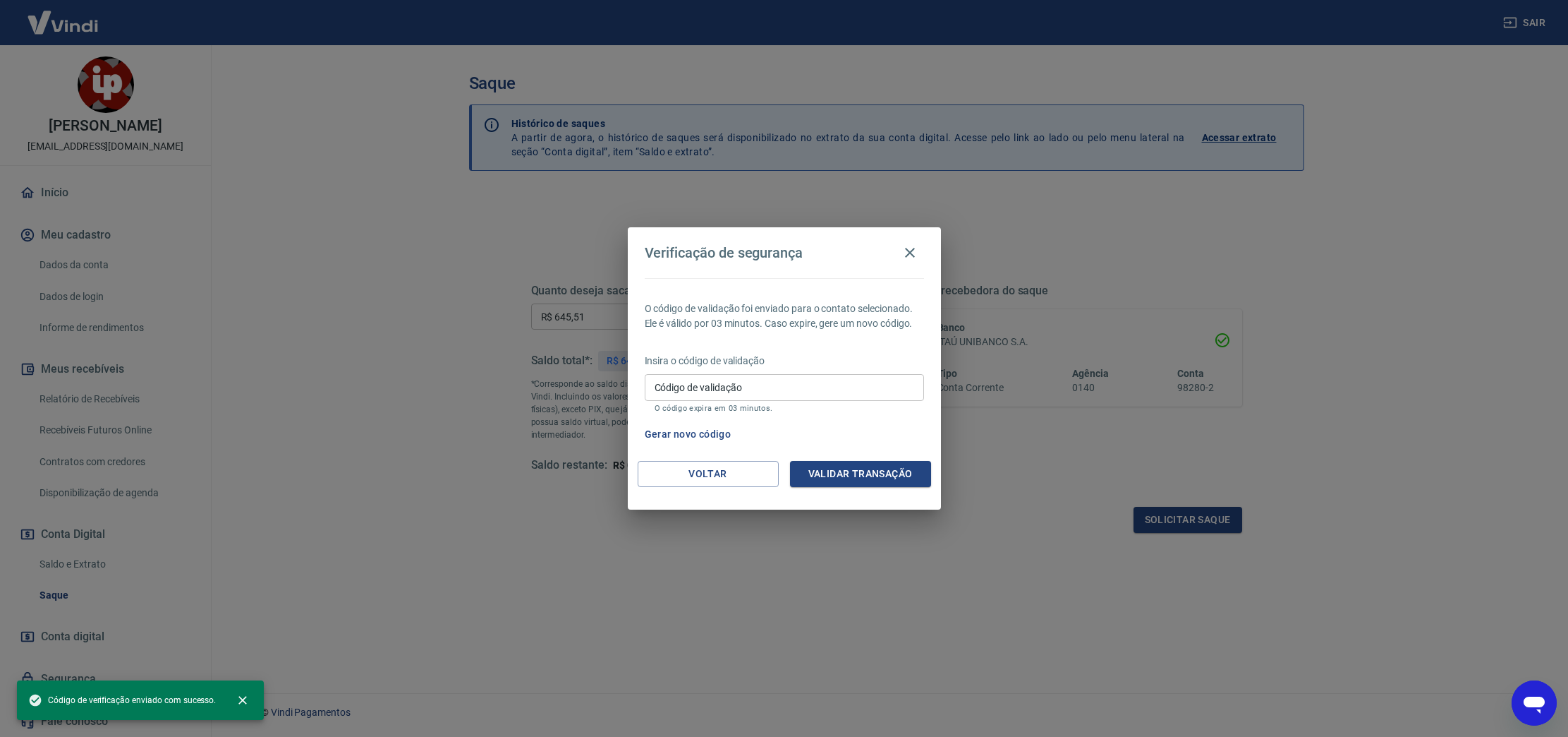
click at [854, 383] on input "Código de validação" at bounding box center [784, 387] width 280 height 27
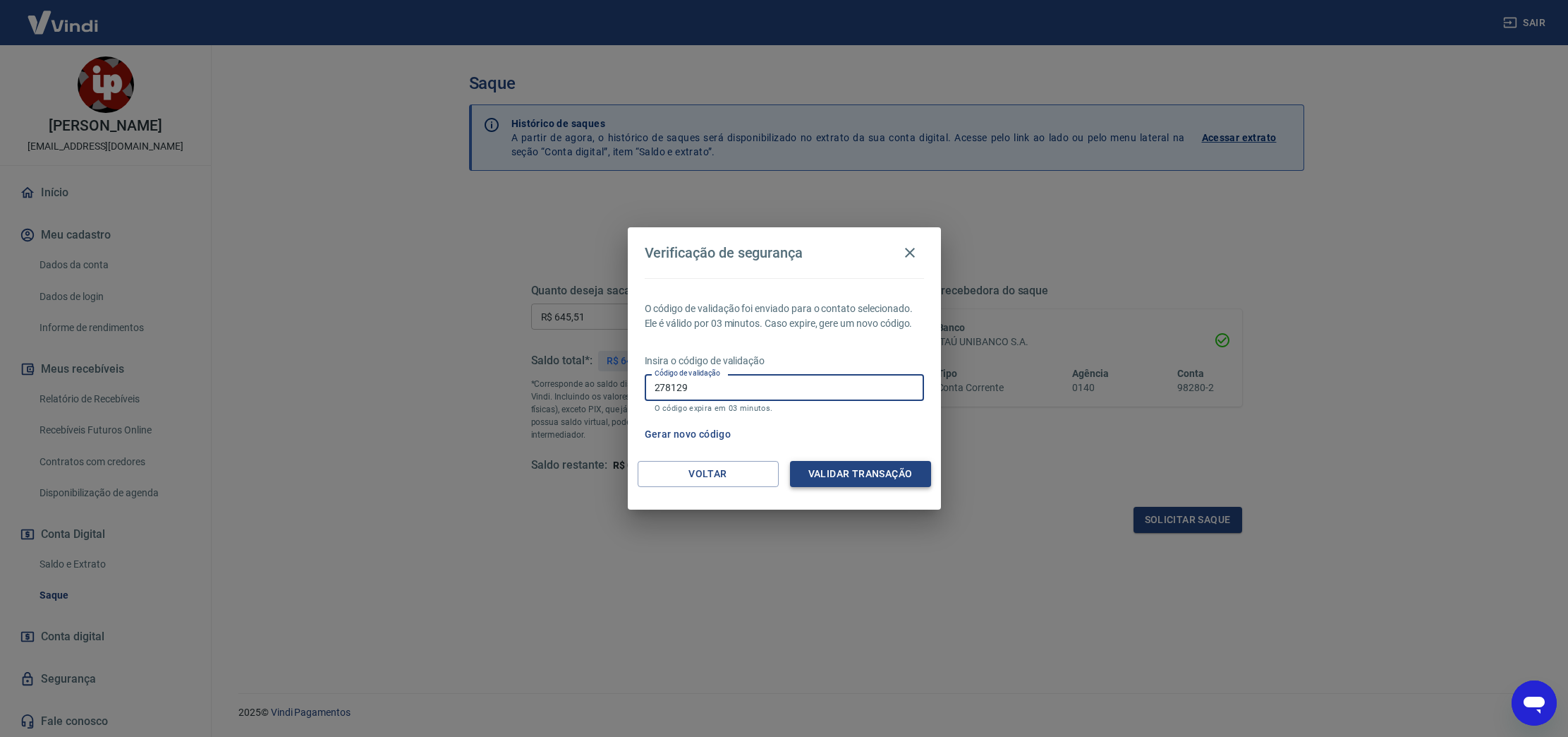
type input "278129"
click at [869, 472] on button "Validar transação" at bounding box center [860, 474] width 141 height 27
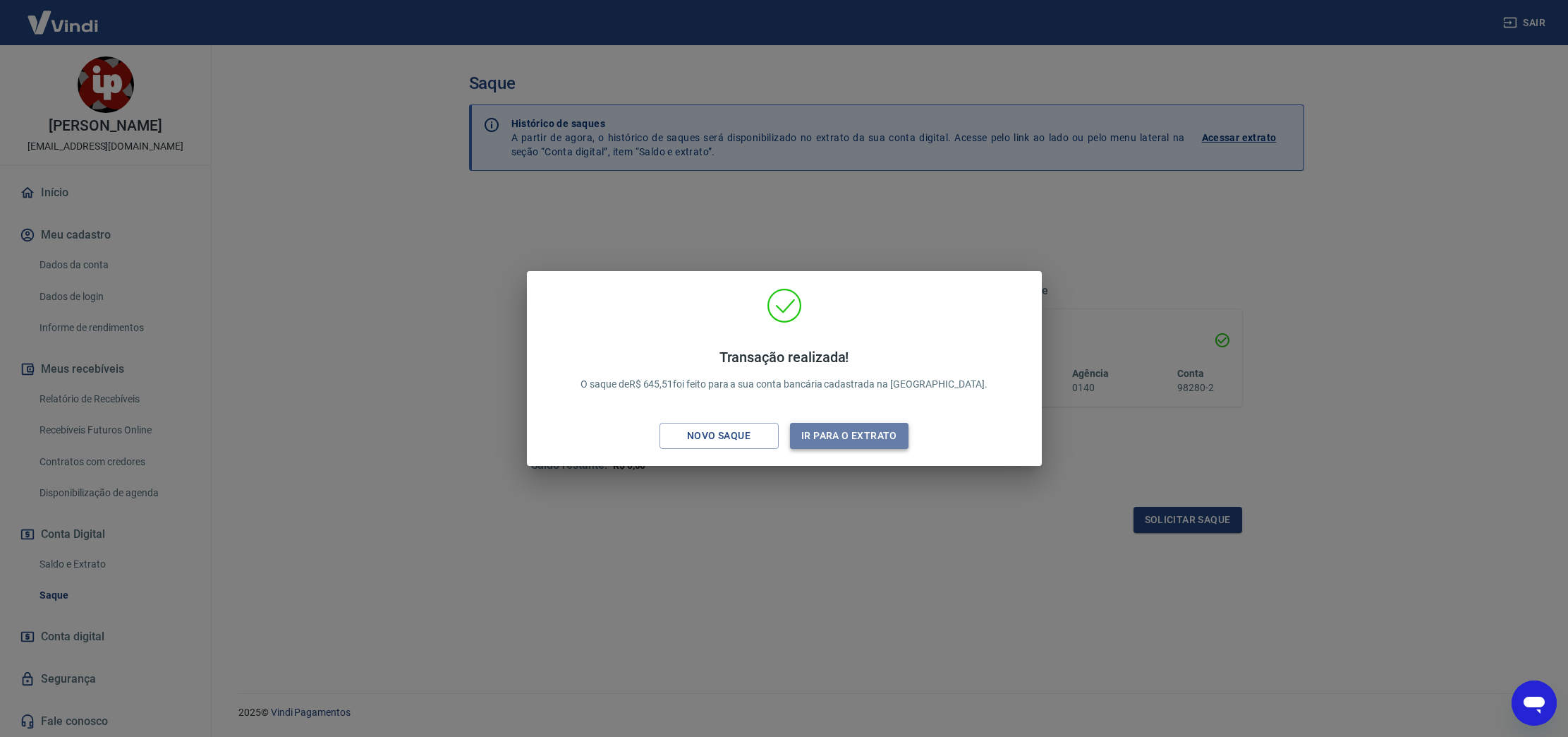
click at [826, 437] on button "Ir para o extrato" at bounding box center [849, 436] width 119 height 27
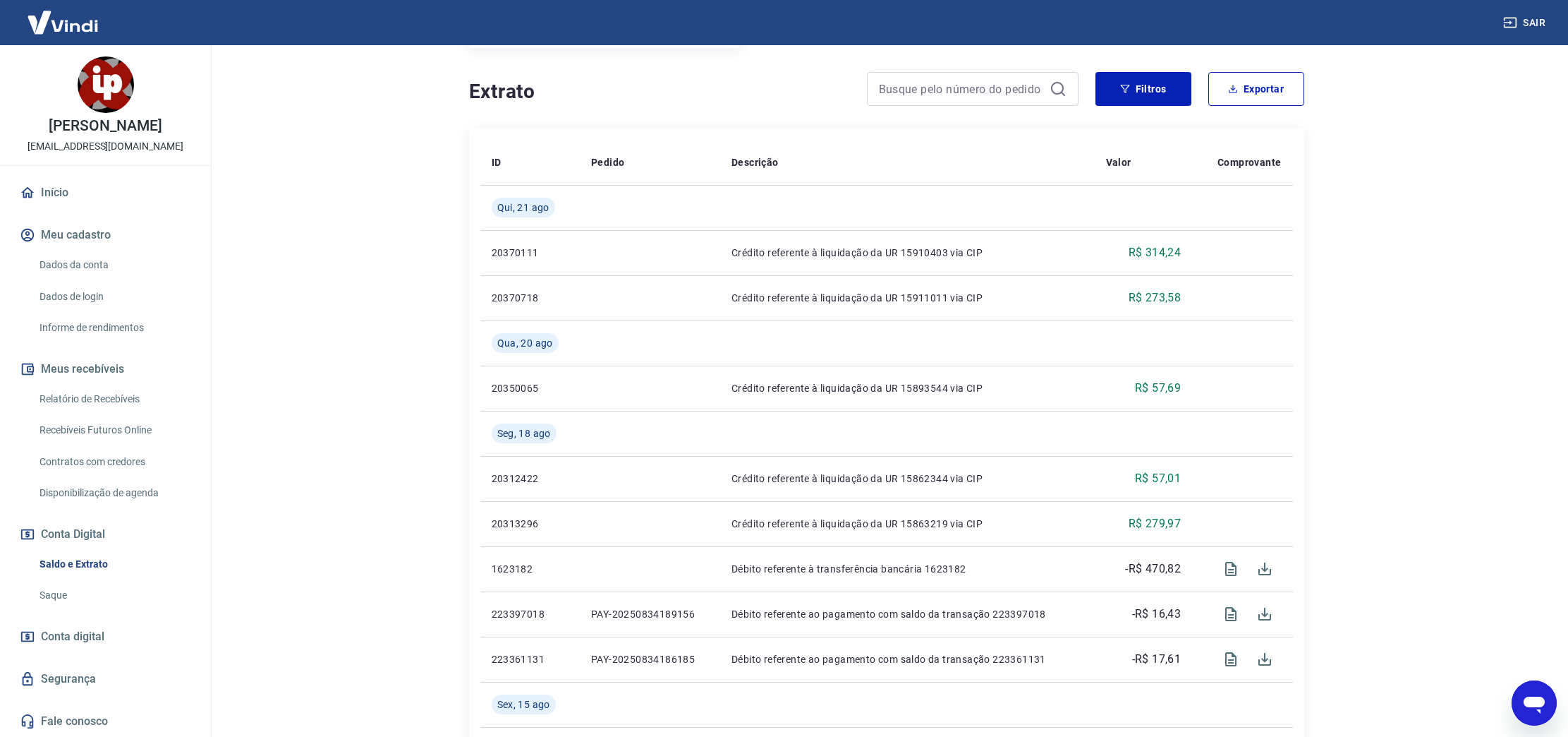
scroll to position [255, 0]
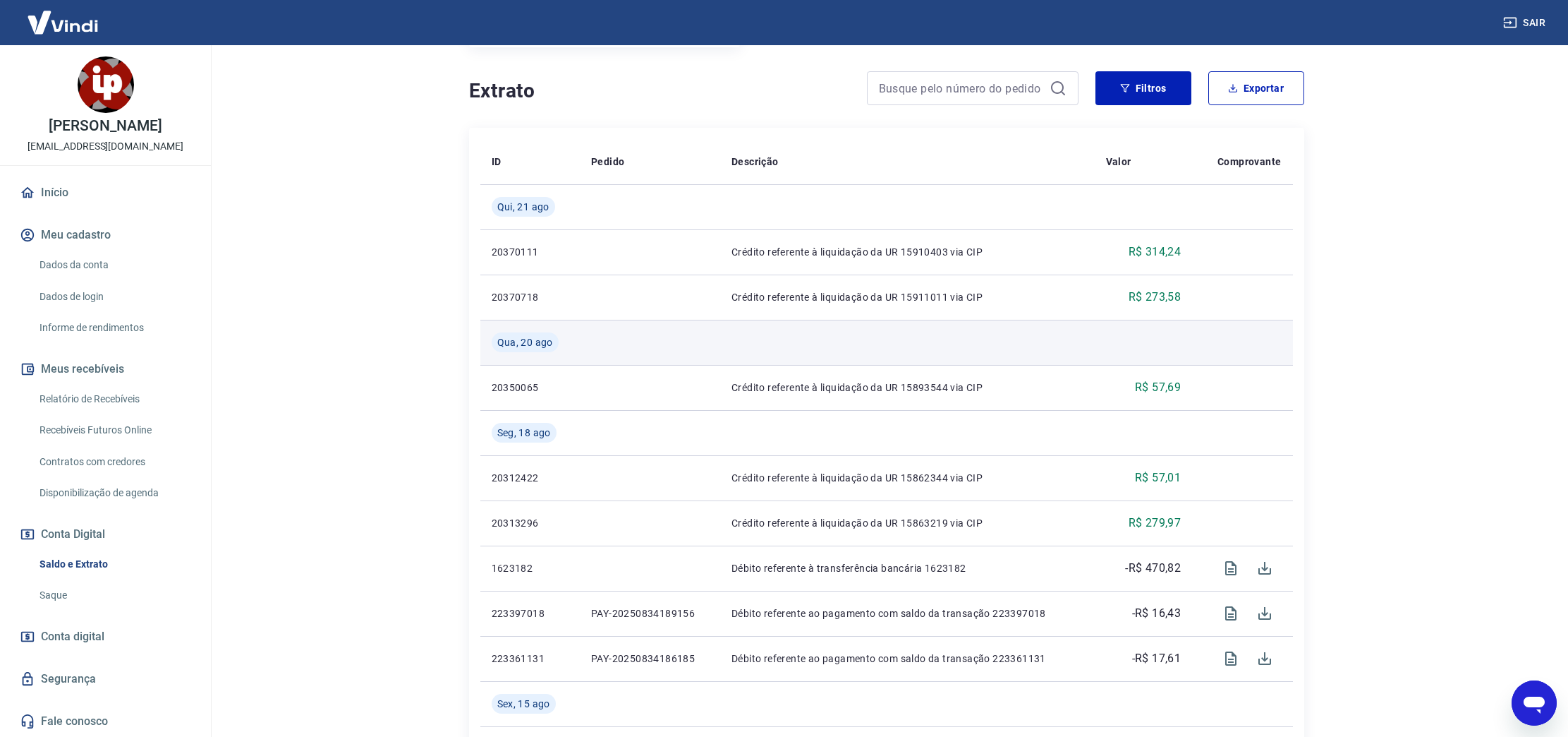
type textarea "x"
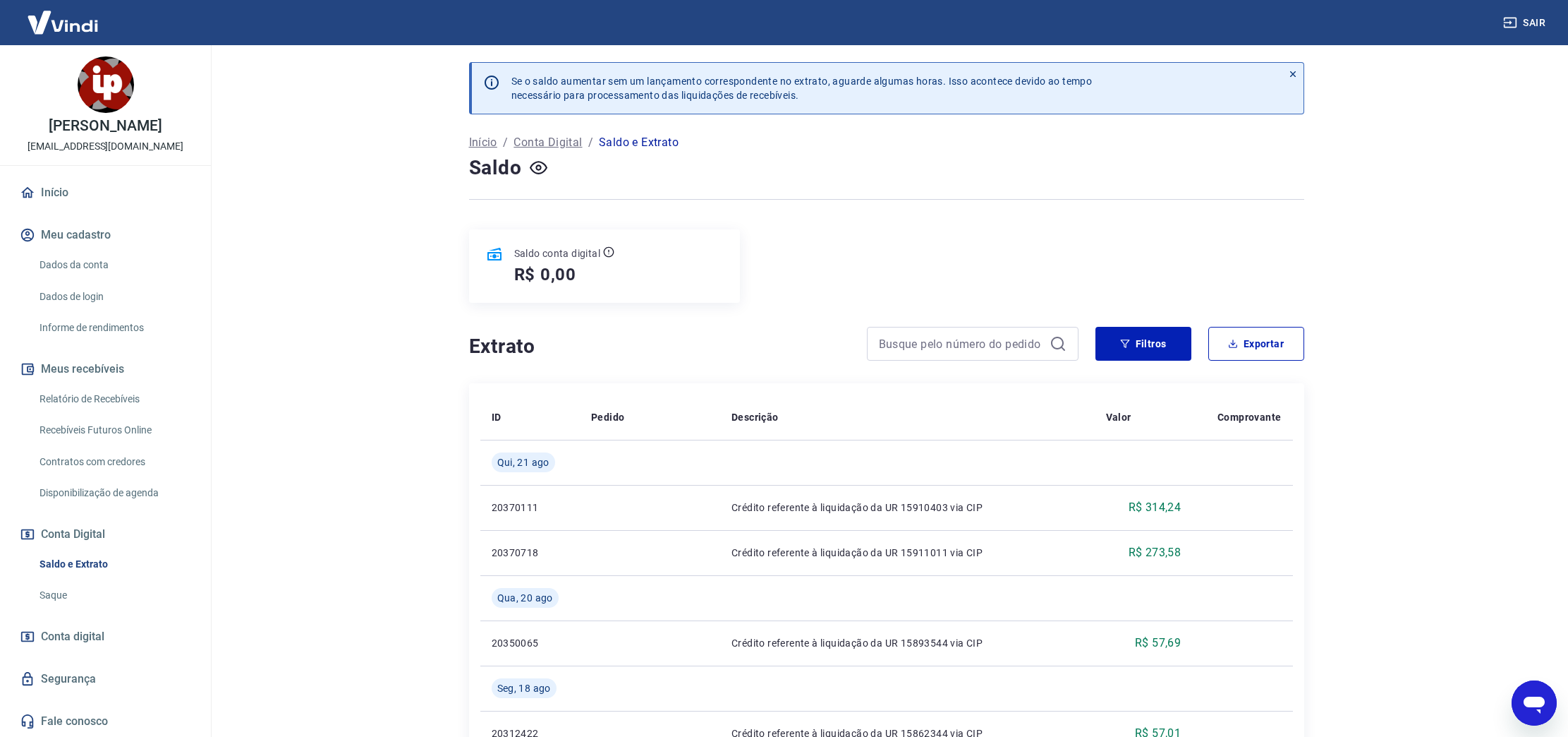
scroll to position [175, 0]
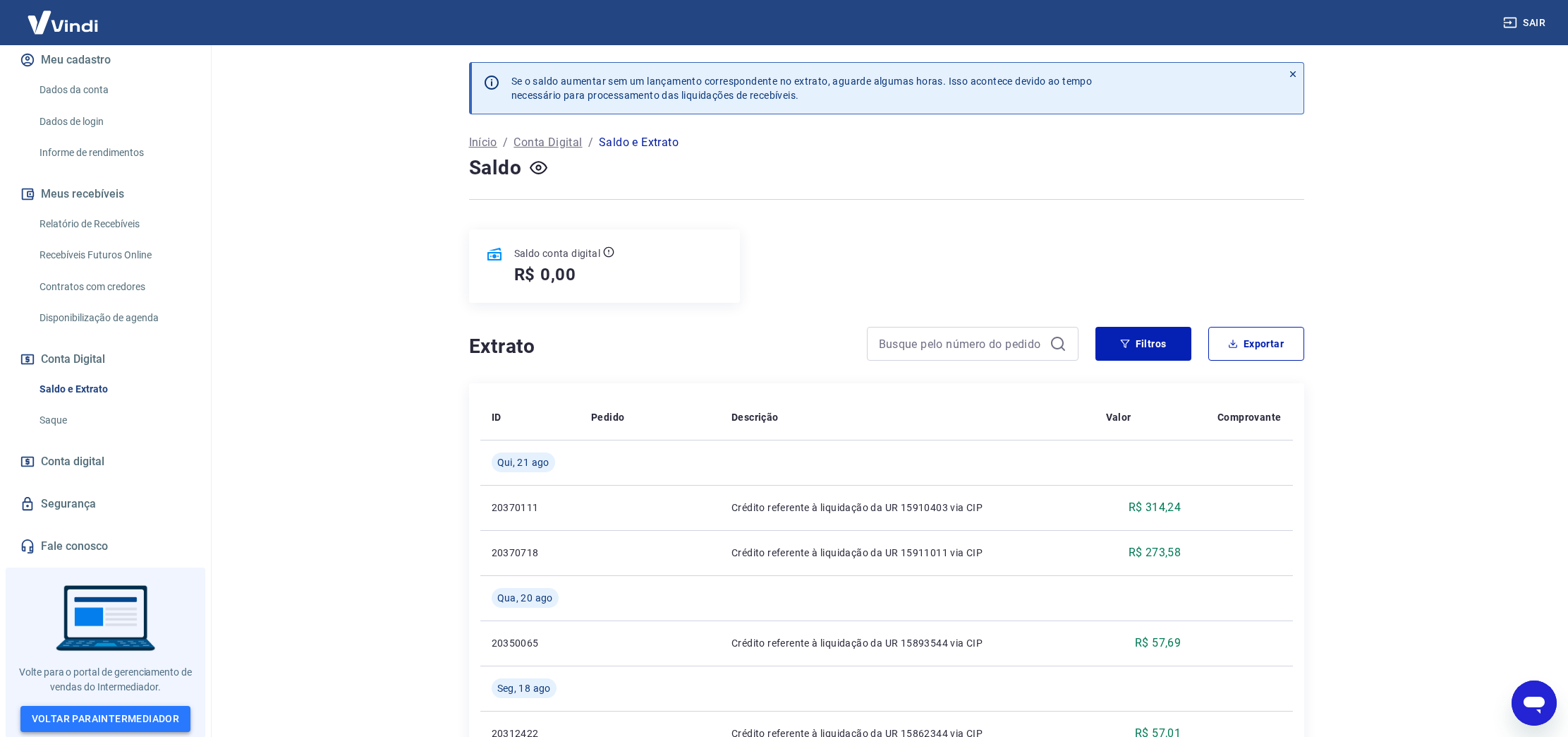
click at [109, 708] on link "Voltar para Intermediador" at bounding box center [106, 719] width 171 height 27
